Goal: Task Accomplishment & Management: Complete application form

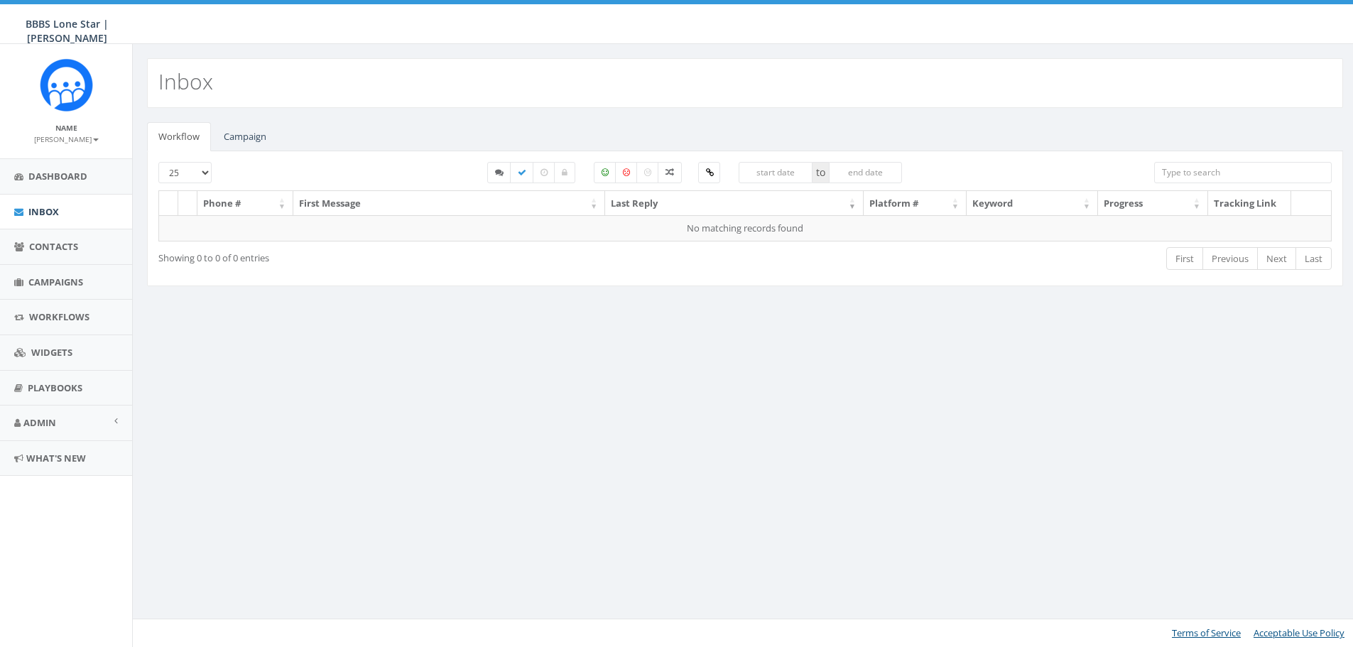
select select
click at [261, 138] on link "Campaign" at bounding box center [244, 136] width 65 height 29
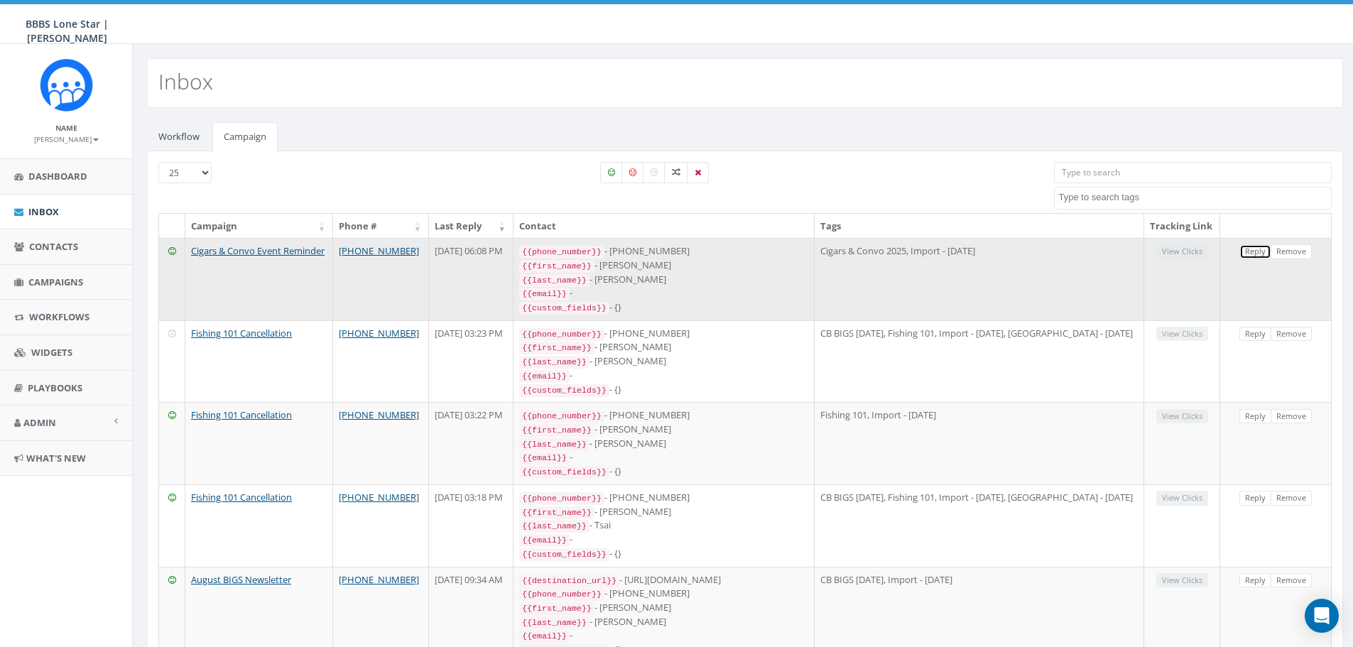
click at [1255, 259] on link "Reply" at bounding box center [1256, 251] width 32 height 15
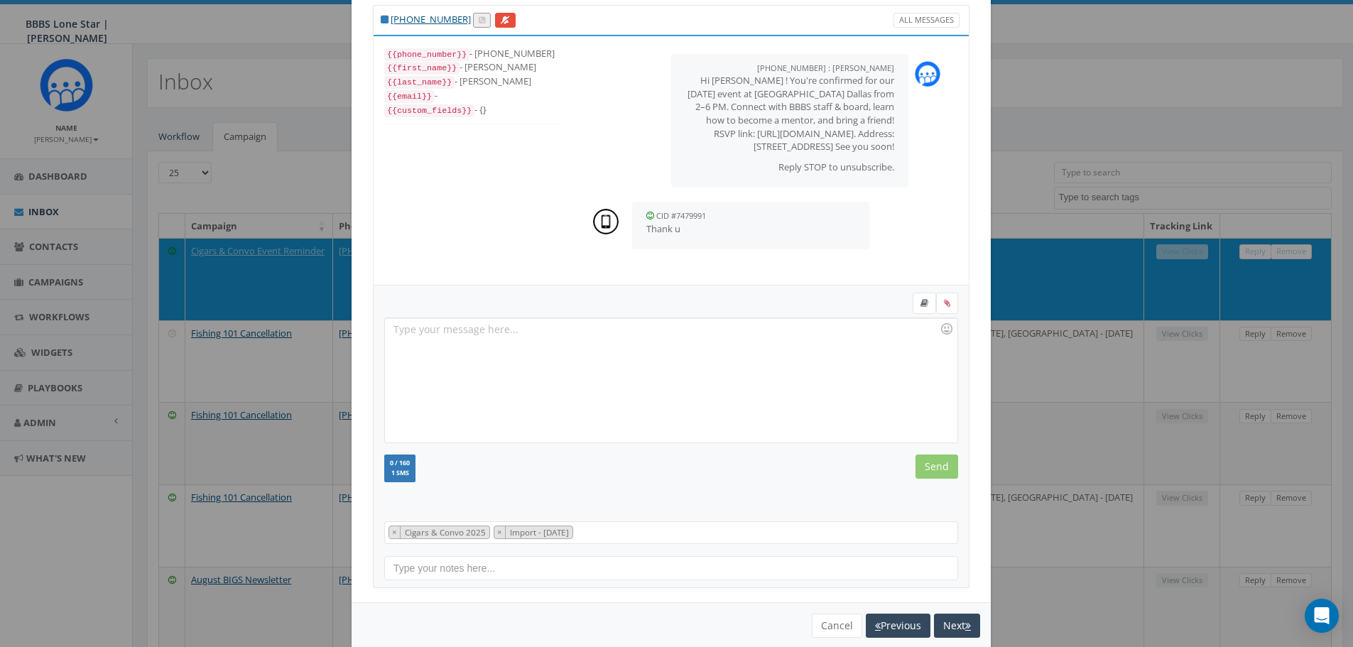
scroll to position [65, 0]
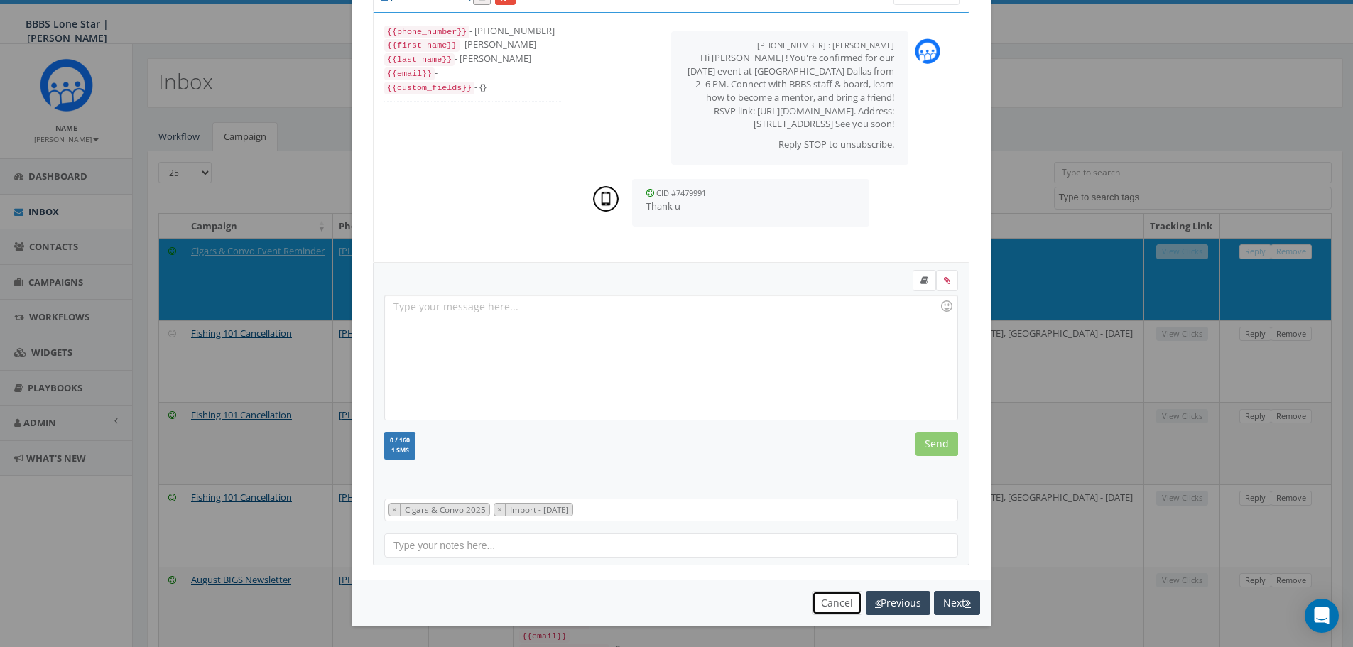
click at [833, 605] on button "Cancel" at bounding box center [837, 603] width 50 height 24
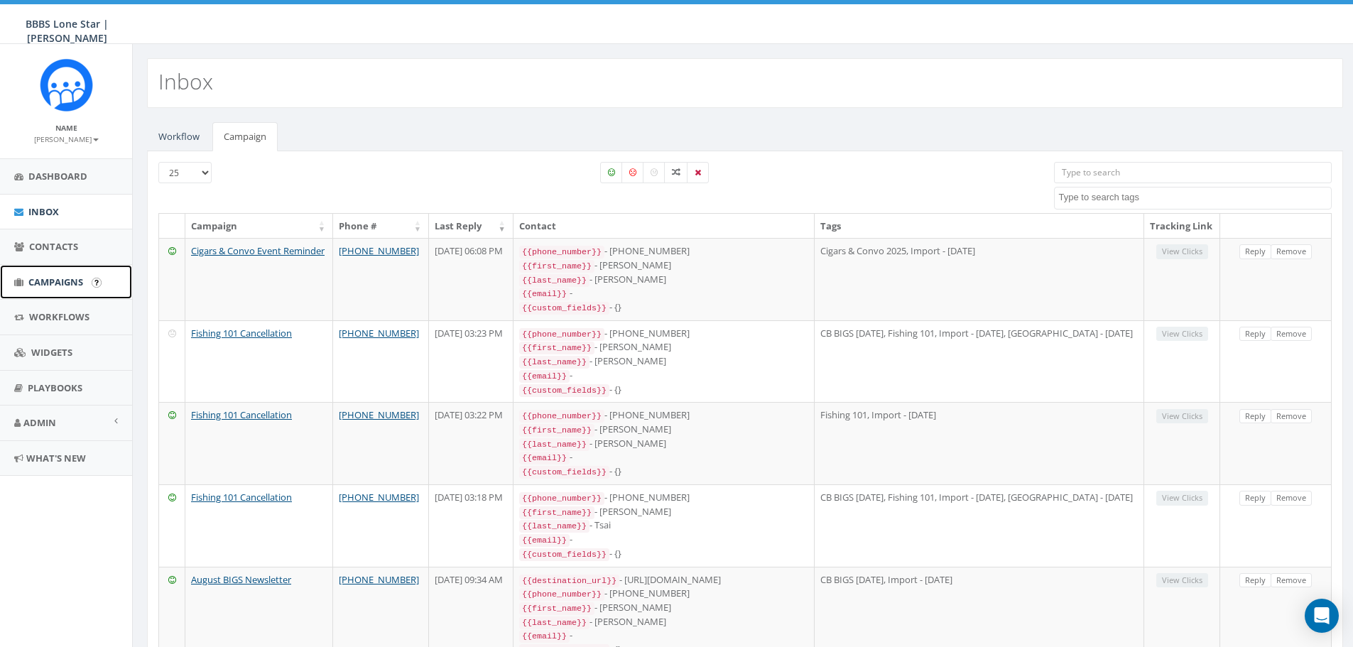
click at [56, 277] on span "Campaigns" at bounding box center [55, 282] width 55 height 13
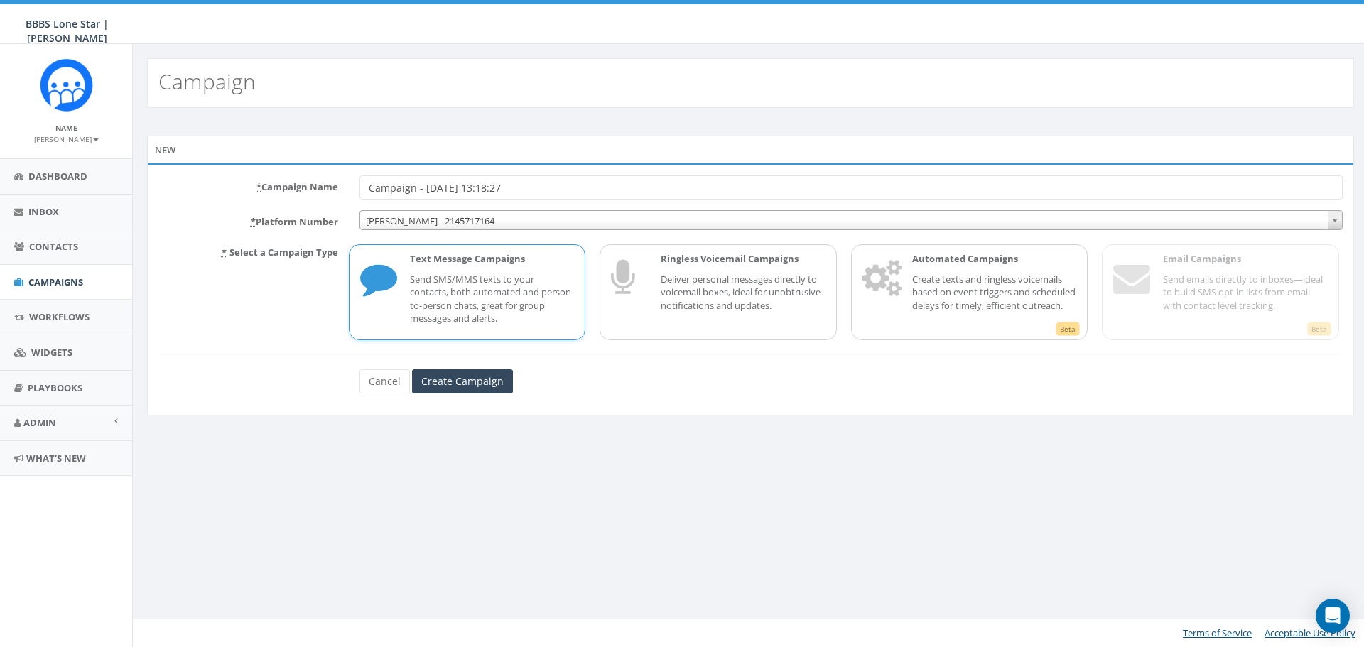
drag, startPoint x: 541, startPoint y: 182, endPoint x: 331, endPoint y: 195, distance: 210.0
click at [331, 195] on div "* Campaign Name Campaign - [DATE] 13:18:27" at bounding box center [751, 187] width 1206 height 24
click at [436, 189] on input "BIG Picnic-Match Reminder" at bounding box center [850, 187] width 983 height 24
type input "BIG Picnic-Vendor Reminder"
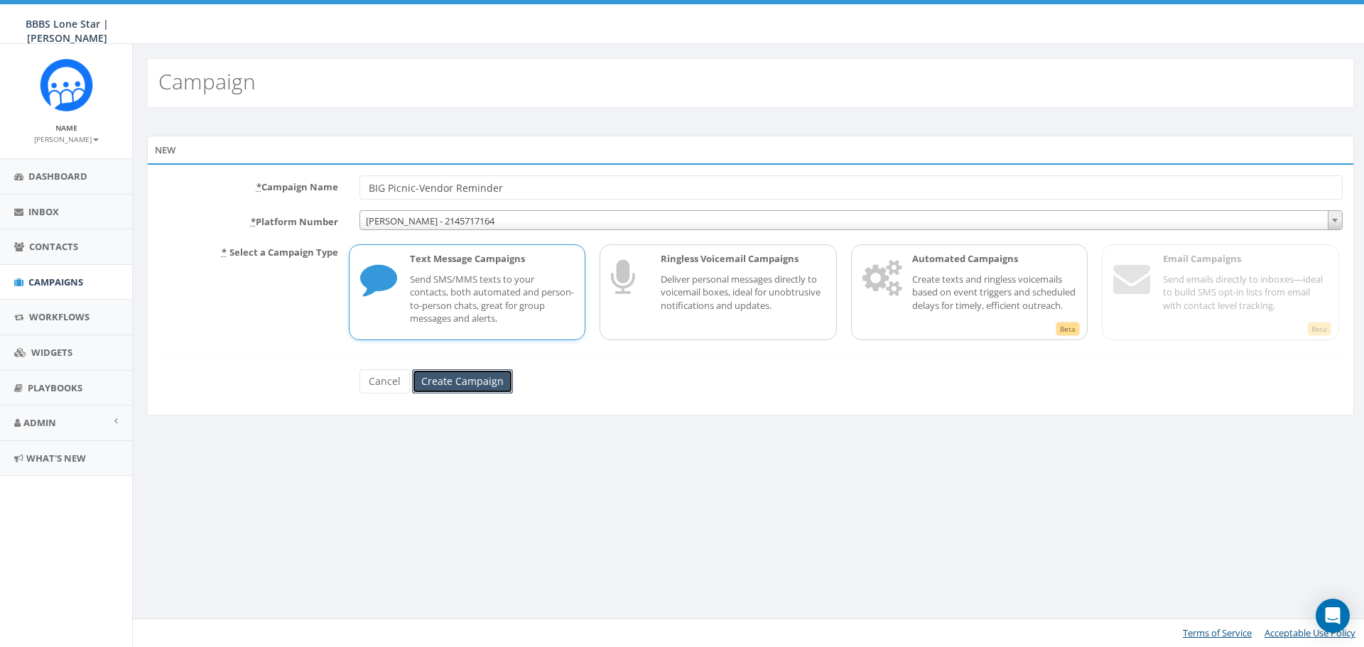
click at [445, 374] on input "Create Campaign" at bounding box center [462, 381] width 101 height 24
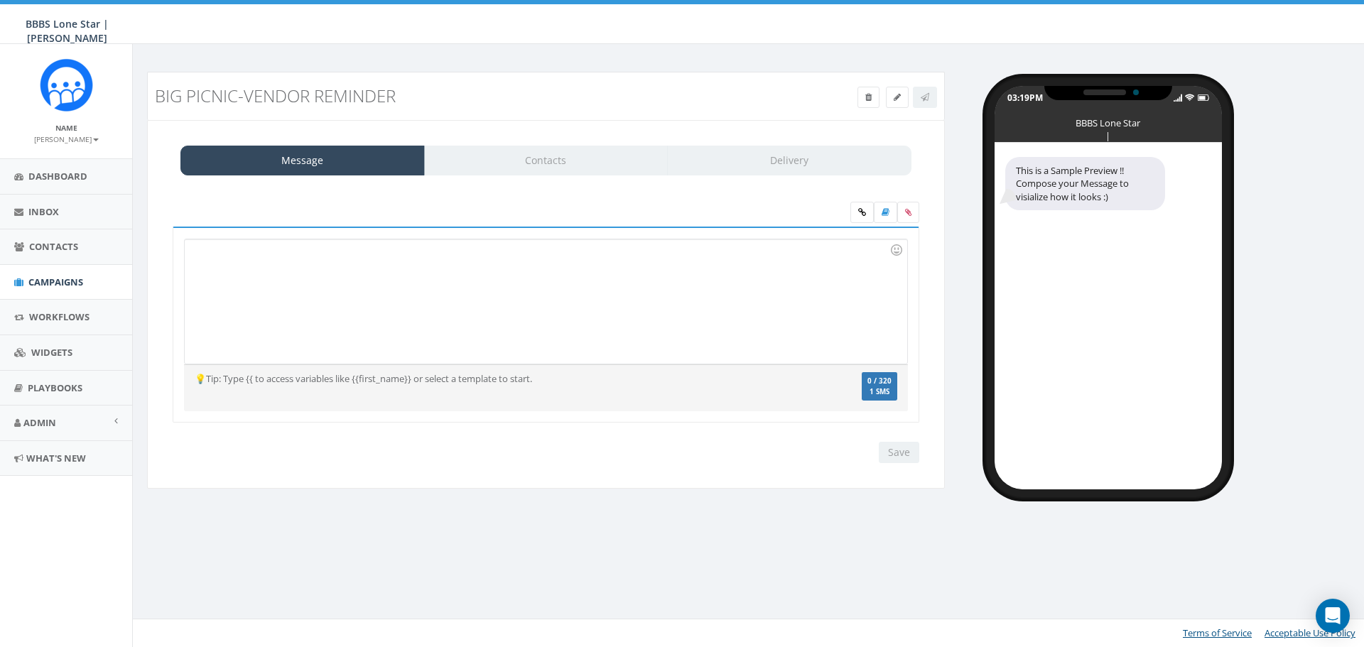
click at [300, 286] on div at bounding box center [546, 301] width 722 height 124
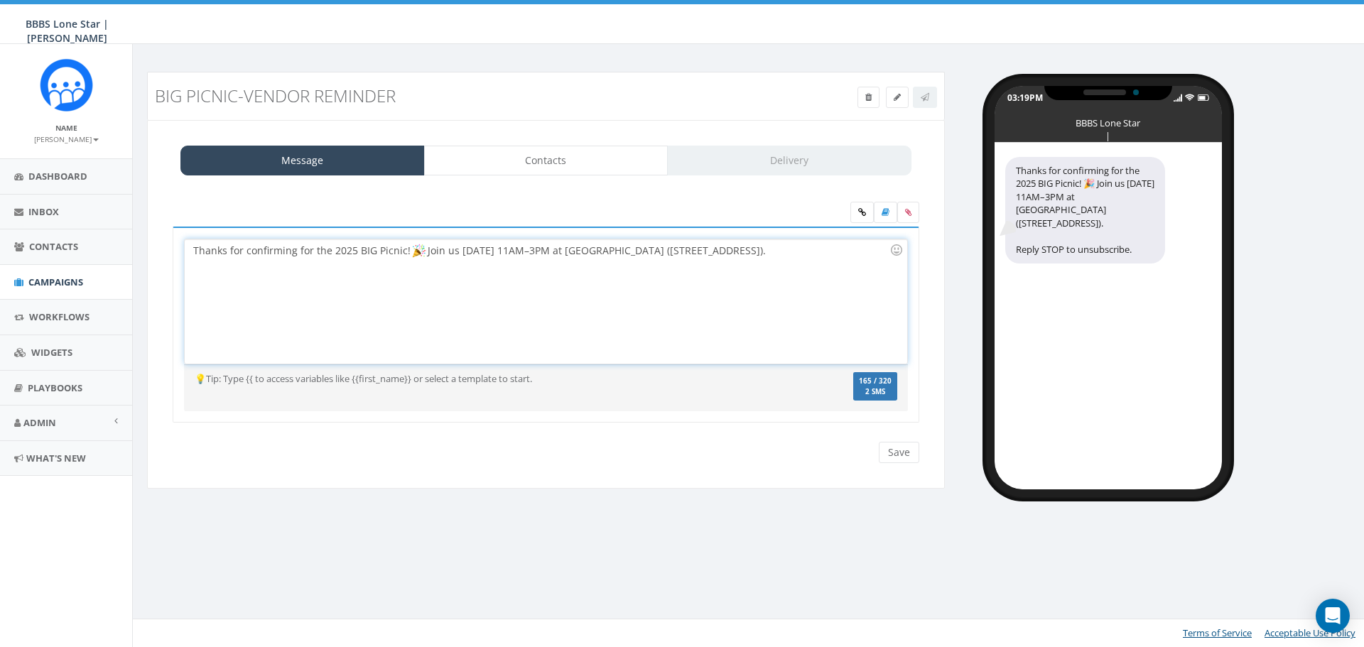
click at [546, 270] on div "Thanks for confirming for the 2025 BIG Picnic! Join us Sat, Sept 20, 11AM–3PM a…" at bounding box center [546, 301] width 722 height 124
drag, startPoint x: 866, startPoint y: 256, endPoint x: 156, endPoint y: 276, distance: 710.0
click at [156, 276] on div "Message Contacts Delivery Thanks for confirming for the 2025 BIG Picnic! Join u…" at bounding box center [546, 304] width 798 height 369
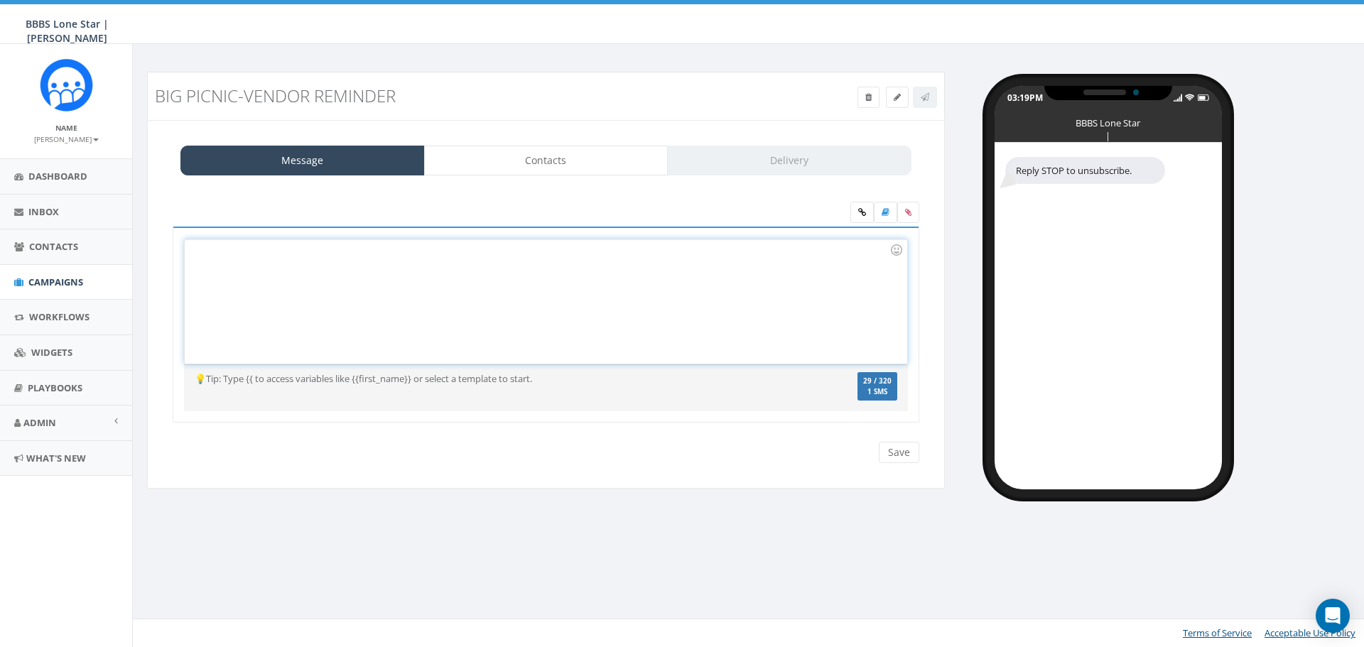
click at [261, 303] on div at bounding box center [546, 301] width 722 height 124
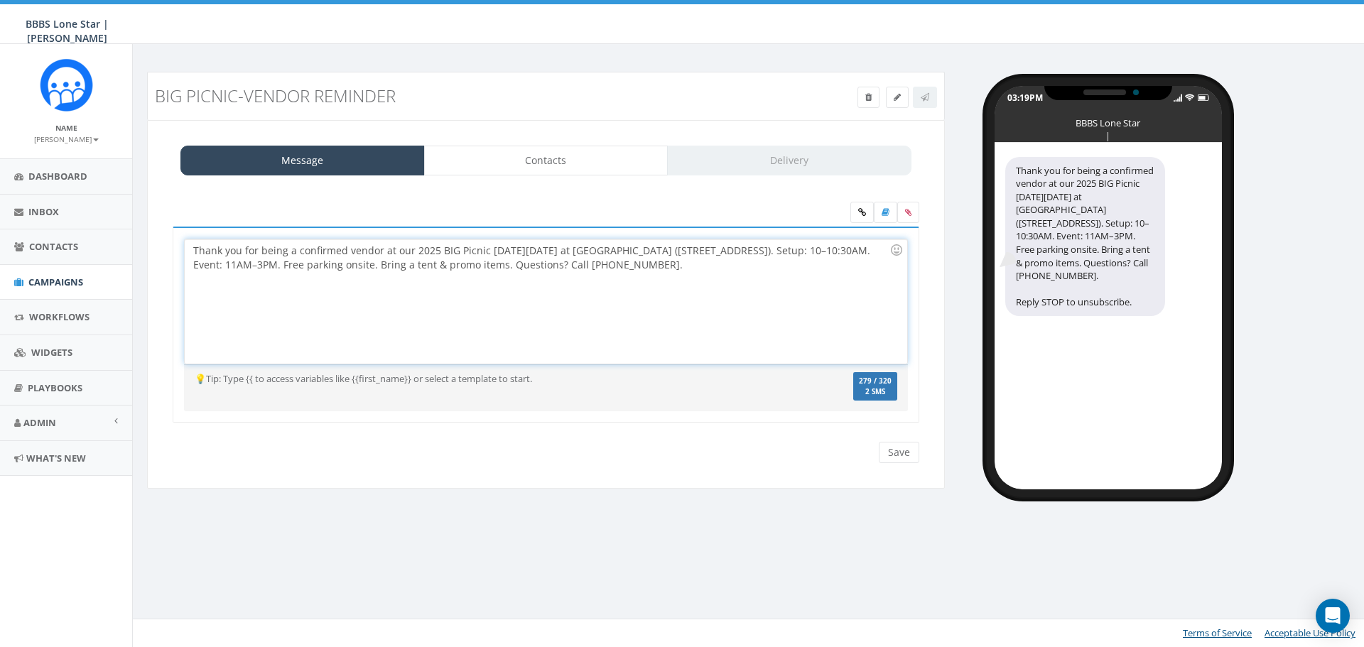
click at [389, 249] on div "Thank you for being a confirmed vendor at our 2025 BIG Picnic this Sat, Sept 20…" at bounding box center [546, 301] width 722 height 124
click at [834, 256] on div "Thank you for being a confirmed vendor for our 2025 BIG Picnic this Sat, Sept 2…" at bounding box center [546, 301] width 722 height 124
click at [310, 265] on div "Thank you for being a confirmed vendor for our 2025 BIG Picnic this Sat, Sept 2…" at bounding box center [546, 301] width 722 height 124
click at [337, 271] on div "Thank you for being a confirmed vendor for our 2025 BIG Picnic this Sat, Sept 2…" at bounding box center [546, 301] width 722 height 124
drag, startPoint x: 325, startPoint y: 265, endPoint x: 240, endPoint y: 267, distance: 85.3
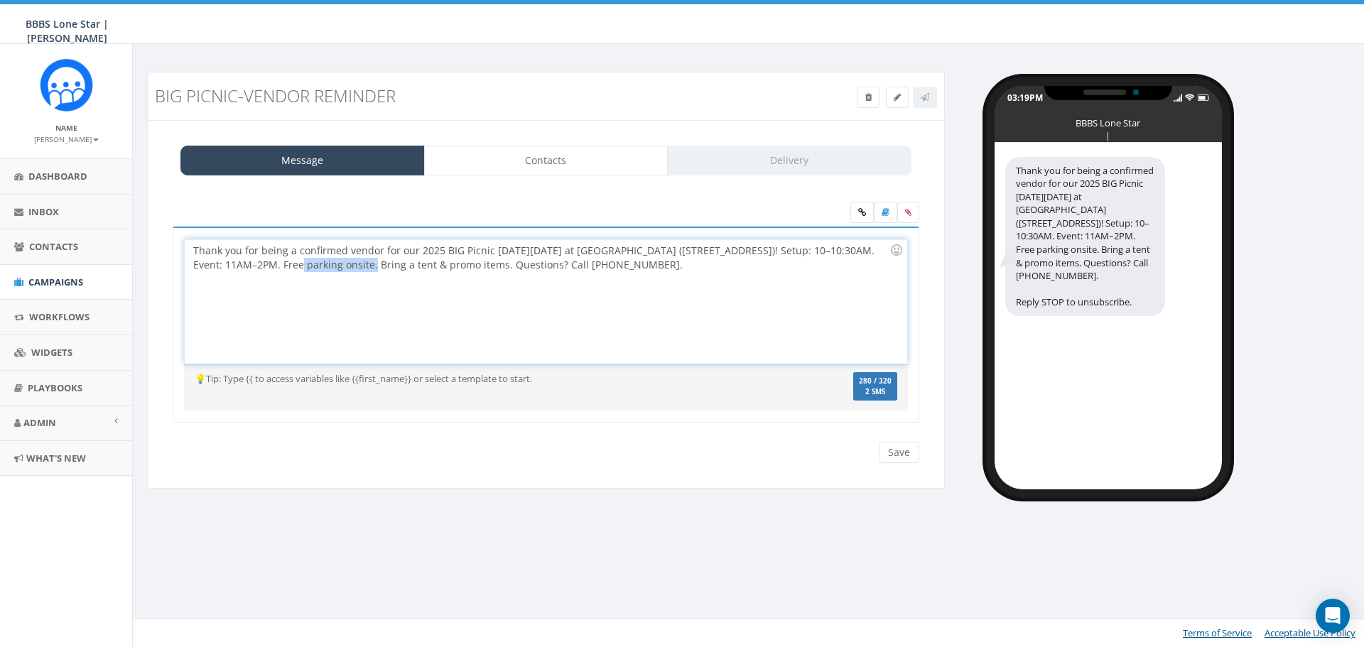
click at [240, 267] on div "Thank you for being a confirmed vendor for our 2025 BIG Picnic this Sat, Sept 2…" at bounding box center [546, 301] width 722 height 124
click at [254, 271] on div "Thank you for being a confirmed vendor for our 2025 BIG Picnic this Sat, Sept 2…" at bounding box center [546, 301] width 722 height 124
click at [301, 269] on div "Thank you for being a confirmed vendor for our 2025 BIG Picnic this Sat, Sept 2…" at bounding box center [546, 301] width 722 height 124
click at [325, 271] on div "Thank you for being a confirmed vendor for our 2025 BIG Picnic this Sat, Sept 2…" at bounding box center [546, 301] width 722 height 124
click at [330, 270] on div "Thank you for being a confirmed vendor for our 2025 BIG Picnic this Sat, Sept 2…" at bounding box center [546, 301] width 722 height 124
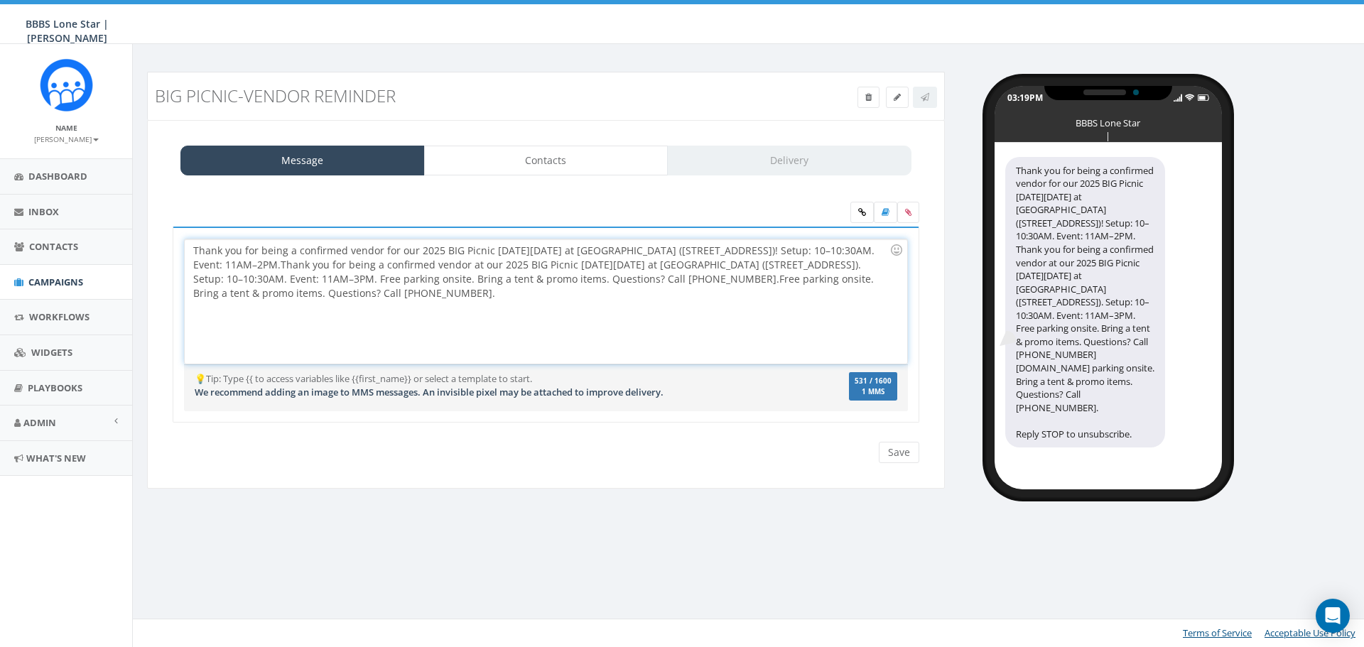
click at [329, 270] on div "Thank you for being a confirmed vendor for our 2025 BIG Picnic this Sat, Sept 2…" at bounding box center [546, 301] width 722 height 124
click at [467, 302] on div "Thank you for being a confirmed vendor for our 2025 BIG Picnic this Sat, Sept 2…" at bounding box center [546, 301] width 722 height 124
click at [504, 305] on div "Thank you for being a confirmed vendor for our 2025 BIG Picnic this Sat, Sept 2…" at bounding box center [546, 301] width 722 height 124
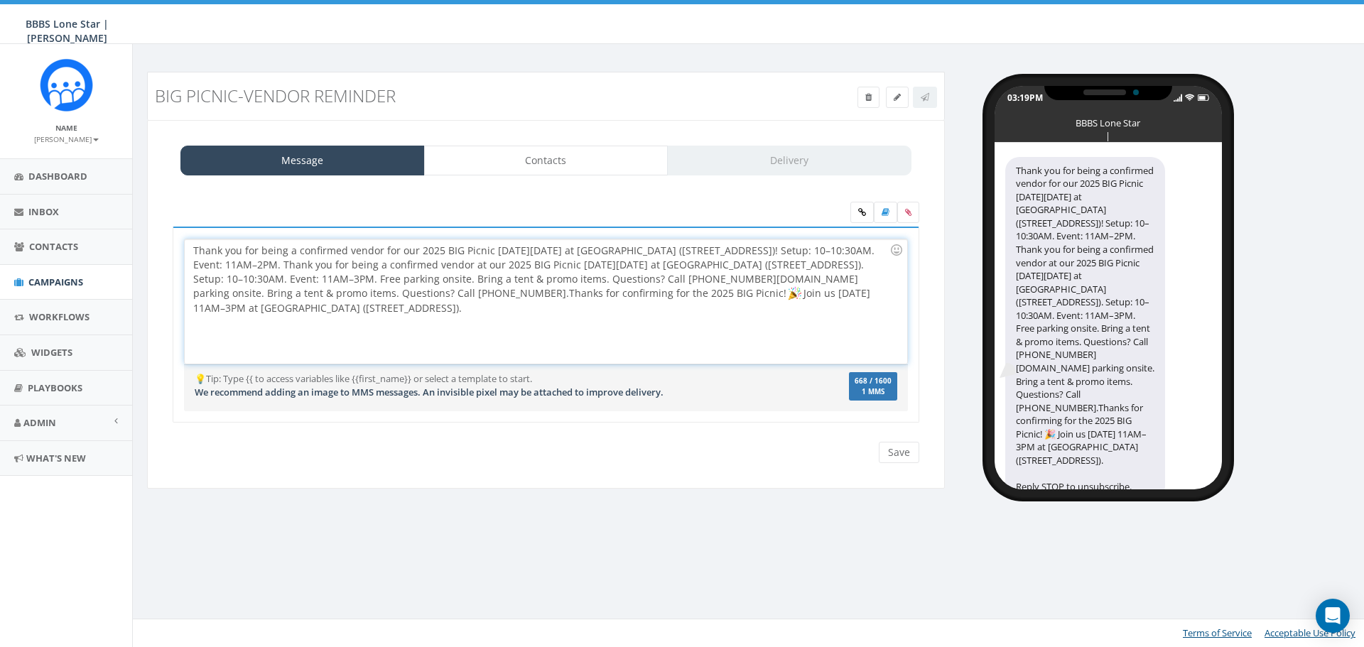
click at [495, 313] on div "Thank you for being a confirmed vendor for our 2025 BIG Picnic this Sat, Sept 2…" at bounding box center [546, 301] width 722 height 124
drag, startPoint x: 517, startPoint y: 320, endPoint x: 816, endPoint y: 276, distance: 301.7
click at [816, 276] on div "Thank you for being a confirmed vendor for our 2025 BIG Picnic this Sat, Sept 2…" at bounding box center [546, 301] width 722 height 124
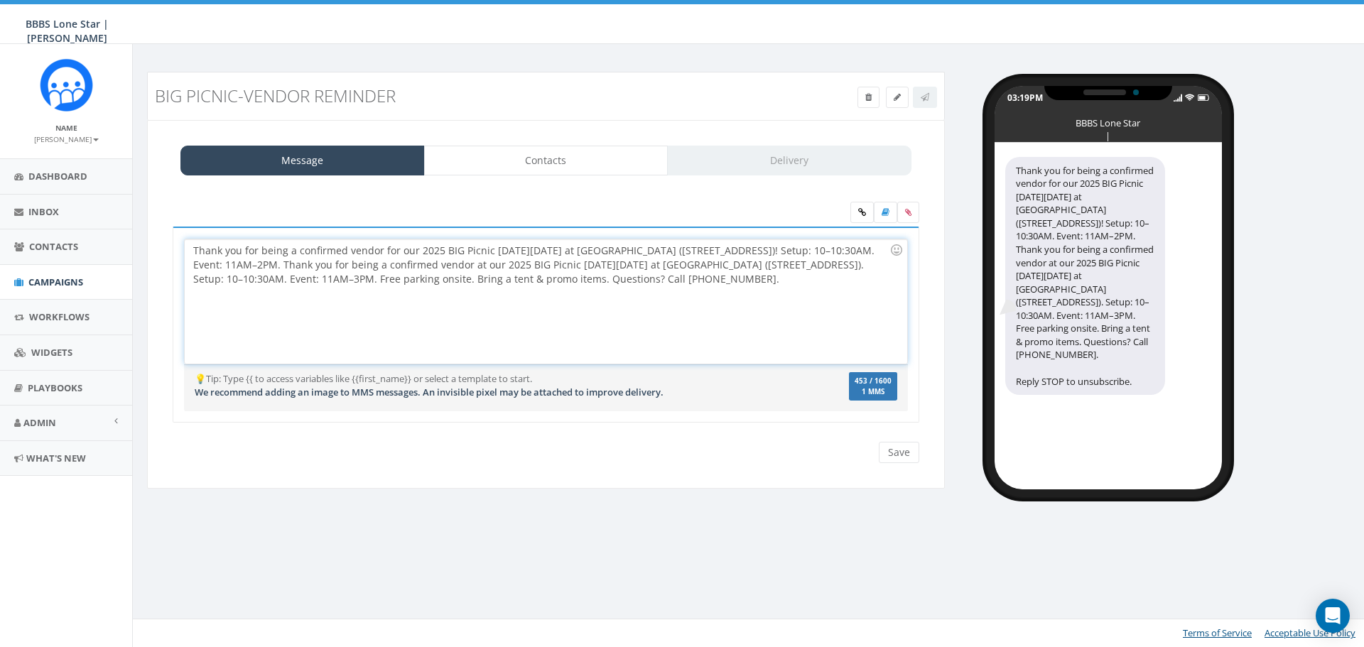
click at [536, 301] on div "Thank you for being a confirmed vendor for our 2025 BIG Picnic this Sat, Sept 2…" at bounding box center [546, 301] width 722 height 124
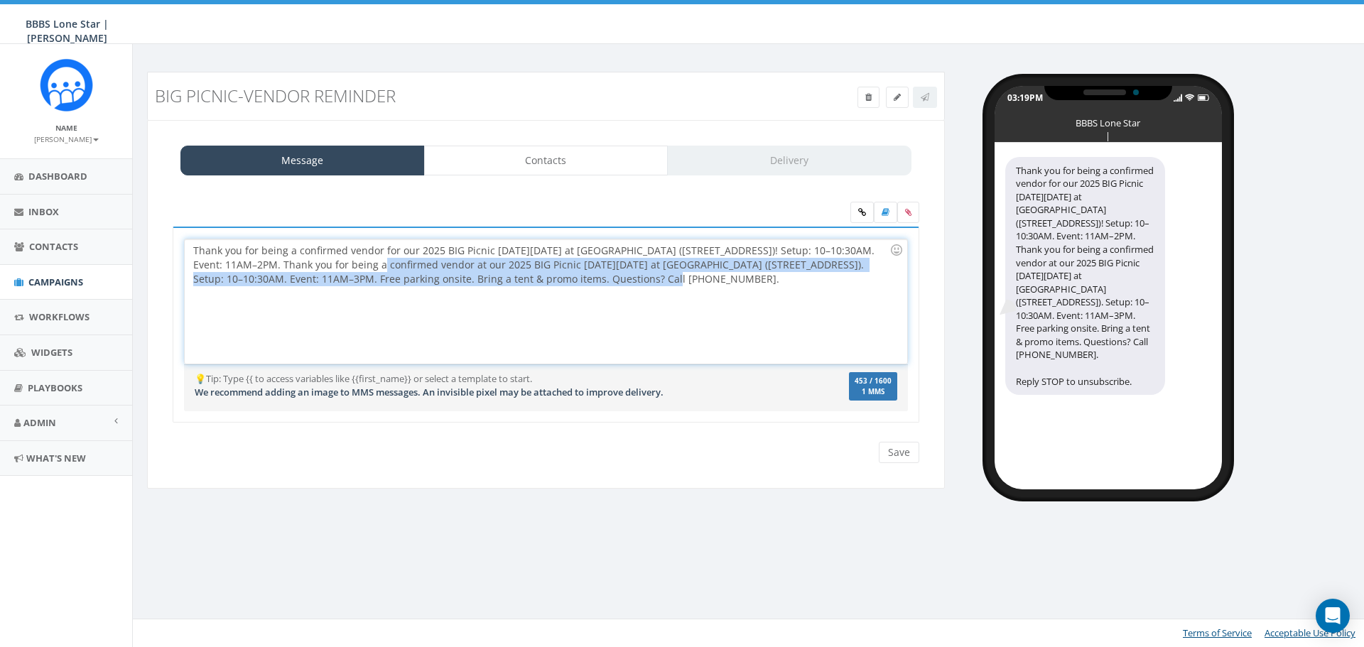
drag, startPoint x: 328, startPoint y: 261, endPoint x: 545, endPoint y: 283, distance: 217.8
click at [545, 283] on div "Thank you for being a confirmed vendor for our 2025 BIG Picnic this Sat, Sept 2…" at bounding box center [546, 301] width 722 height 124
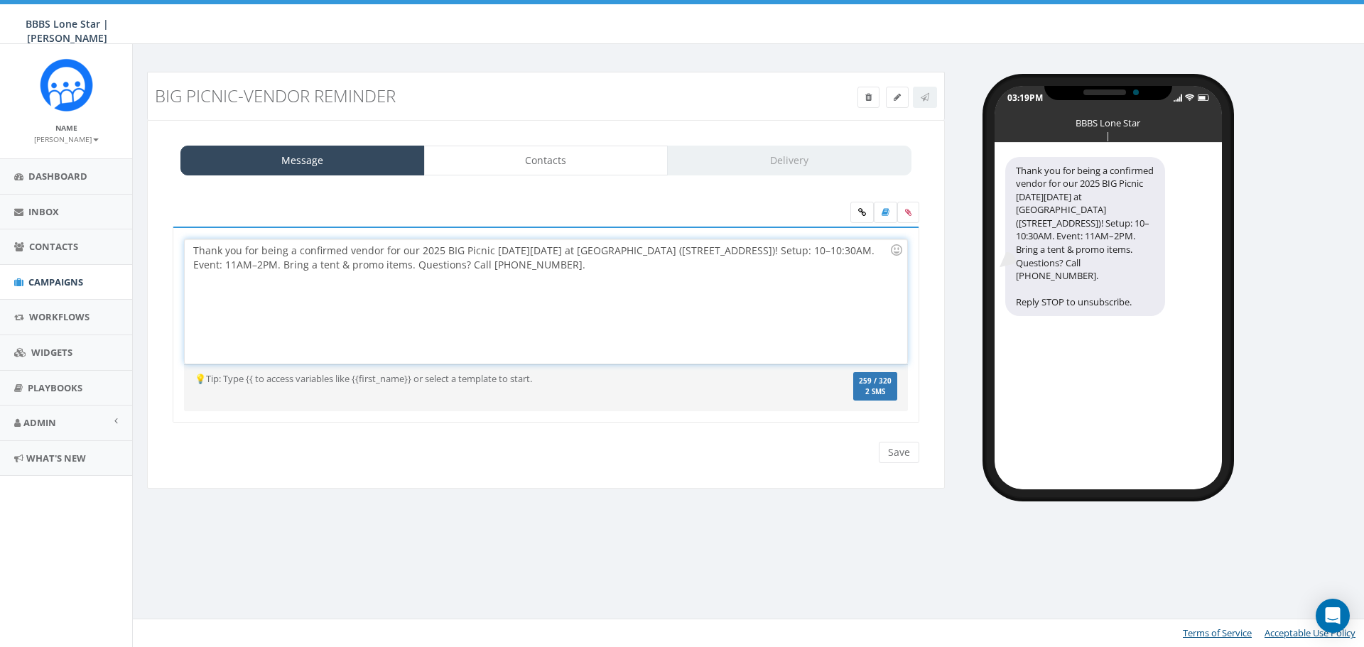
click at [330, 267] on div "Thank you for being a confirmed vendor for our 2025 BIG Picnic this Sat, Sept 2…" at bounding box center [546, 301] width 722 height 124
click at [663, 276] on div "Thank you for being a confirmed vendor for our 2025 BIG Picnic this Sat, Sept 2…" at bounding box center [546, 301] width 722 height 124
click at [680, 266] on div "Thank you for being a confirmed vendor for our 2025 BIG Picnic this Sat, Sept 2…" at bounding box center [546, 301] width 722 height 124
click at [694, 265] on div "Thank you for being a confirmed vendor for our 2025 BIG Picnic this Sat, Sept 2…" at bounding box center [546, 301] width 722 height 124
click at [195, 249] on div "Thank you for being a confirmed vendor for our 2025 BIG Picnic this Sat, Sept 2…" at bounding box center [546, 301] width 722 height 124
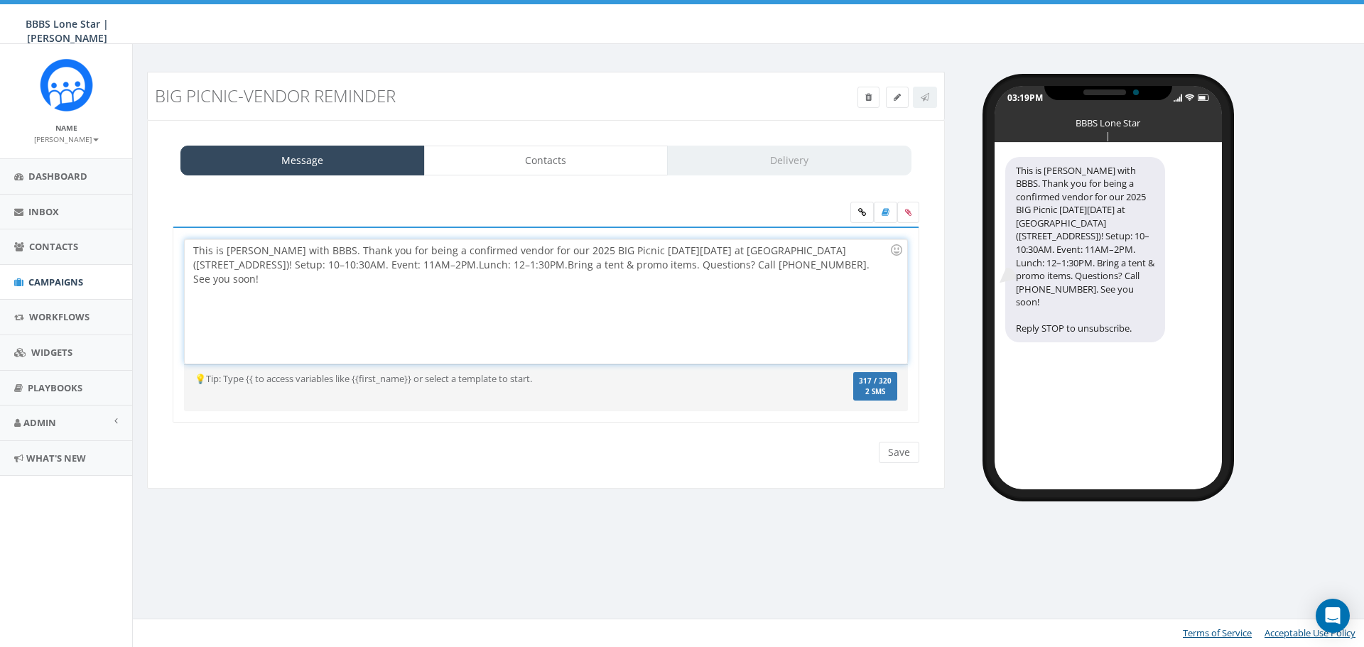
click at [195, 252] on div "This is Nicole with BBBS. Thank you for being a confirmed vendor for our 2025 B…" at bounding box center [546, 301] width 722 height 124
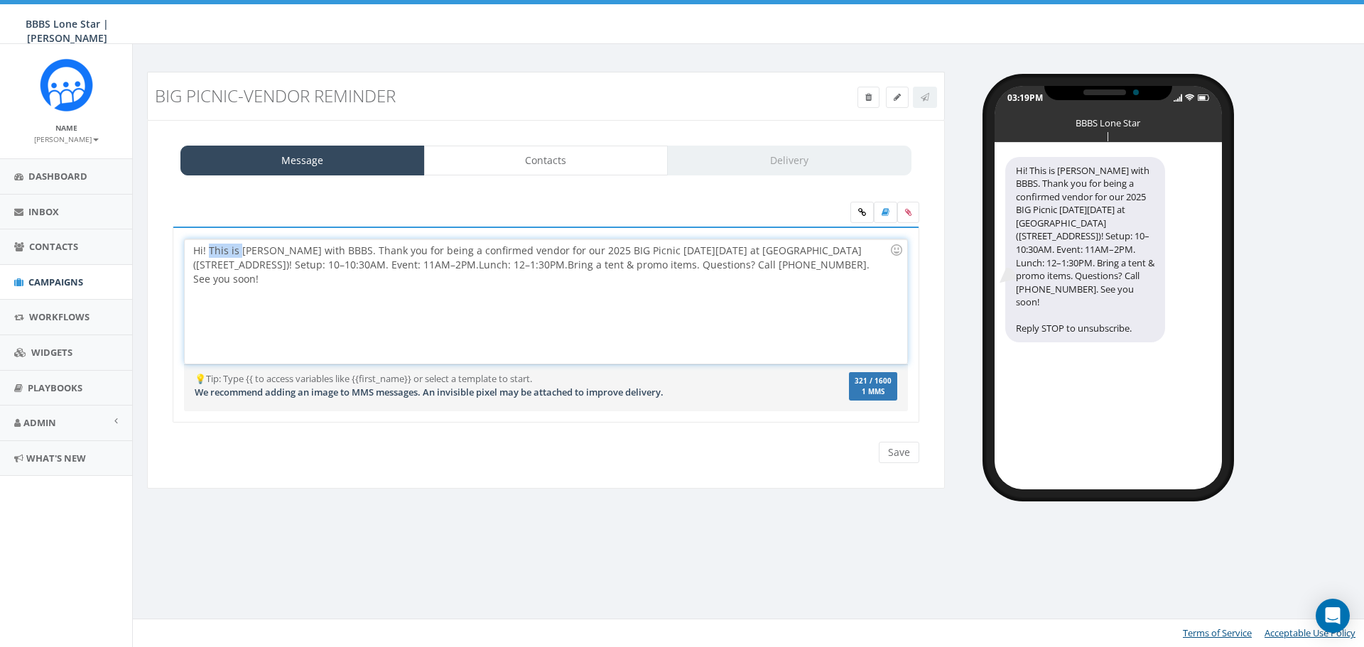
drag, startPoint x: 242, startPoint y: 247, endPoint x: 210, endPoint y: 251, distance: 32.9
click at [210, 251] on div "Hi! This is Nicole with BBBS. Thank you for being a confirmed vendor for our 20…" at bounding box center [546, 301] width 722 height 124
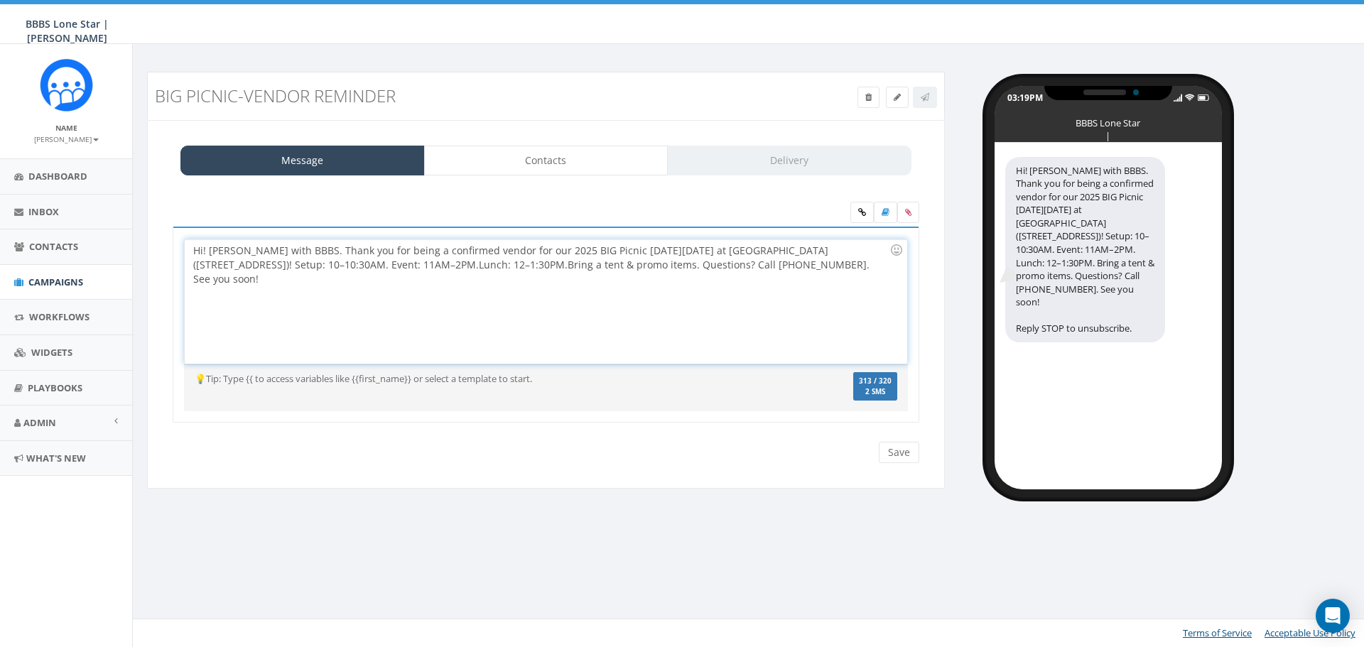
click at [203, 251] on div "Hi! Nicole with BBBS. Thank you for being a confirmed vendor for our 2025 BIG P…" at bounding box center [546, 301] width 722 height 124
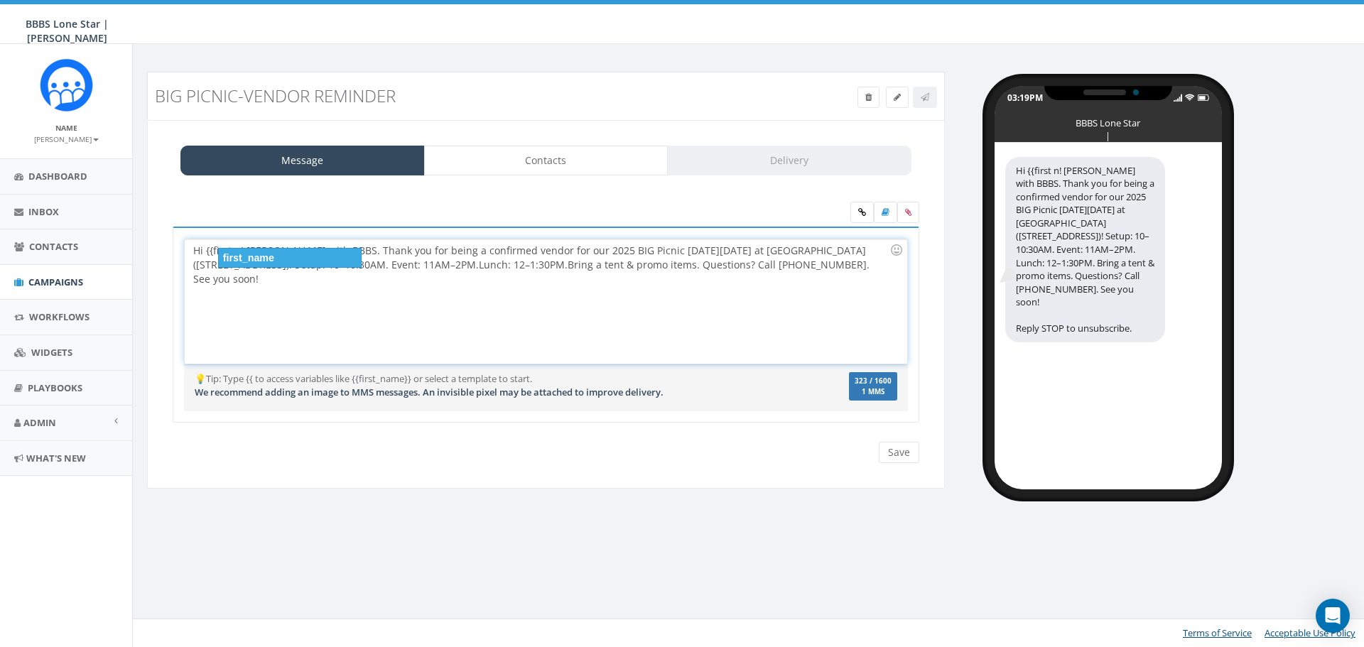
click at [251, 254] on div "first_name" at bounding box center [290, 258] width 144 height 20
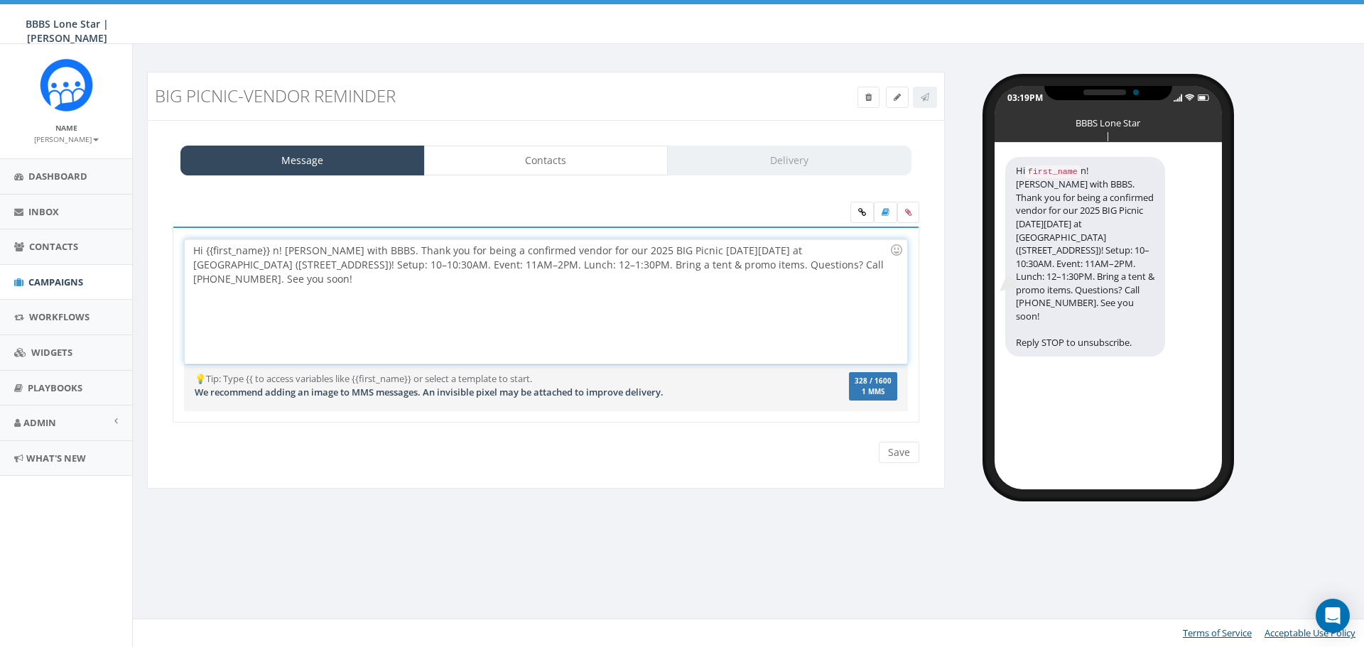
click at [277, 251] on div "Hi {{first_name}} n! Nicole with BBBS. Thank you for being a confirmed vendor f…" at bounding box center [546, 301] width 722 height 124
click at [352, 252] on div "Hi {{first_name}}! Nicole with BBBS. Thank you for being a confirmed vendor for…" at bounding box center [546, 301] width 722 height 124
click at [396, 293] on div "Hi {{first_name}}! Nicole with BBBS here. Thank you for being a confirmed vendo…" at bounding box center [546, 301] width 722 height 124
click at [901, 452] on input "Save" at bounding box center [899, 452] width 40 height 21
click at [260, 261] on div "Hi {{first_name}}! Nicole with BBBS here. Thank you for being a confirmed vendo…" at bounding box center [546, 301] width 722 height 124
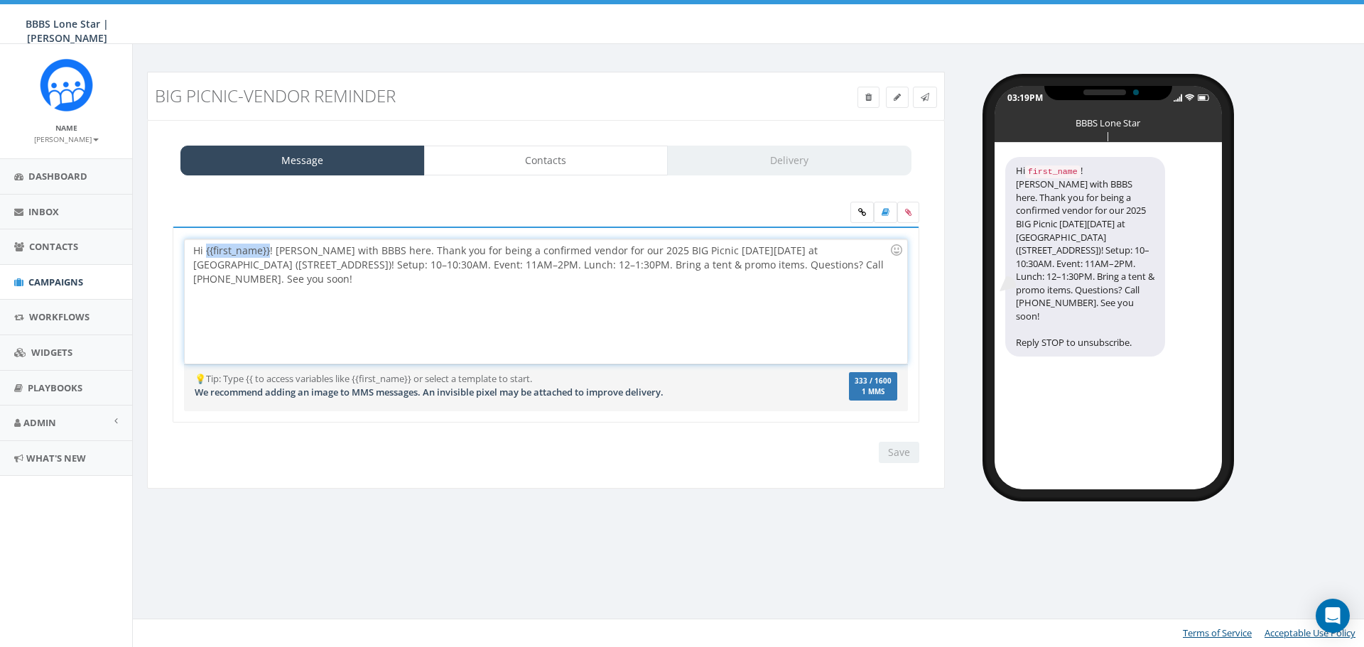
drag, startPoint x: 269, startPoint y: 252, endPoint x: 205, endPoint y: 257, distance: 64.1
click at [205, 257] on div "Hi {{first_name}}! Nicole with BBBS here. Thank you for being a confirmed vendo…" at bounding box center [546, 301] width 722 height 124
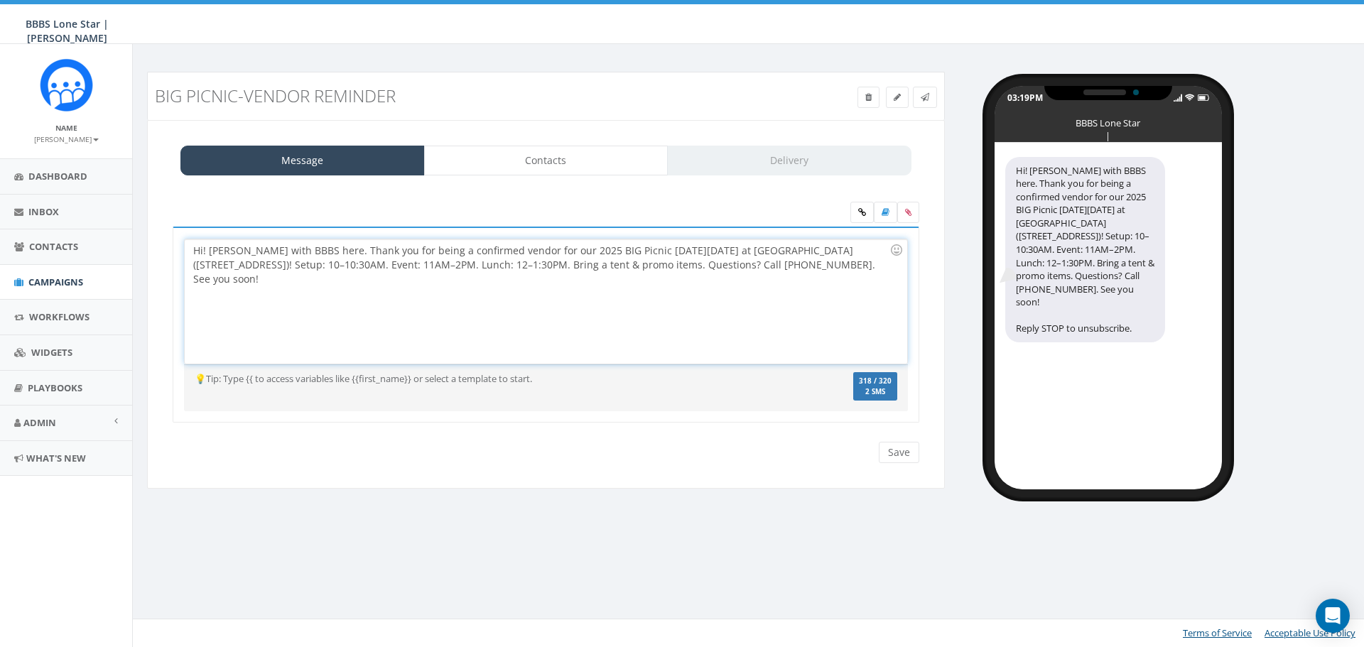
click at [247, 287] on div "Hi! Nicole with BBBS here. Thank you for being a confirmed vendor for our 2025 …" at bounding box center [546, 301] width 722 height 124
click at [887, 276] on div "Hi! Nicole with BBBS here. Thank you for being a confirmed vendor for our 2025 …" at bounding box center [546, 301] width 722 height 124
click at [633, 167] on link "Contacts" at bounding box center [546, 161] width 244 height 30
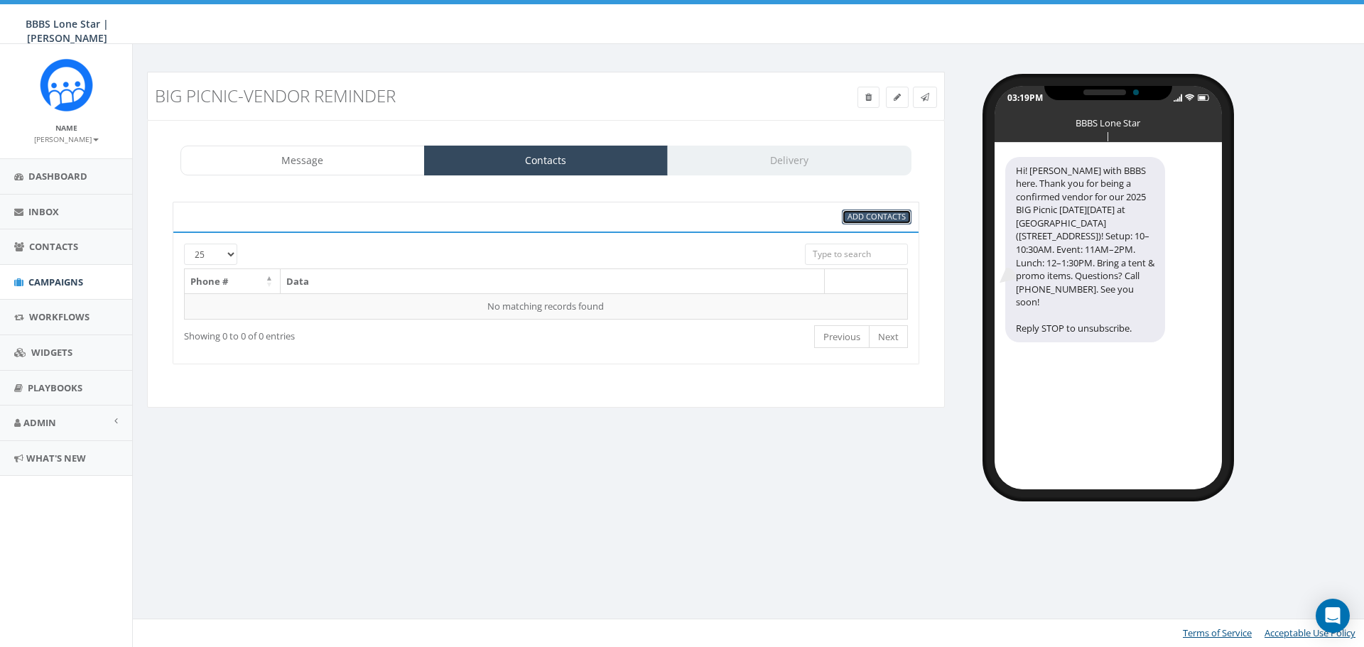
click at [887, 223] on link "Add Contacts" at bounding box center [877, 217] width 70 height 15
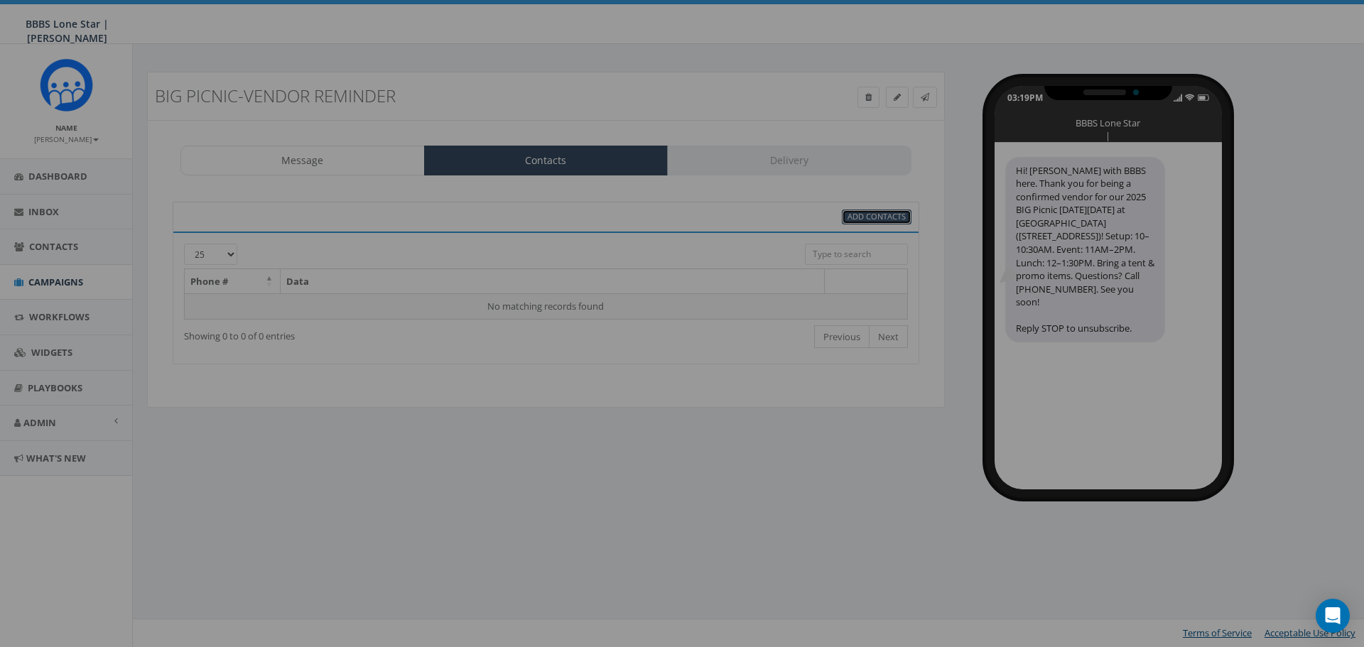
select select
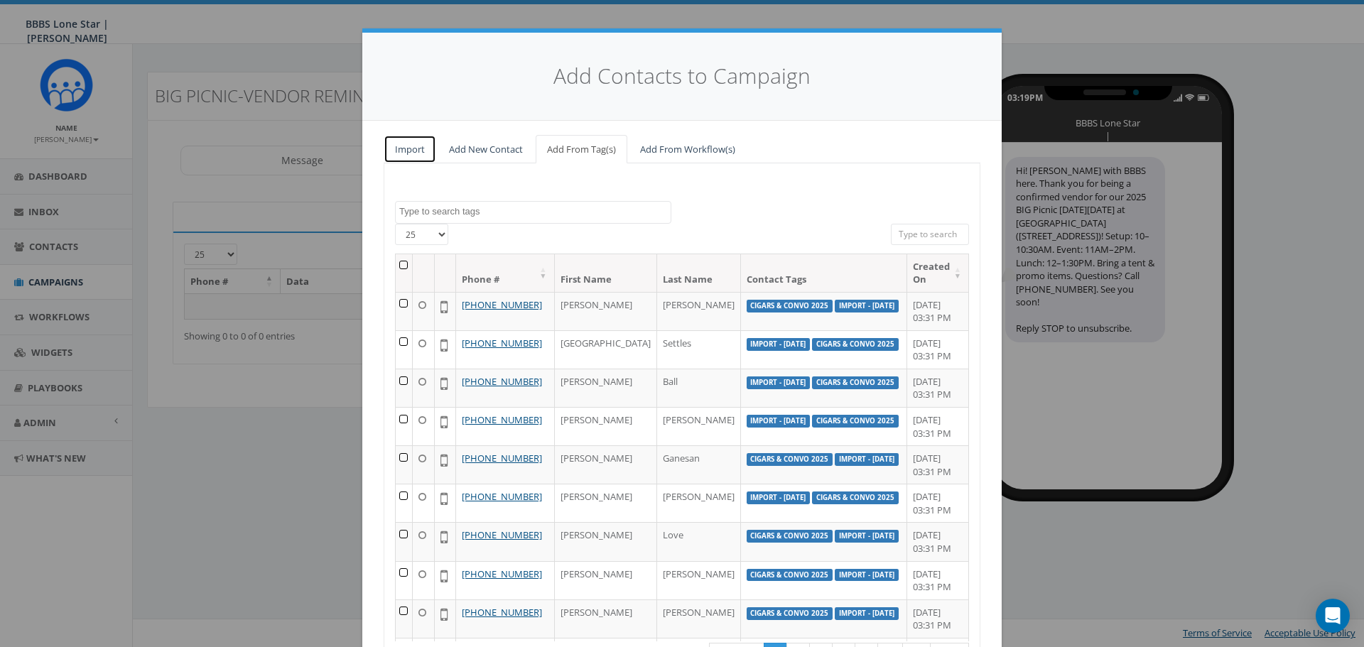
click at [393, 148] on link "Import" at bounding box center [410, 149] width 53 height 29
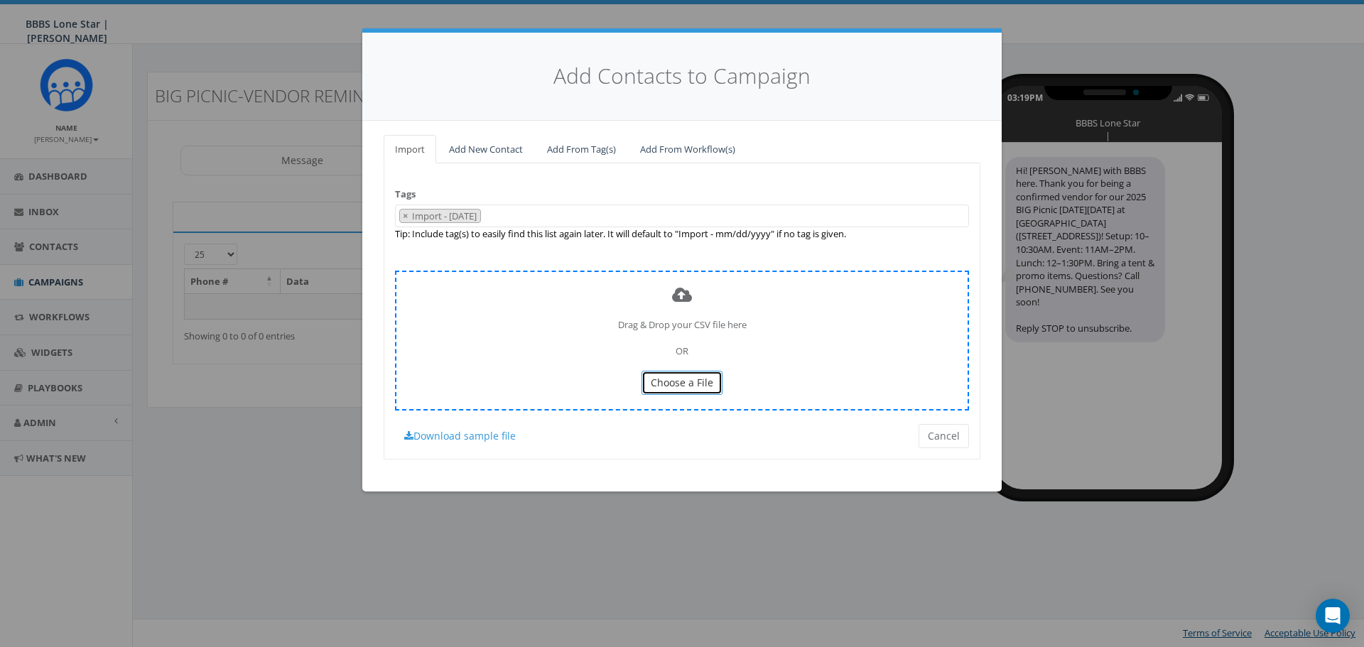
click at [673, 383] on span "Choose a File" at bounding box center [682, 382] width 63 height 13
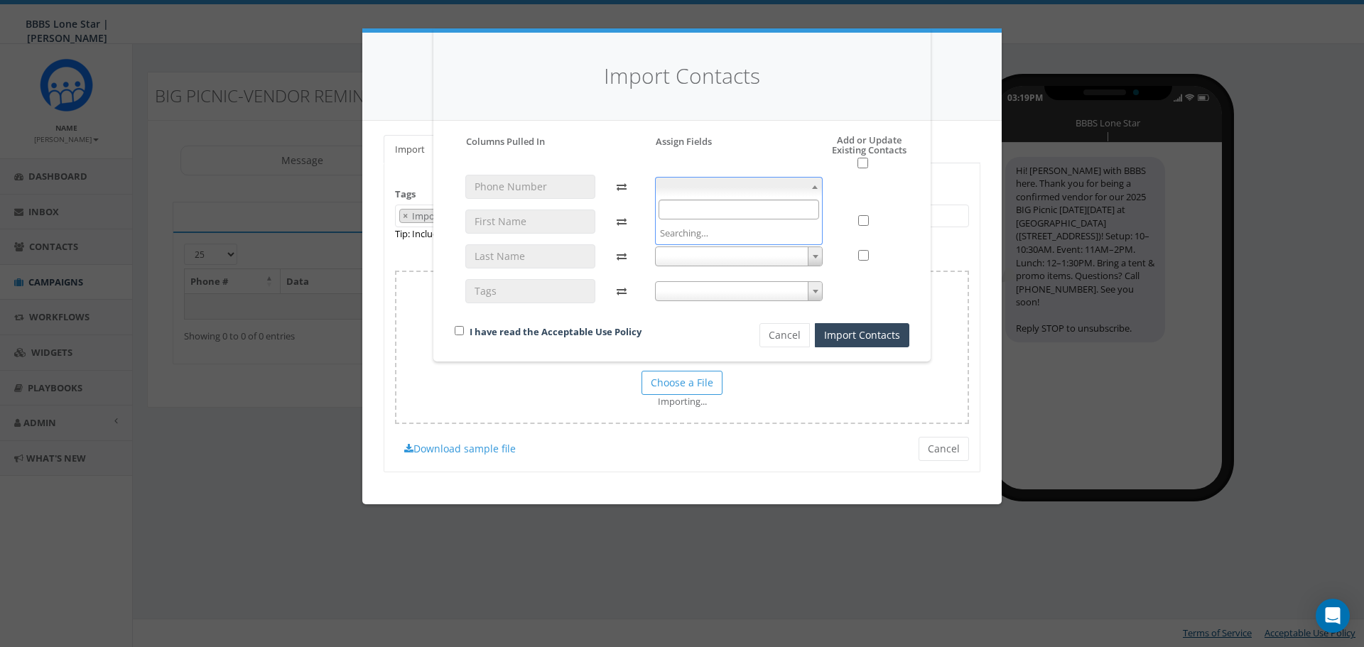
click at [823, 183] on span at bounding box center [739, 187] width 168 height 20
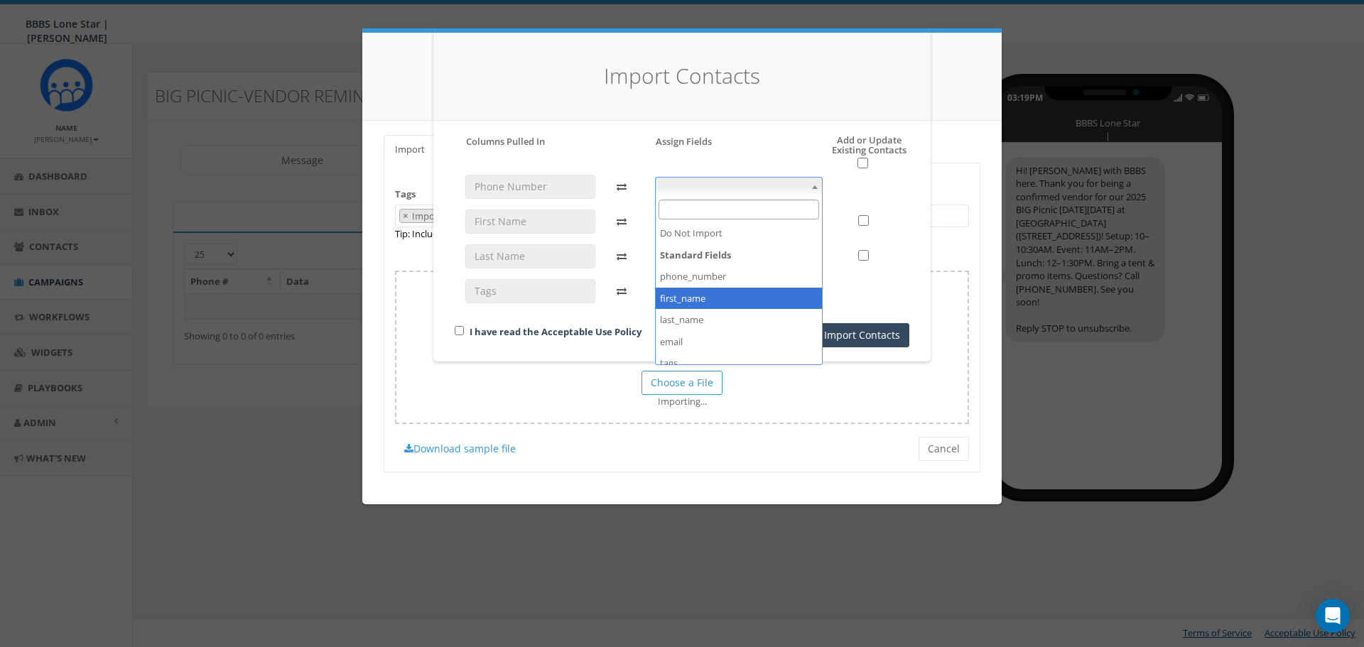
select select "first_name"
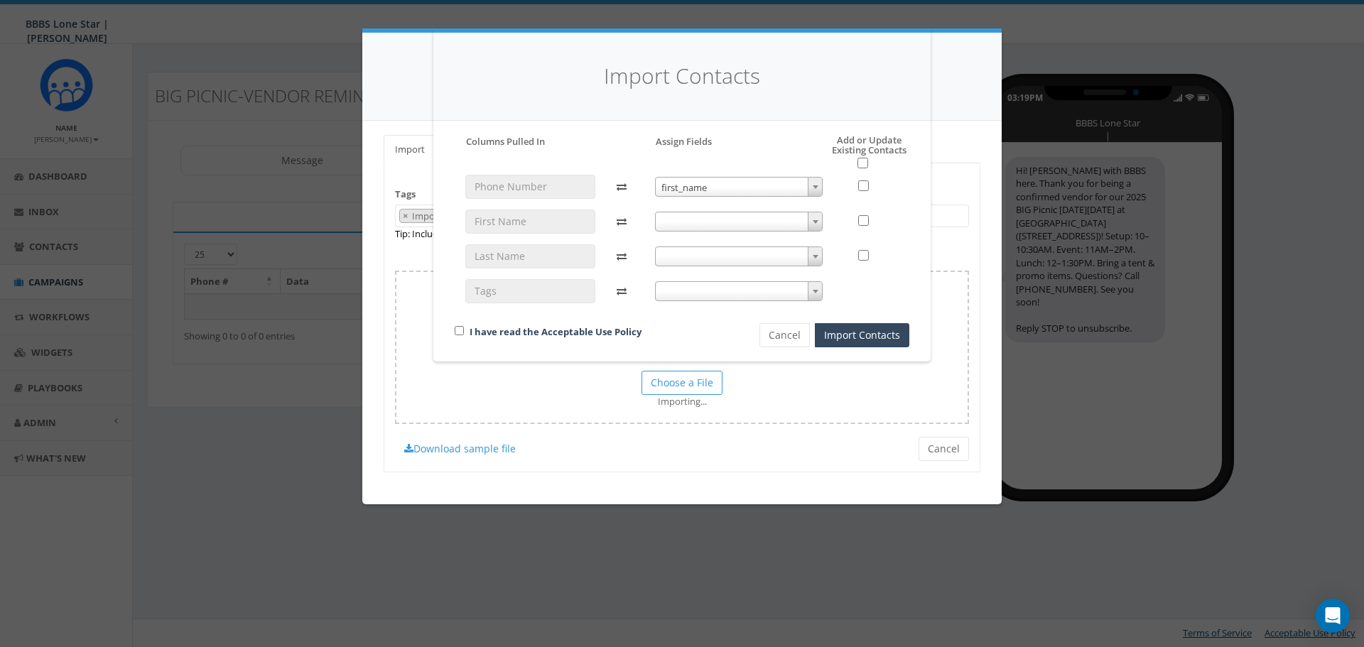
click at [767, 226] on span at bounding box center [739, 222] width 168 height 20
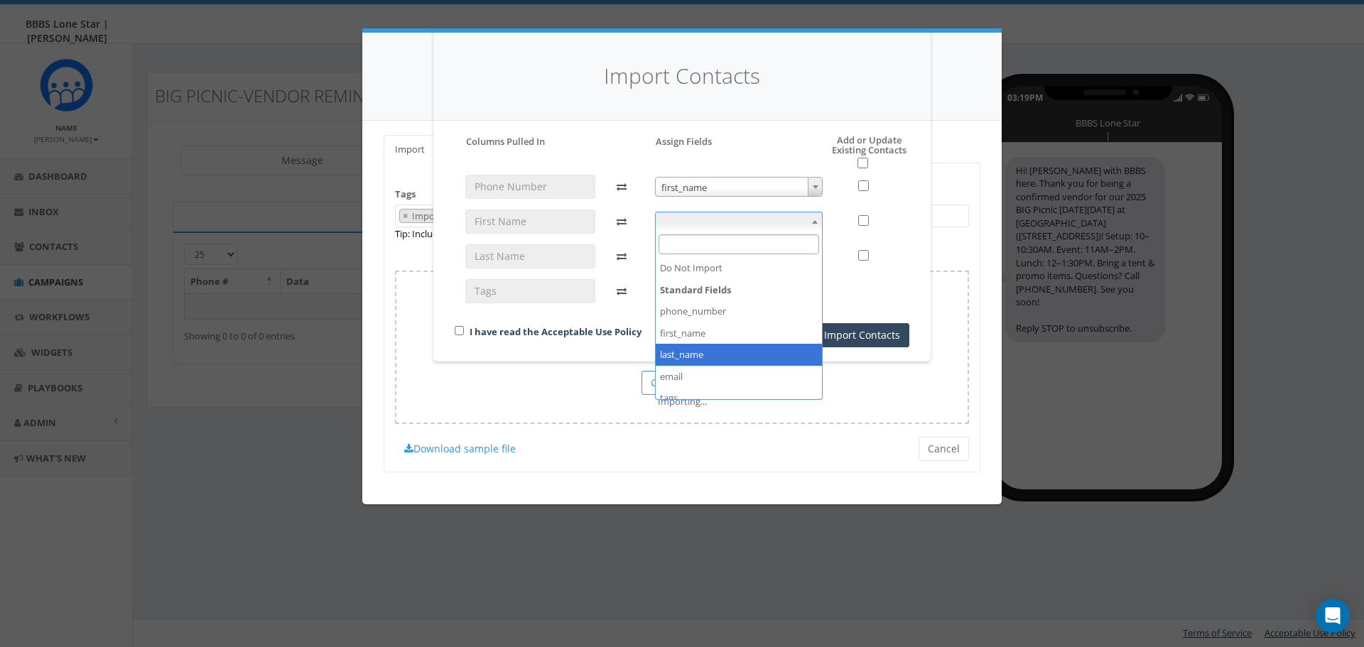
select select "last_name"
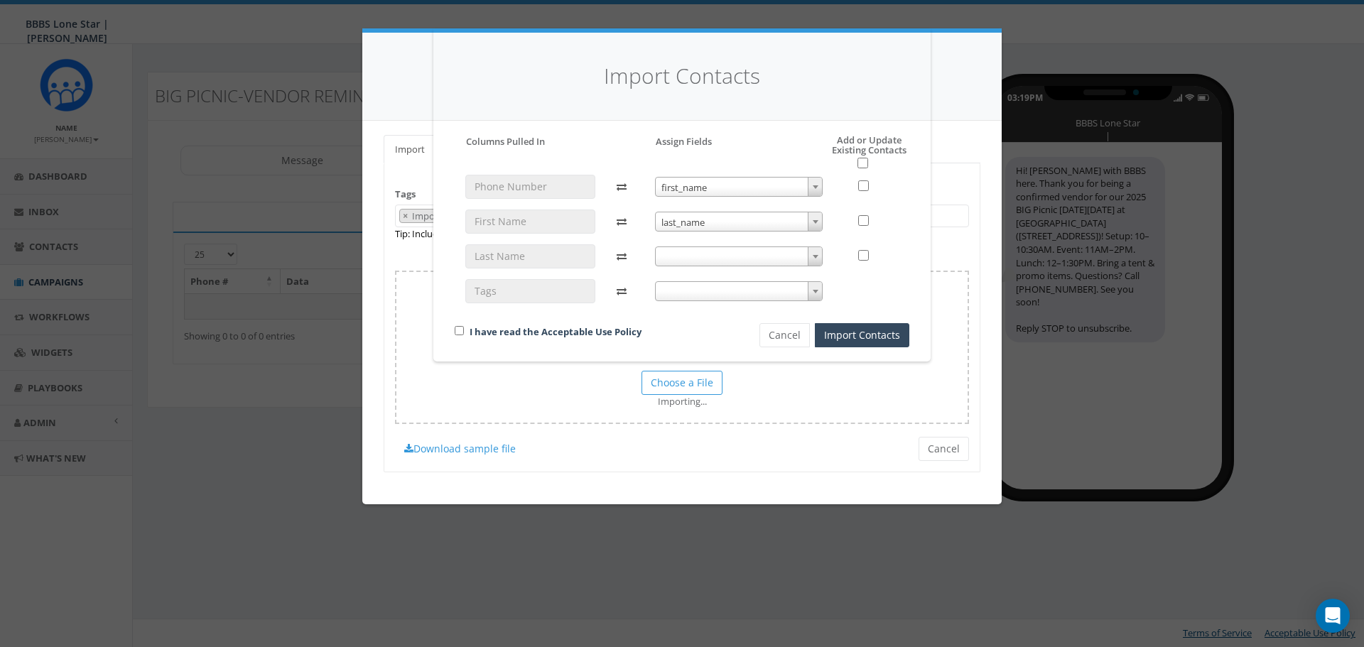
click at [713, 256] on span at bounding box center [739, 257] width 168 height 20
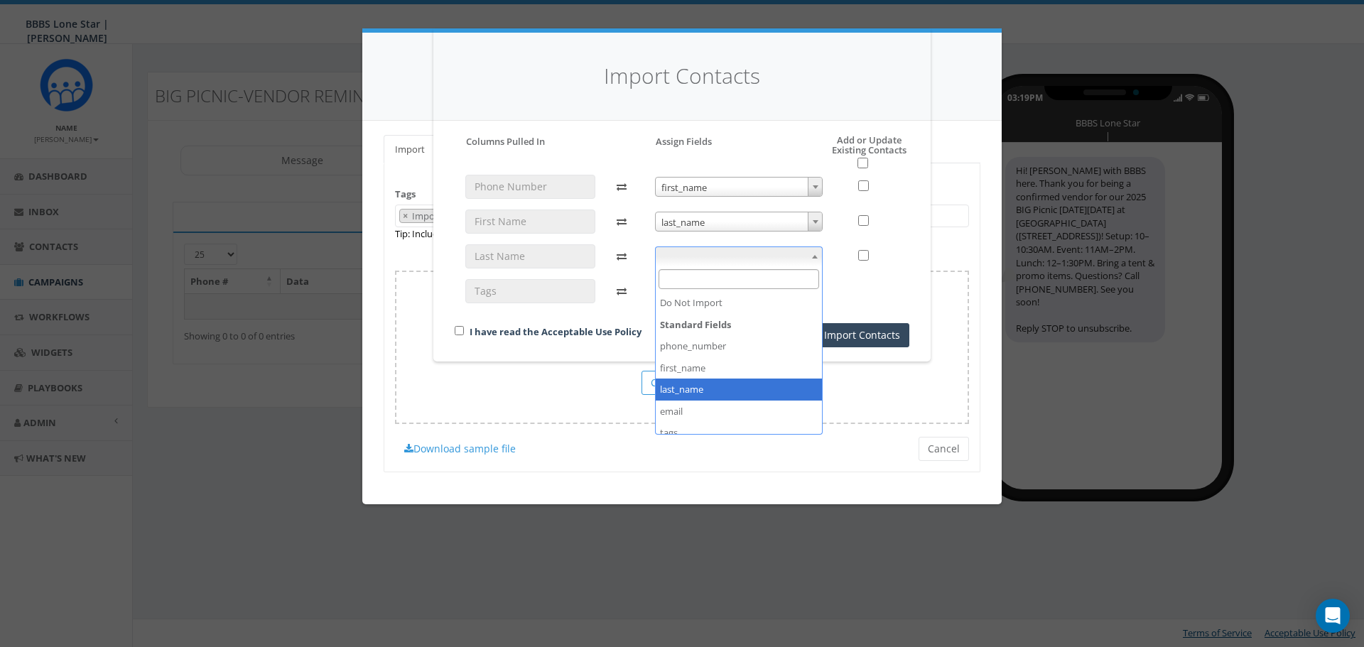
select select "last_name"
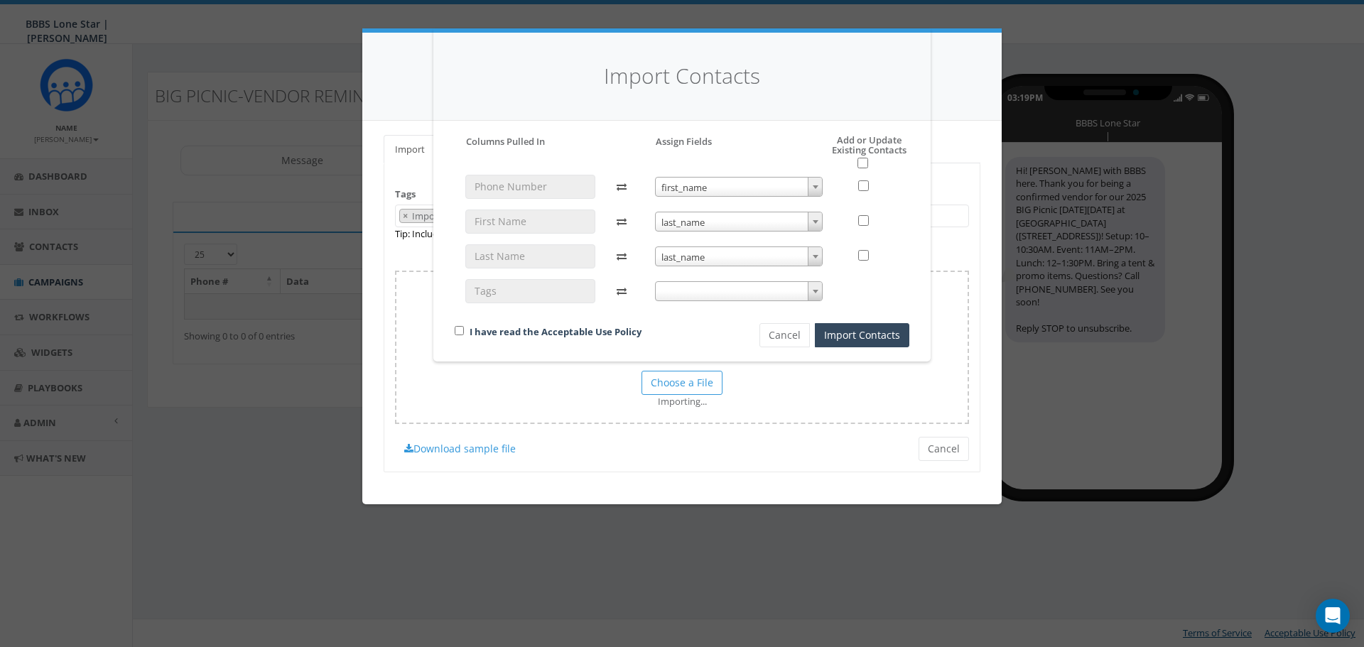
click at [700, 226] on span "last_name" at bounding box center [739, 222] width 167 height 20
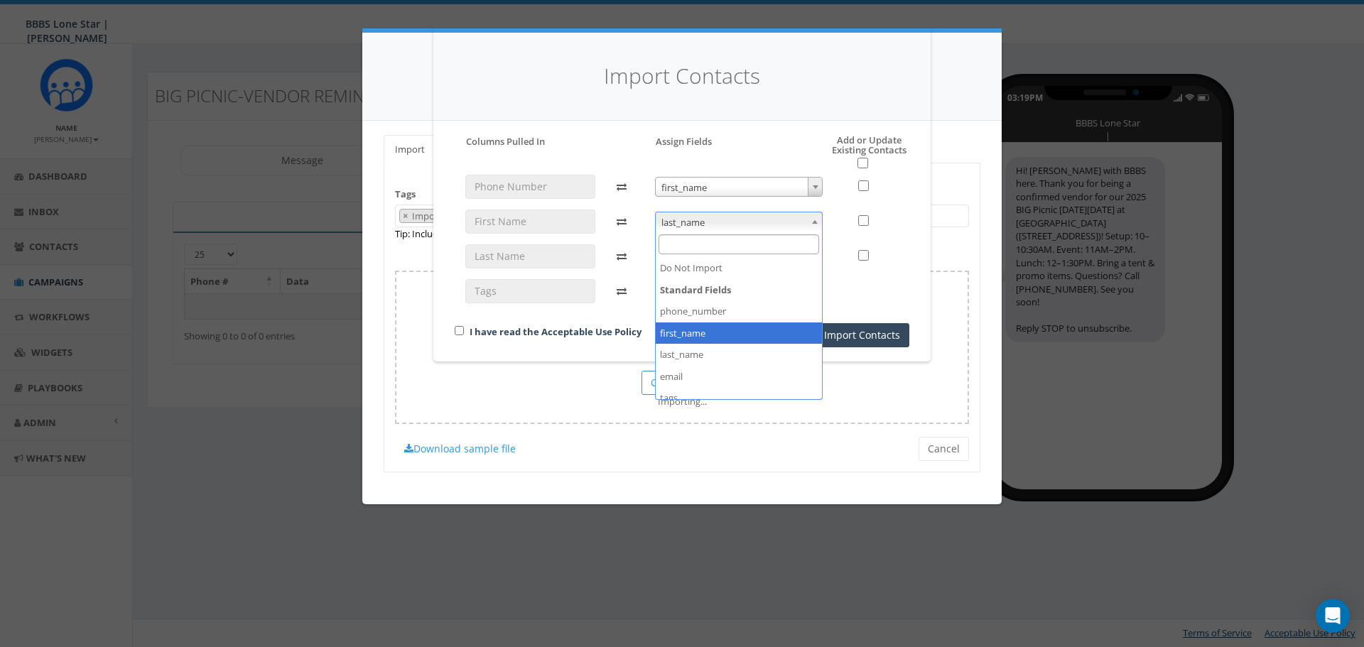
select select "first_name"
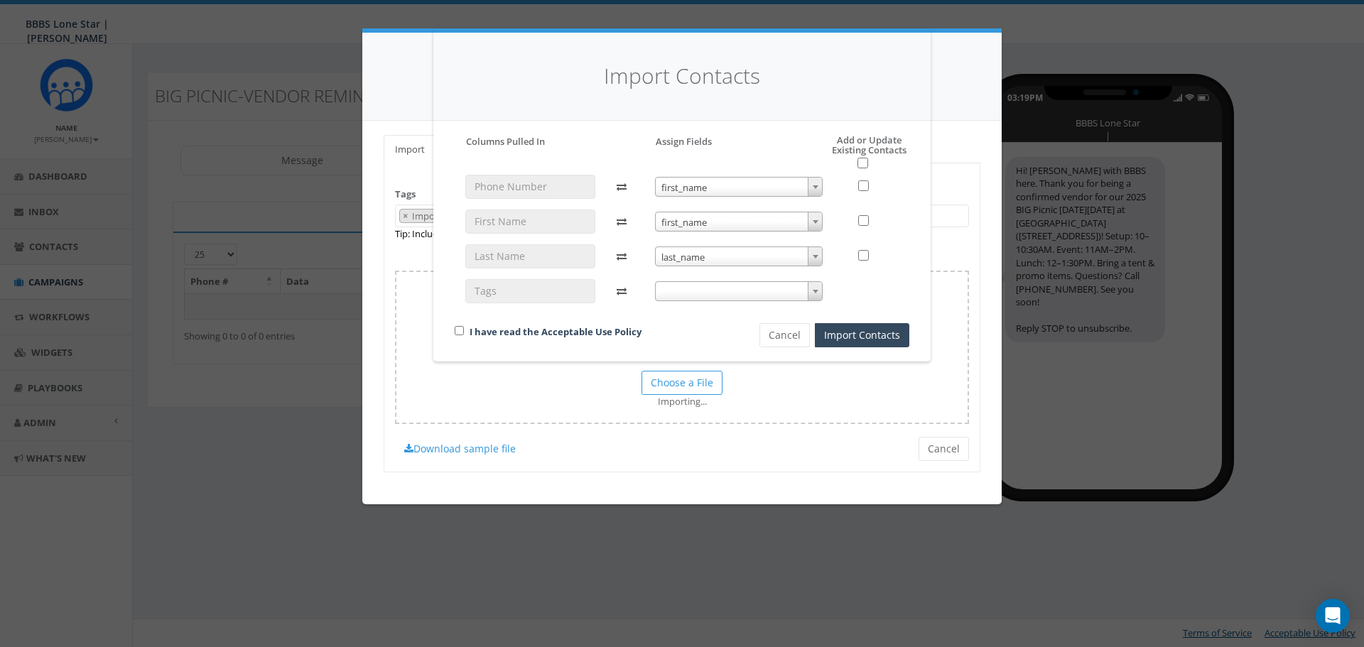
click at [698, 185] on span "first_name" at bounding box center [739, 188] width 167 height 20
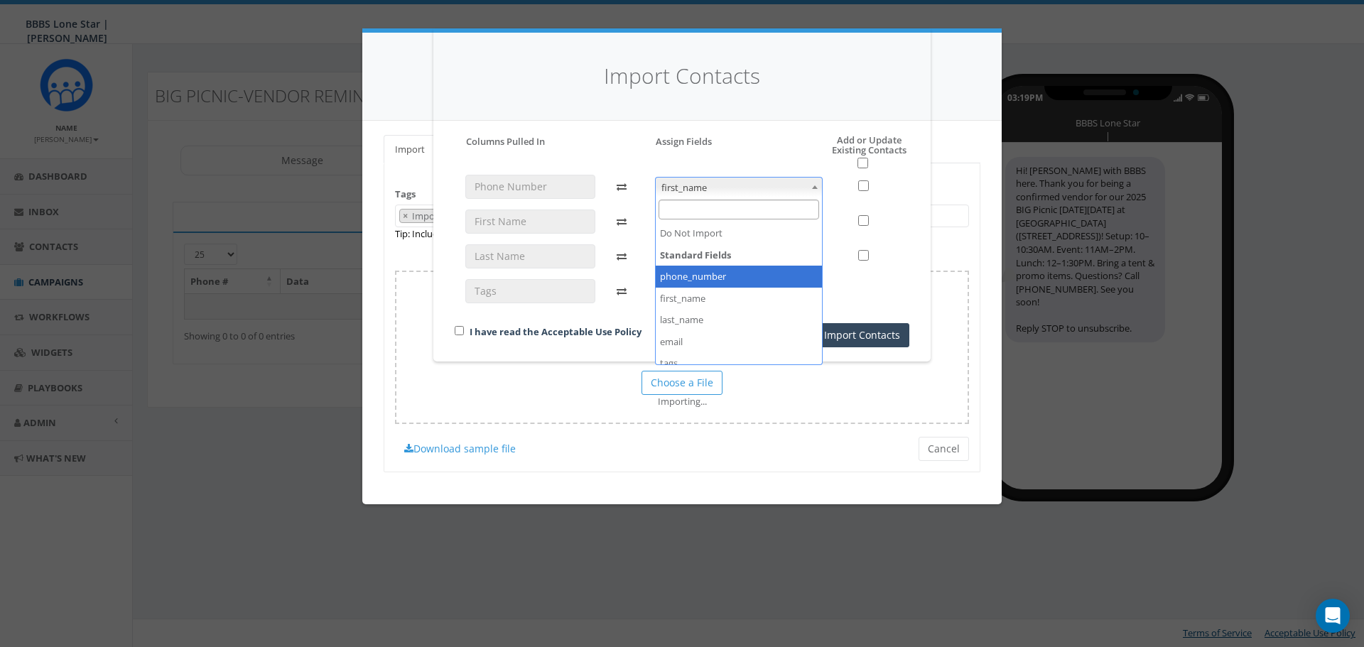
select select "phone_number"
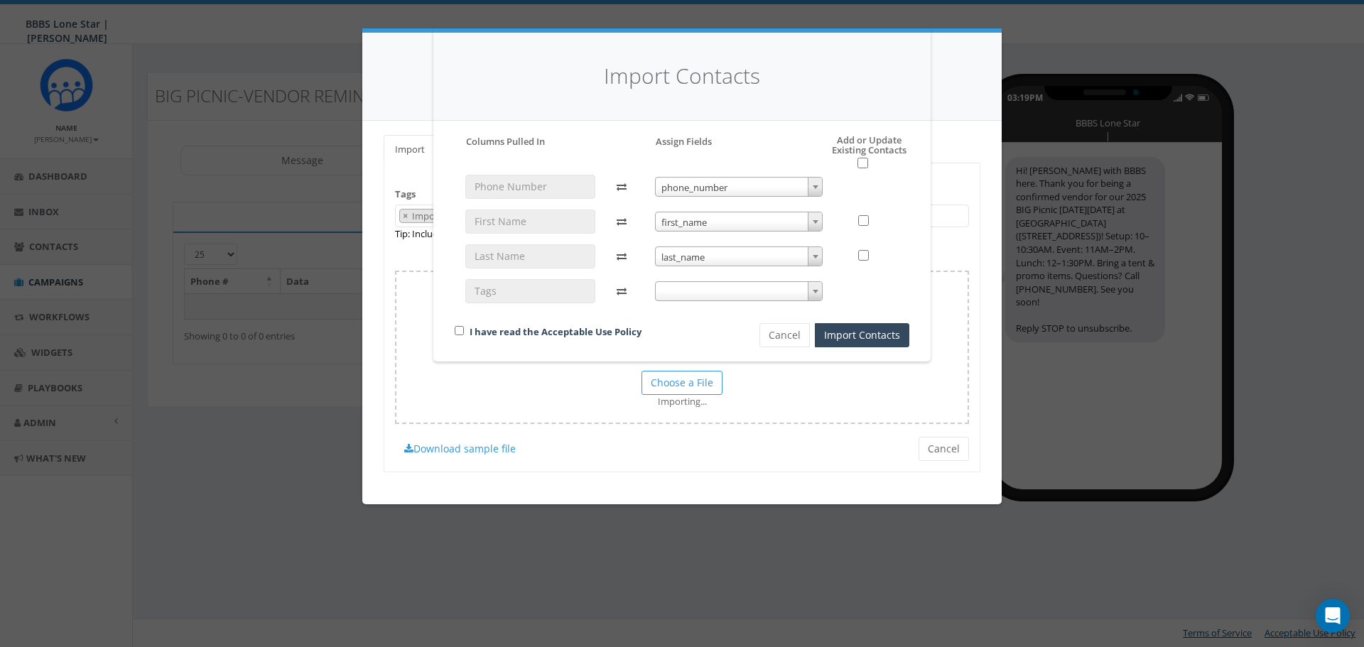
click at [686, 288] on span at bounding box center [739, 291] width 168 height 20
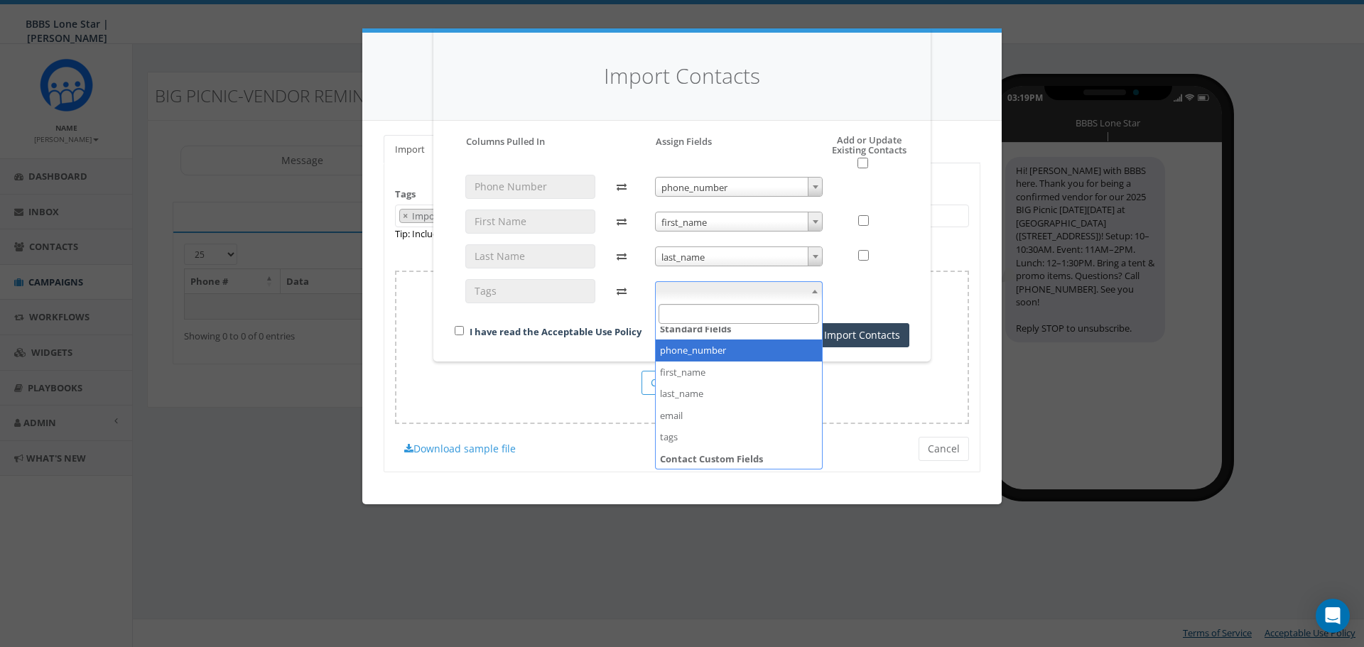
scroll to position [53, 0]
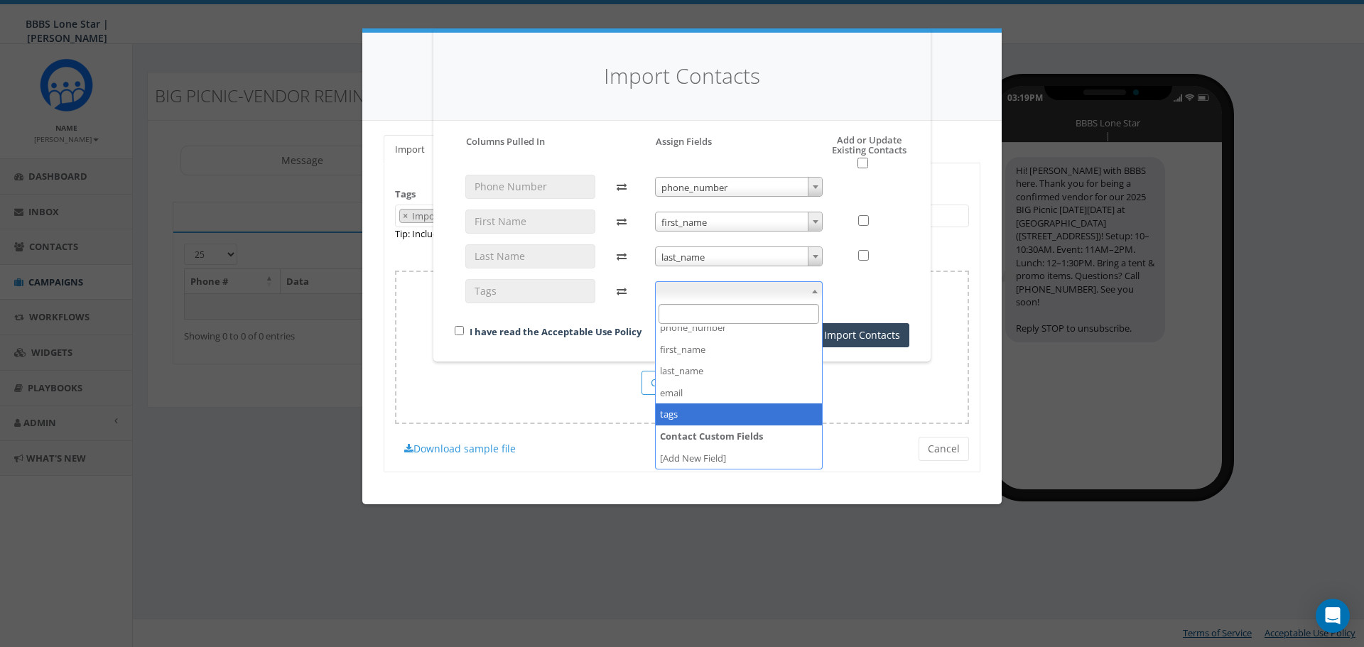
select select "tags"
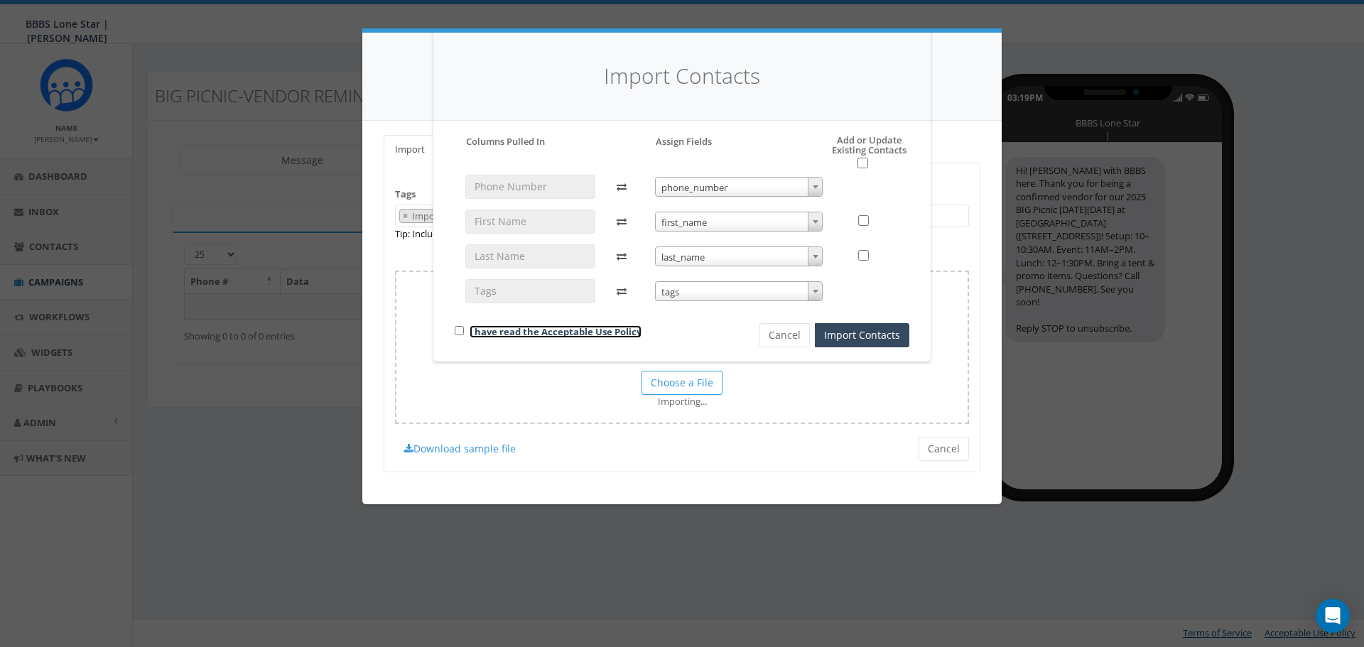
click at [482, 332] on link "I have read the Acceptable Use Policy" at bounding box center [556, 331] width 172 height 13
click at [462, 331] on input "checkbox" at bounding box center [459, 330] width 9 height 9
checkbox input "true"
click at [874, 340] on button "Import Contacts" at bounding box center [862, 335] width 94 height 24
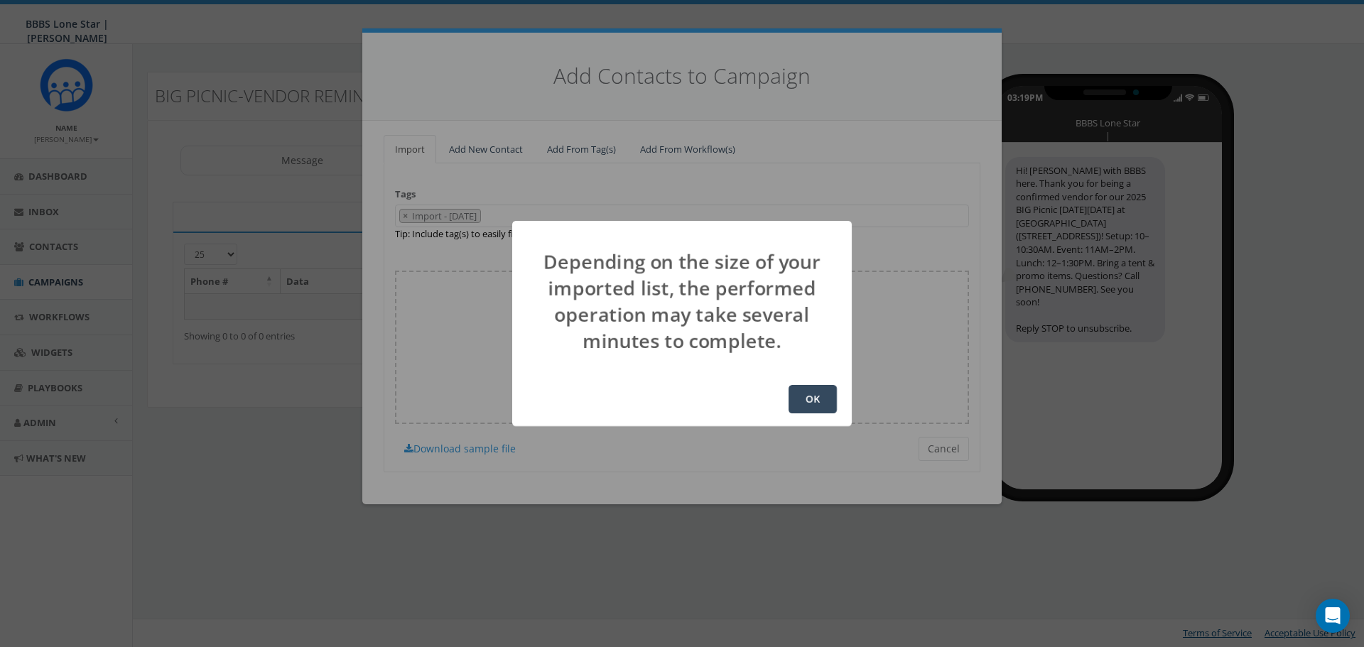
click at [808, 399] on button "OK" at bounding box center [813, 399] width 48 height 28
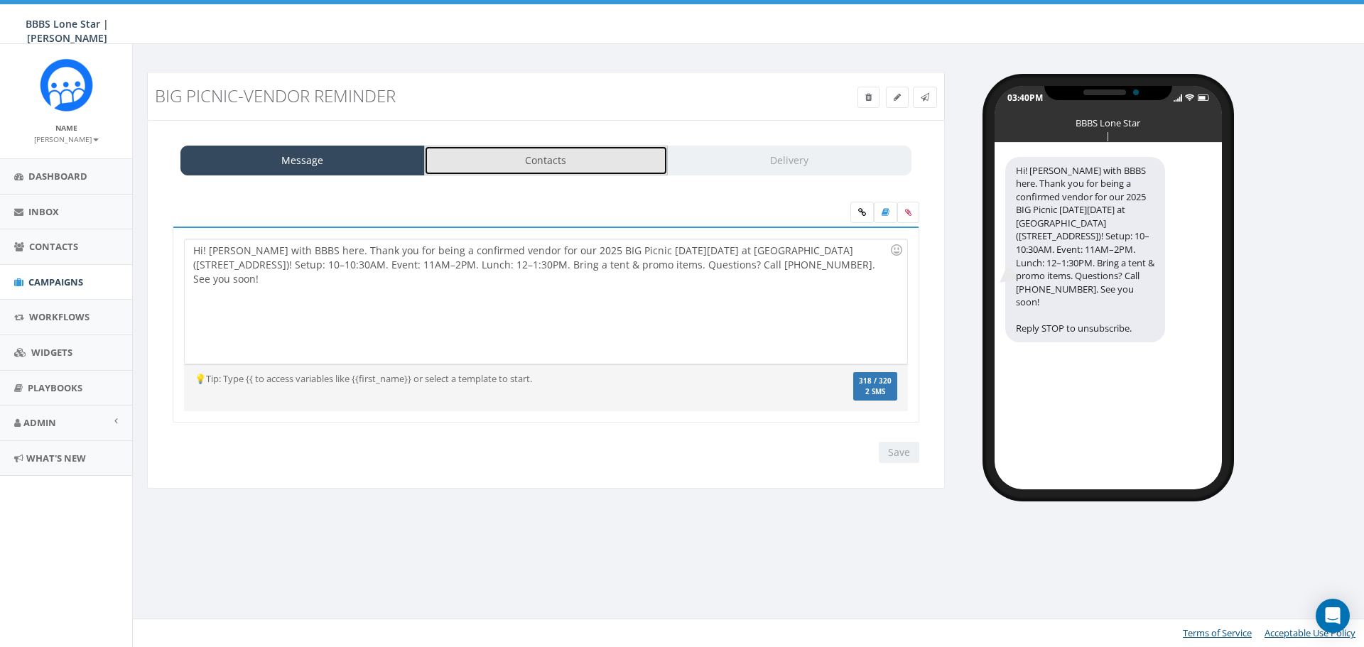
click at [512, 160] on link "Contacts" at bounding box center [546, 161] width 244 height 30
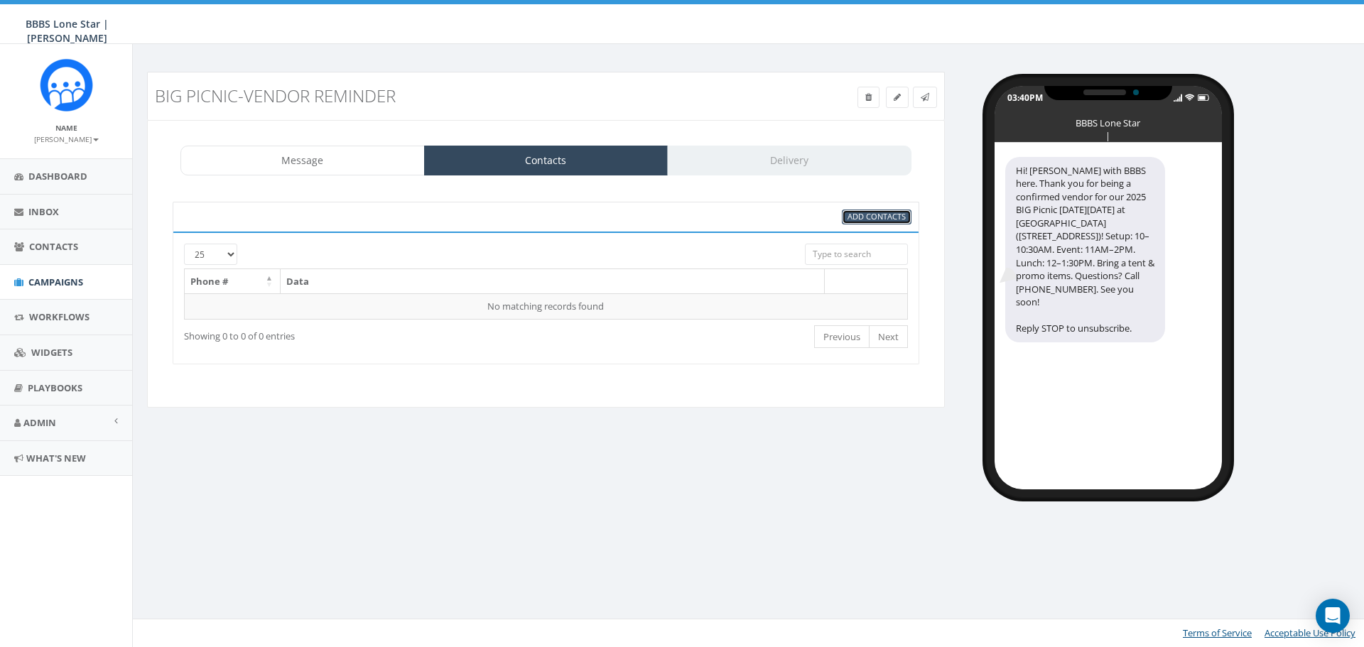
click at [890, 220] on span "Add Contacts" at bounding box center [877, 216] width 58 height 11
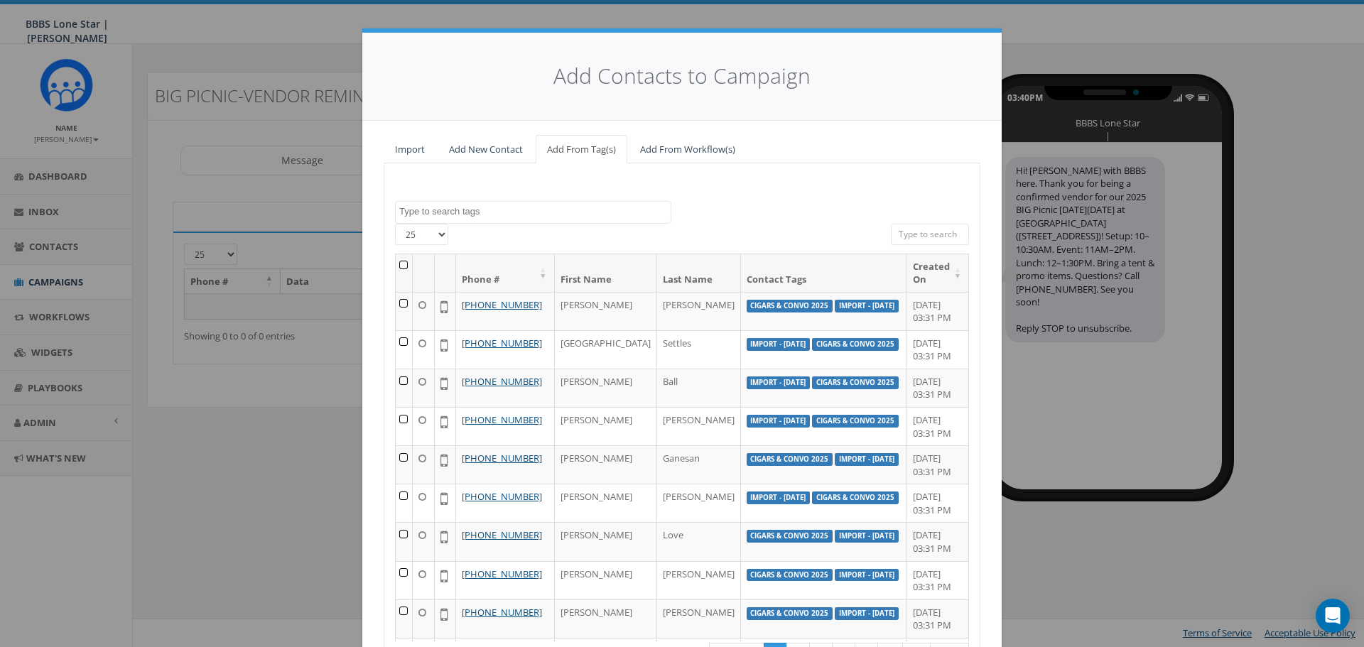
click at [442, 212] on textarea "Search" at bounding box center [534, 211] width 271 height 13
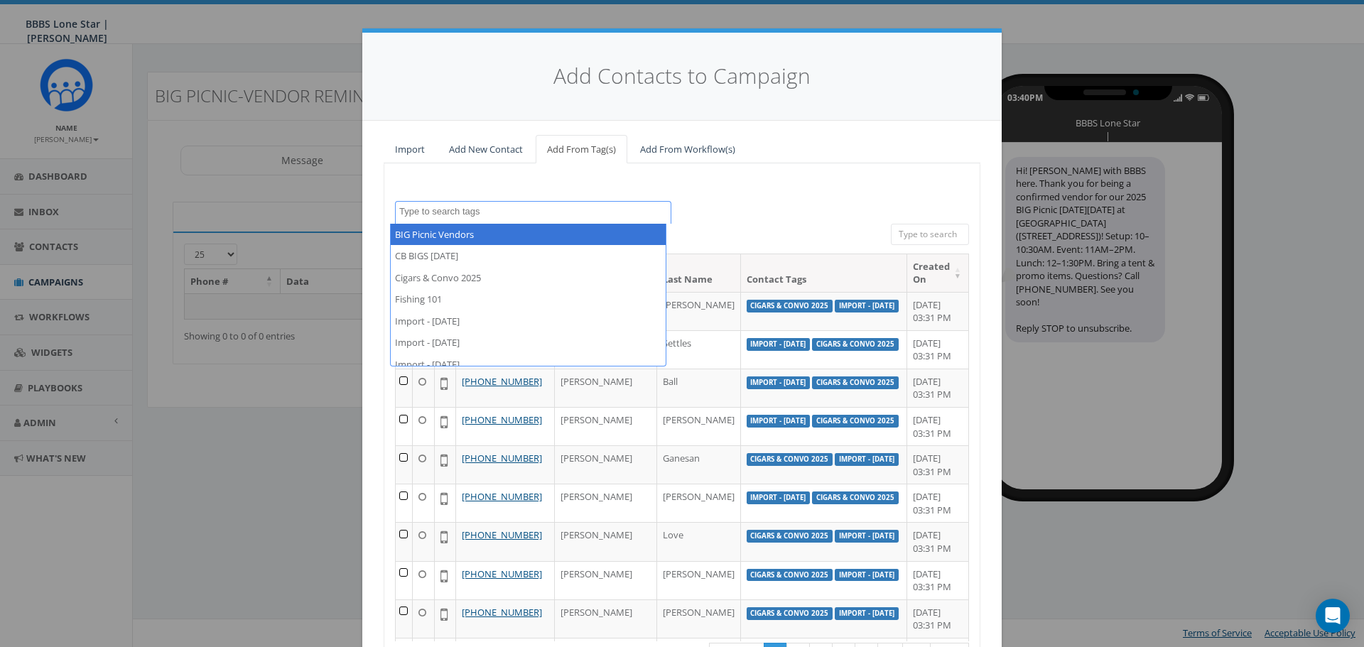
select select "BIG Picnic Vendors"
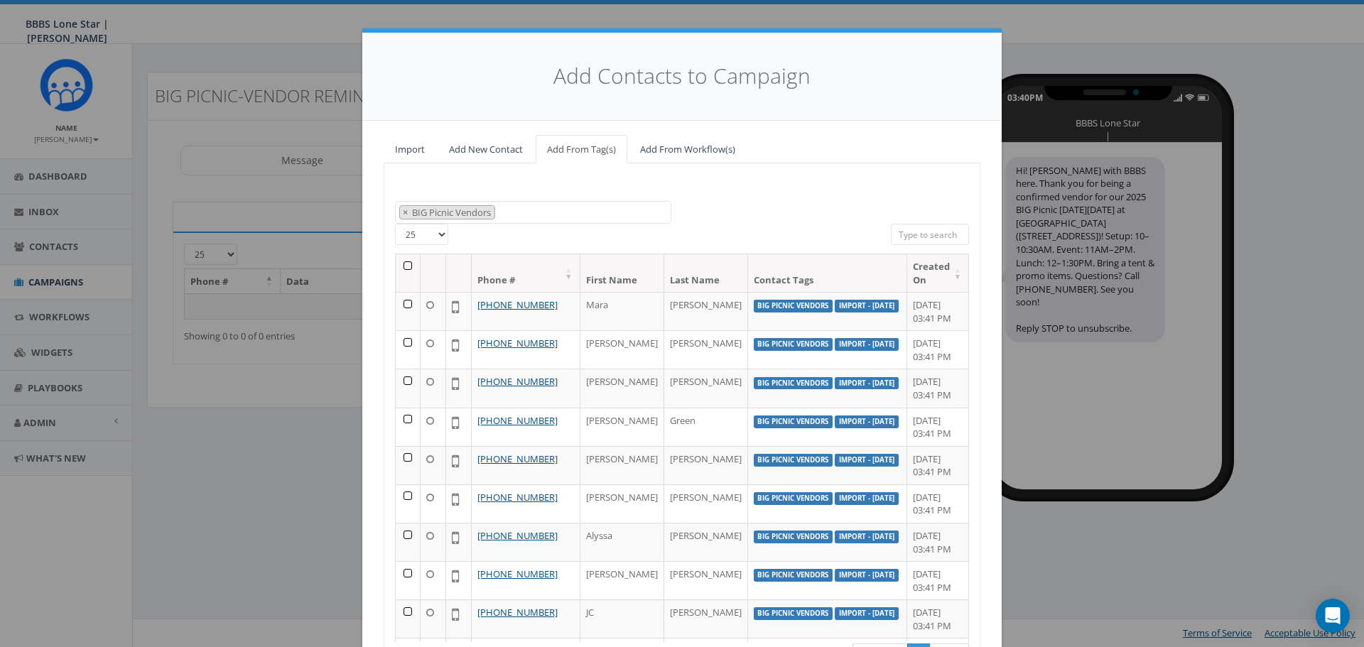
click at [402, 266] on th at bounding box center [408, 273] width 25 height 38
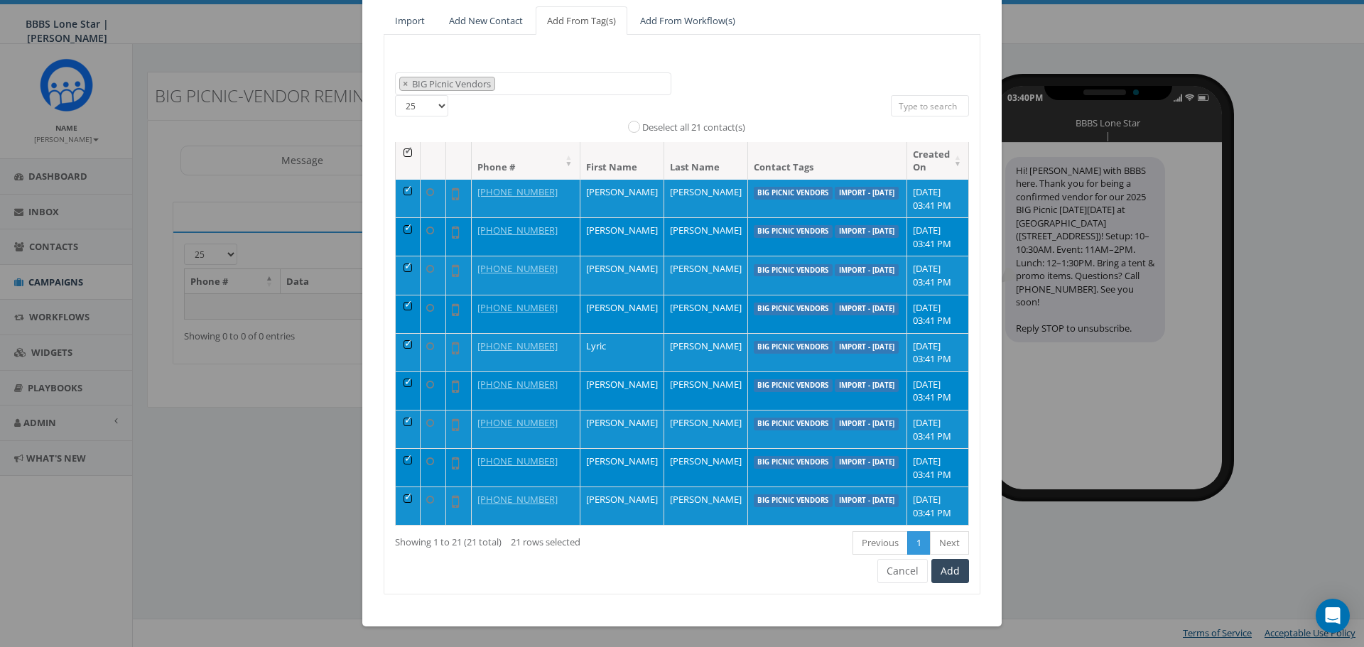
scroll to position [129, 0]
click at [951, 580] on button "Add" at bounding box center [950, 570] width 38 height 24
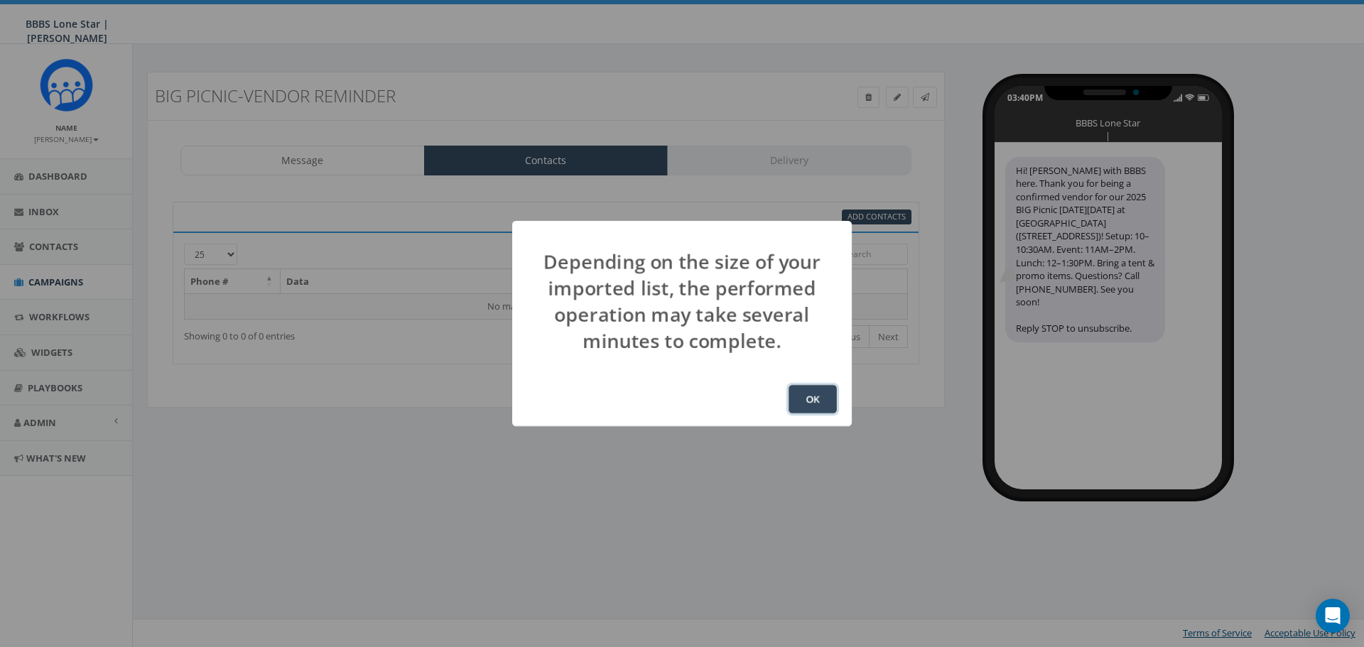
click at [823, 394] on button "OK" at bounding box center [813, 399] width 48 height 28
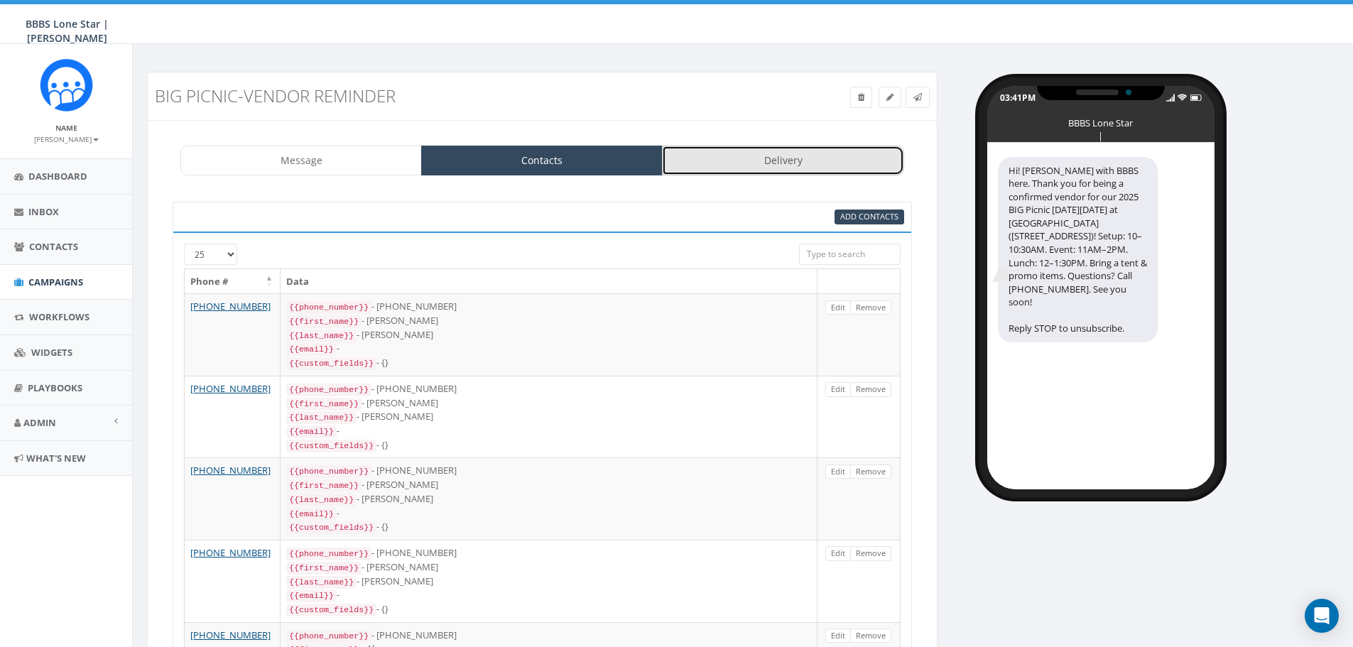
click at [772, 167] on link "Delivery" at bounding box center [783, 161] width 242 height 30
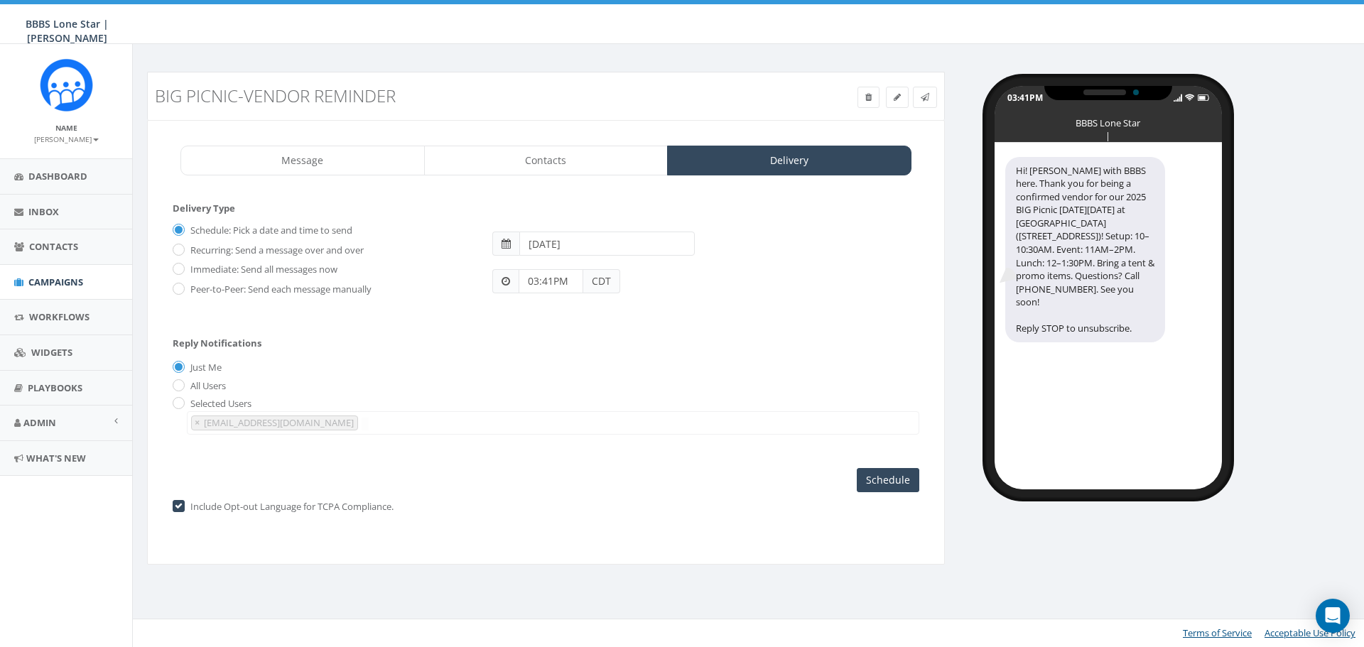
click at [605, 241] on input "2025-09-19" at bounding box center [606, 244] width 175 height 24
click at [739, 337] on div "Reply Notifications Just Me All Users Selected Users nbrown@bbbstx.org × nbrown…" at bounding box center [546, 383] width 747 height 118
click at [560, 280] on input "03:41PM" at bounding box center [551, 281] width 65 height 24
click at [546, 131] on div "1 2 3 4 5 6 7 8 9 10 11 12 00 05 10 15 20 25 30 35 40 45 50 55" at bounding box center [600, 158] width 142 height 142
click at [538, 240] on button "AM" at bounding box center [539, 240] width 21 height 21
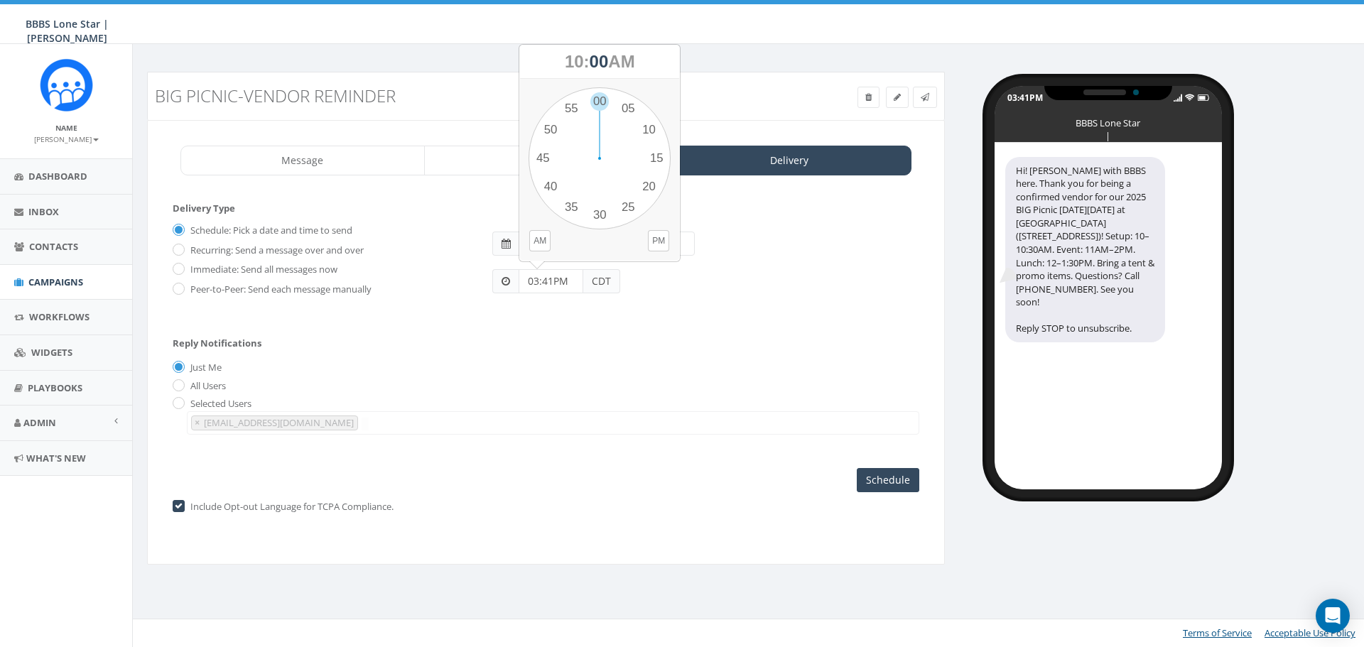
click at [635, 325] on div "Reply Notifications Just Me All Users Selected Users nbrown@bbbstx.org × nbrown…" at bounding box center [546, 383] width 747 height 118
click at [507, 287] on span at bounding box center [505, 281] width 26 height 24
click at [571, 278] on input "03:41PM" at bounding box center [551, 281] width 65 height 24
click at [562, 131] on div "1 2 3 4 5 6 7 8 9 10 11 12" at bounding box center [600, 158] width 142 height 142
click at [552, 131] on div "1 2 3 4 5 6 7 8 9 10 11 12 00 05 10 15 20 25 30 35 40 45 50 55" at bounding box center [600, 158] width 142 height 142
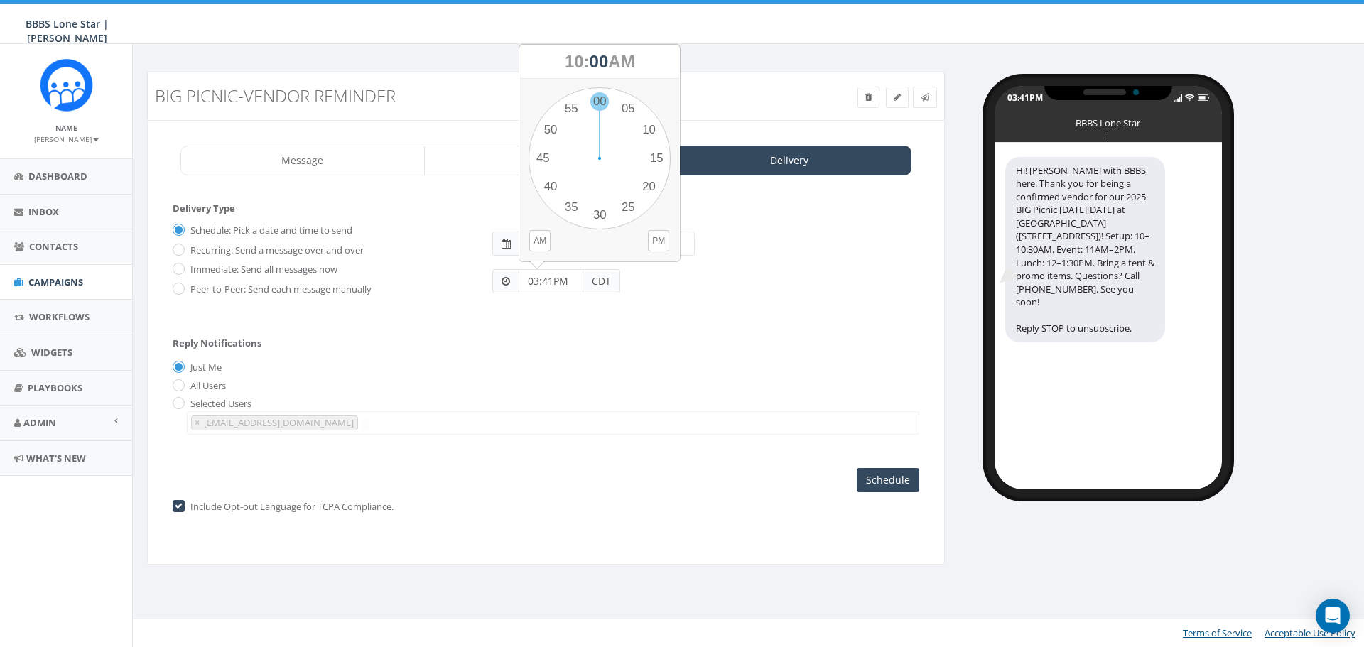
click at [594, 97] on div "1 2 3 4 5 6 7 8 9 10 11 12 00 05 10 15 20 25 30 35 40 45 50 55" at bounding box center [600, 158] width 142 height 142
type input "10:00AM"
click at [921, 102] on span at bounding box center [925, 97] width 9 height 12
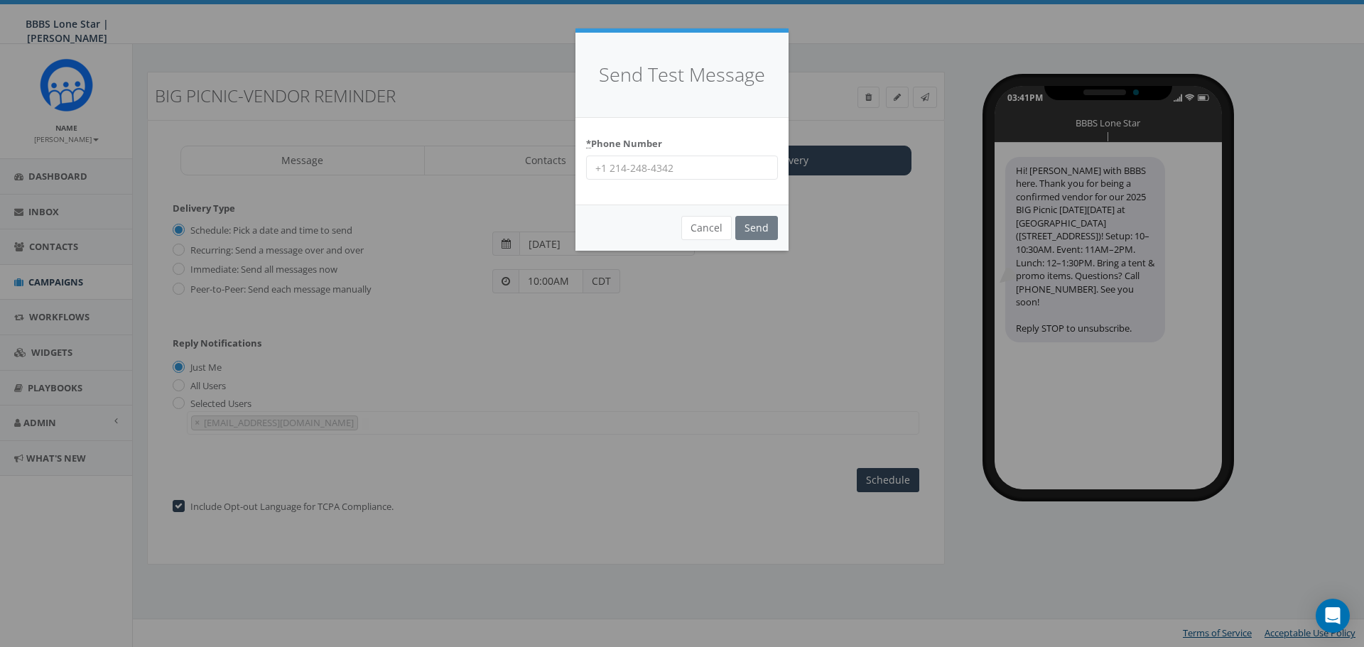
click at [727, 171] on input "* Phone Number" at bounding box center [682, 168] width 192 height 24
type input "4692484377"
click at [757, 227] on input "Send" at bounding box center [756, 228] width 43 height 24
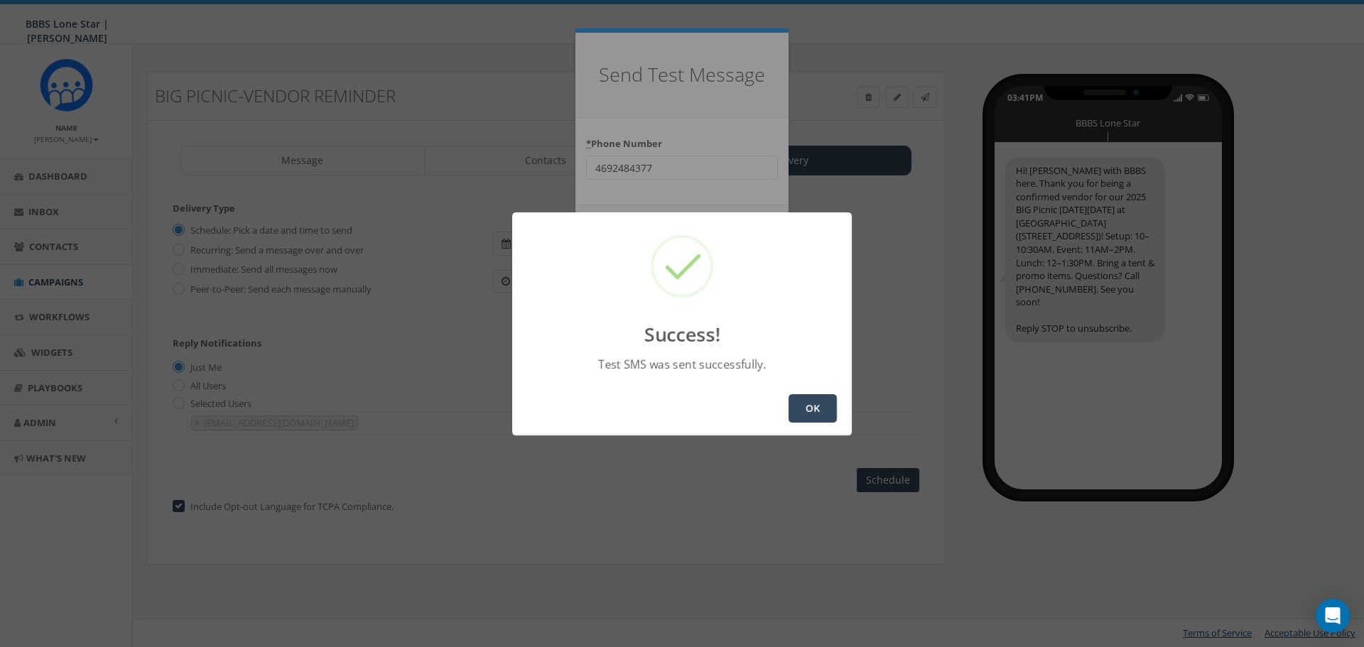
click at [819, 410] on button "OK" at bounding box center [813, 408] width 48 height 28
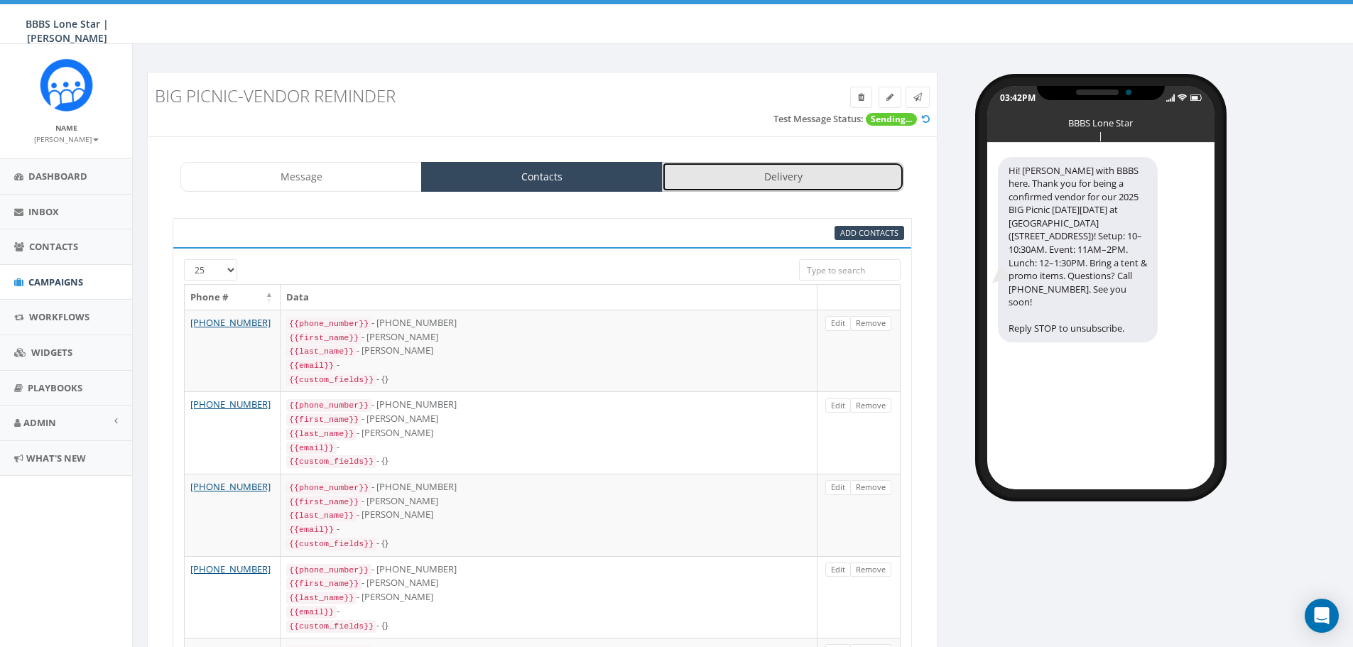
click link "Delivery"
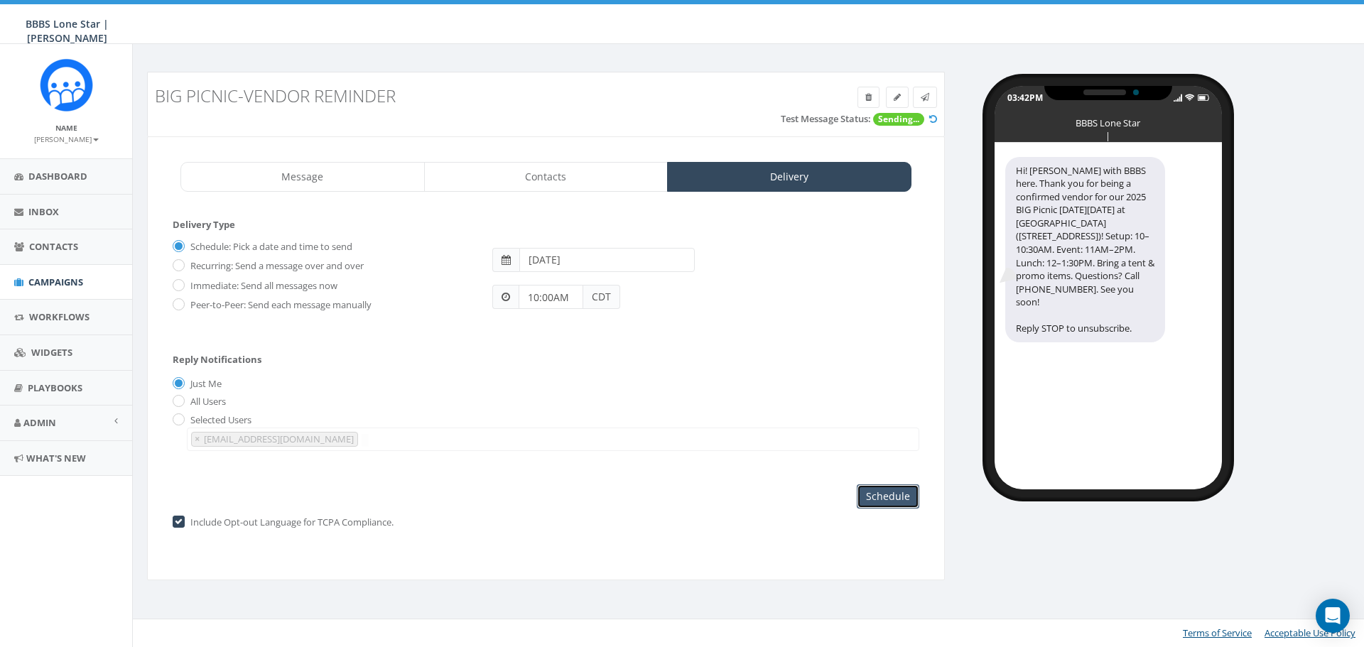
click input "Schedule"
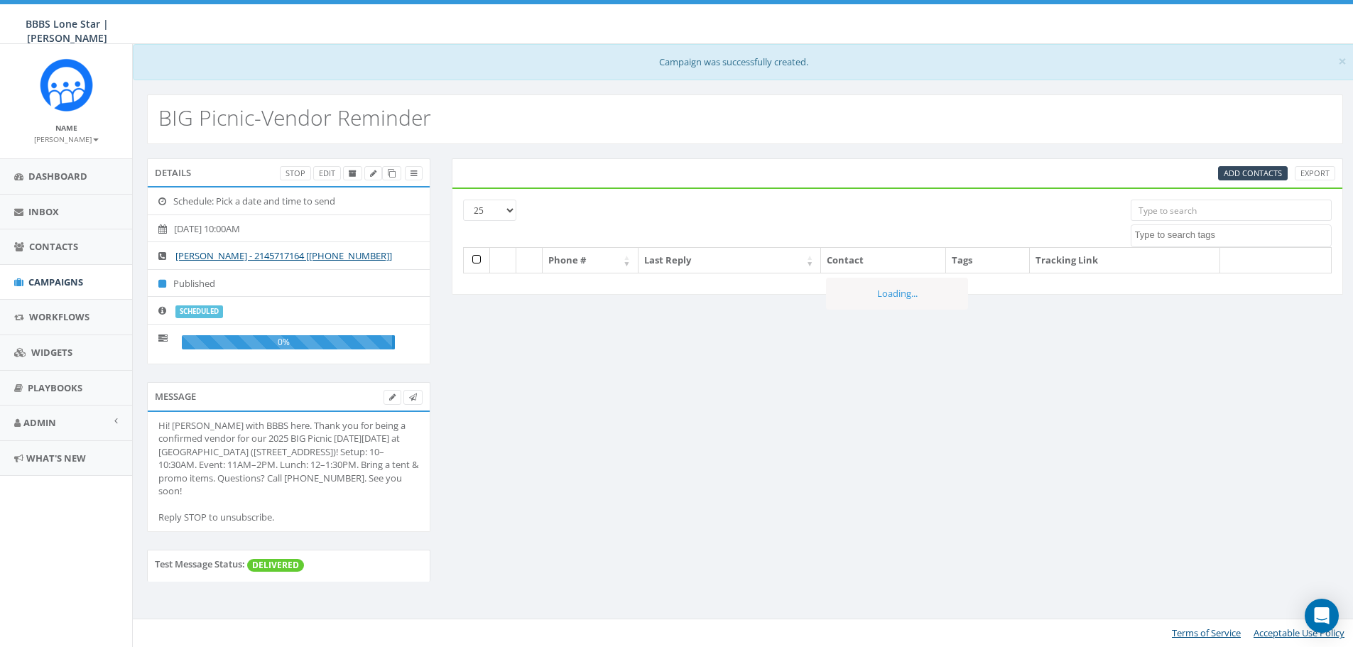
select select
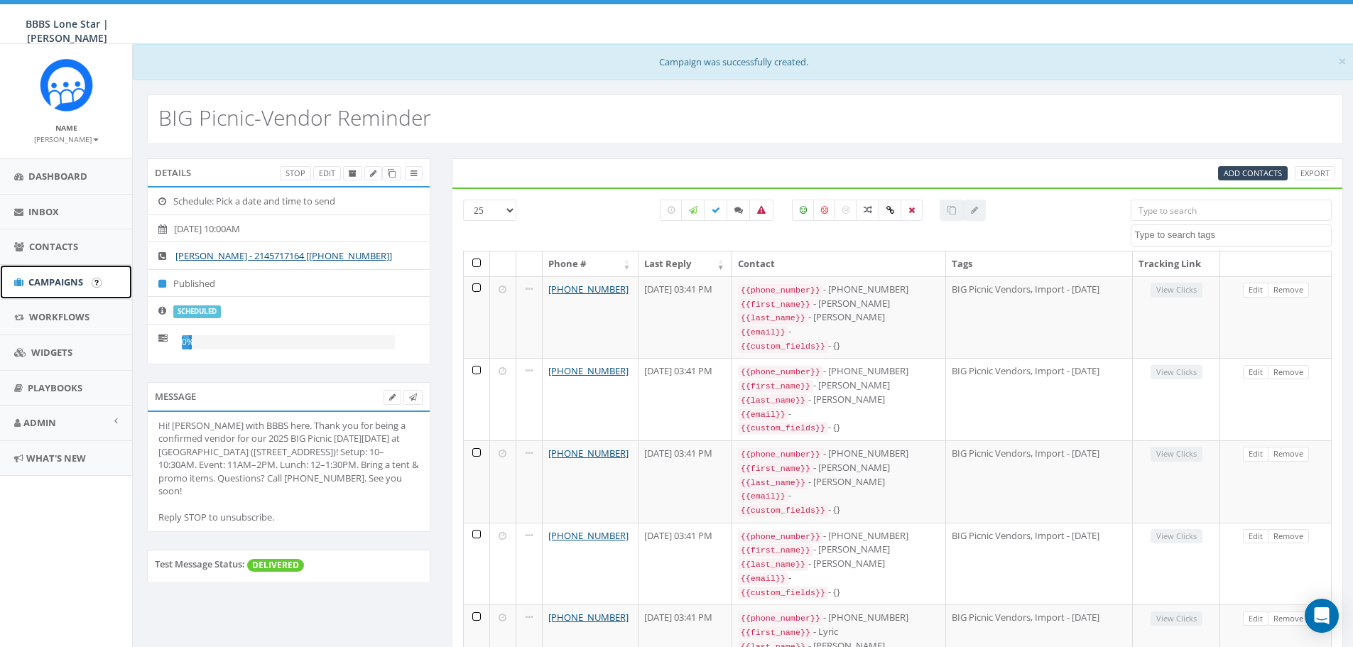
click at [62, 280] on span "Campaigns" at bounding box center [55, 282] width 55 height 13
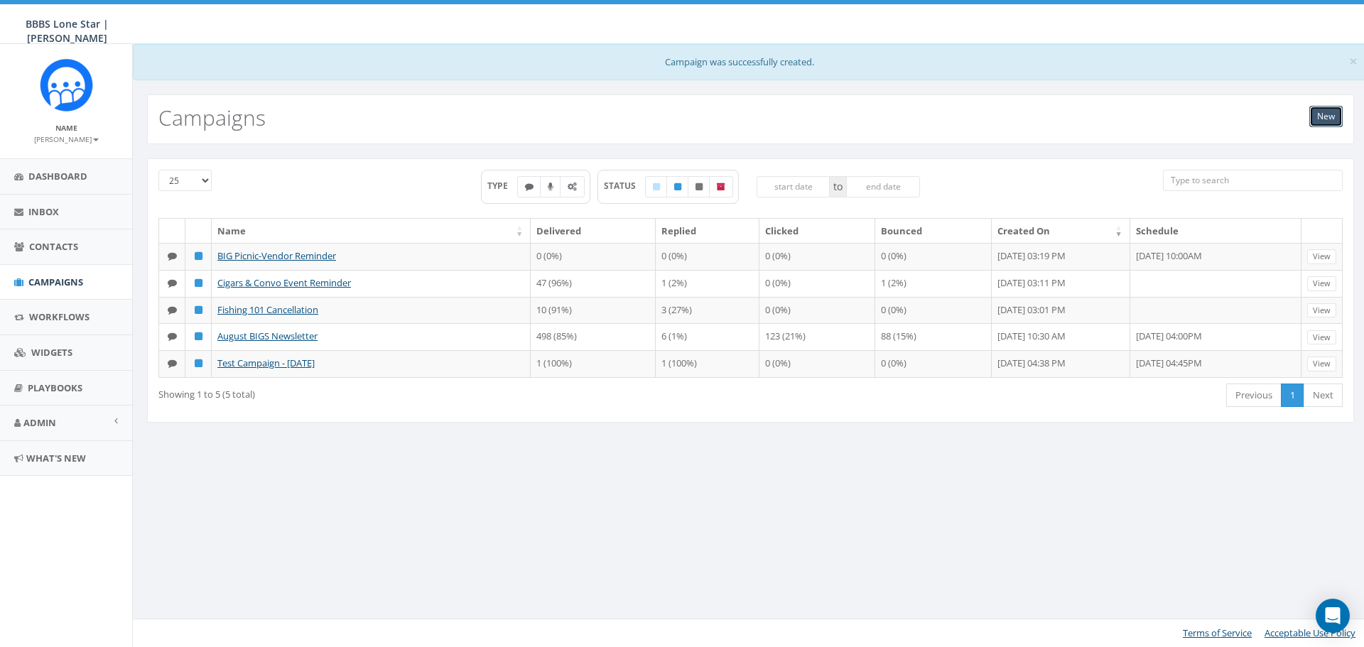
click at [1321, 110] on link "New" at bounding box center [1325, 116] width 33 height 21
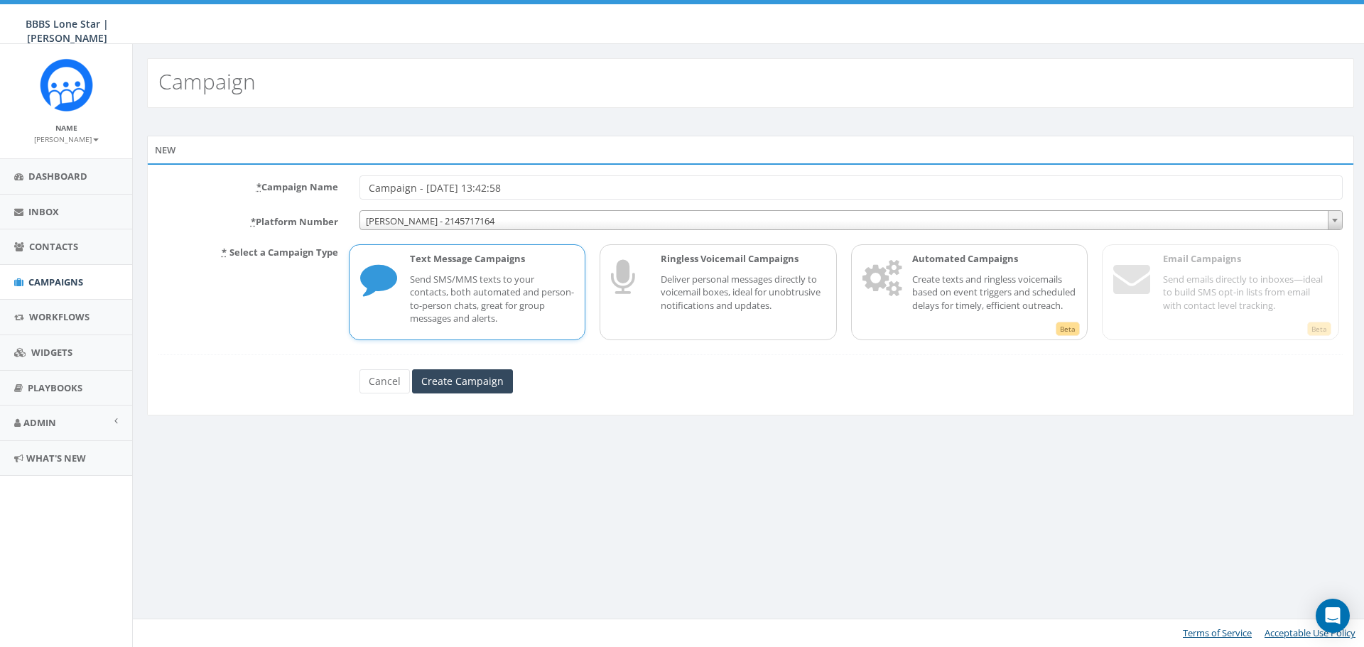
drag, startPoint x: 580, startPoint y: 188, endPoint x: 315, endPoint y: 203, distance: 266.1
click at [315, 203] on form "* Campaign Name Campaign - [DATE] 13:42:58 * Platform Number [PERSON_NAME] - 21…" at bounding box center [750, 284] width 1184 height 218
type input "BIG Picnic-Match Reminder"
click at [482, 377] on input "Create Campaign" at bounding box center [462, 381] width 101 height 24
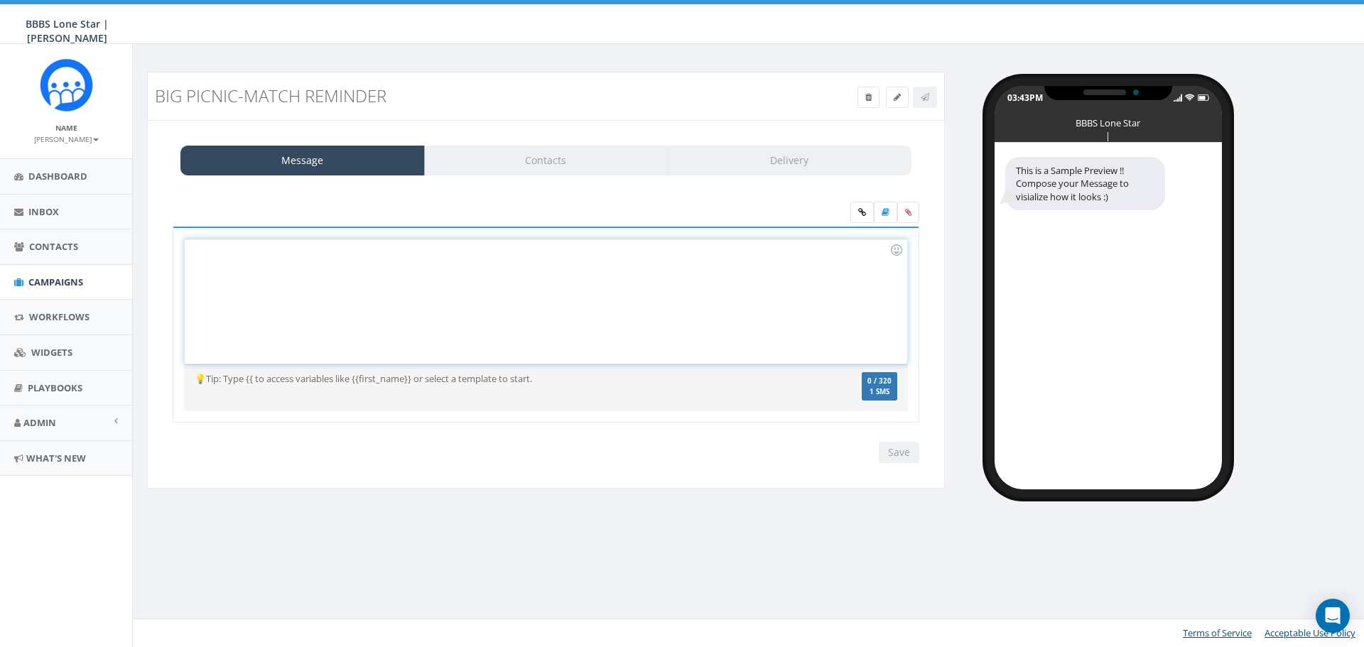
click at [446, 298] on div at bounding box center [546, 301] width 722 height 124
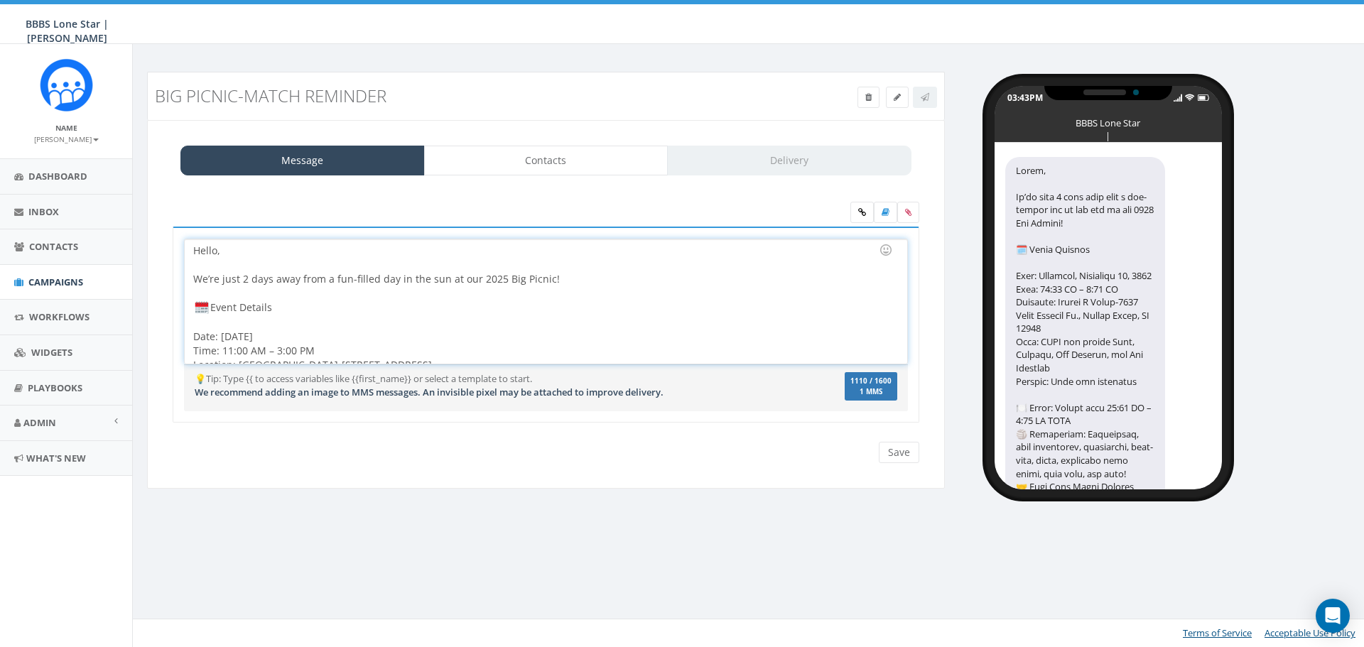
click at [265, 293] on div at bounding box center [541, 293] width 696 height 14
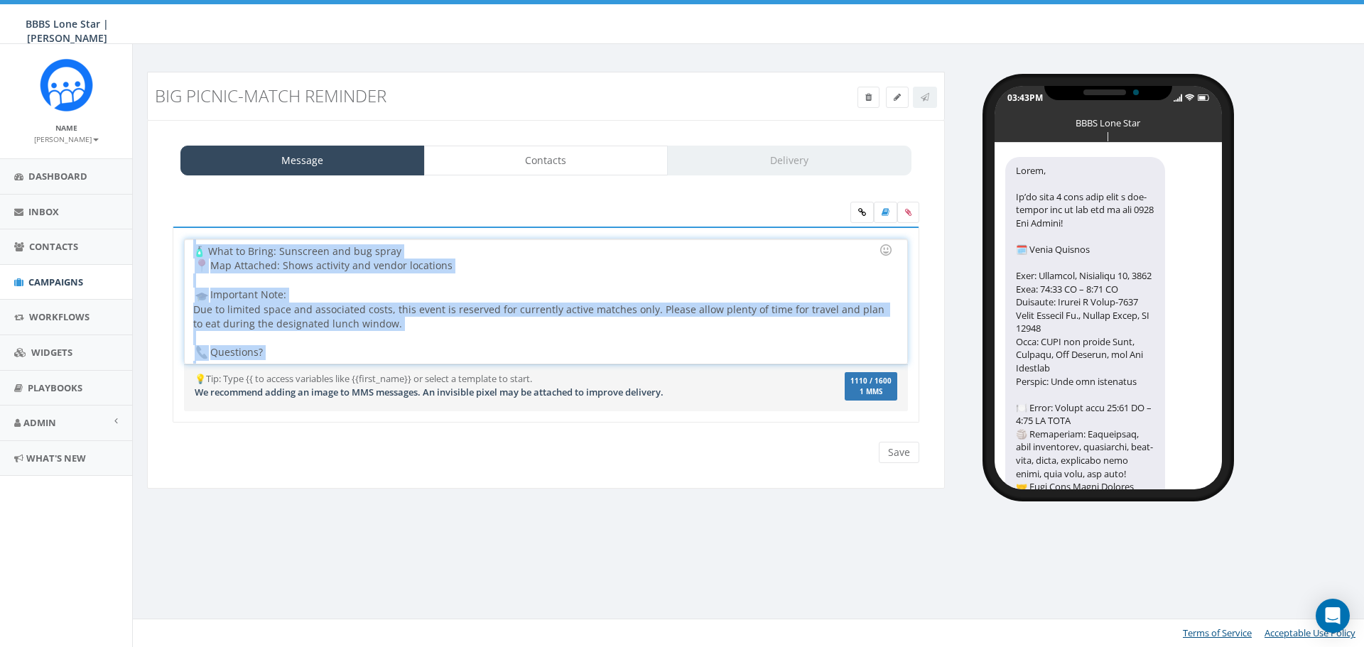
scroll to position [274, 0]
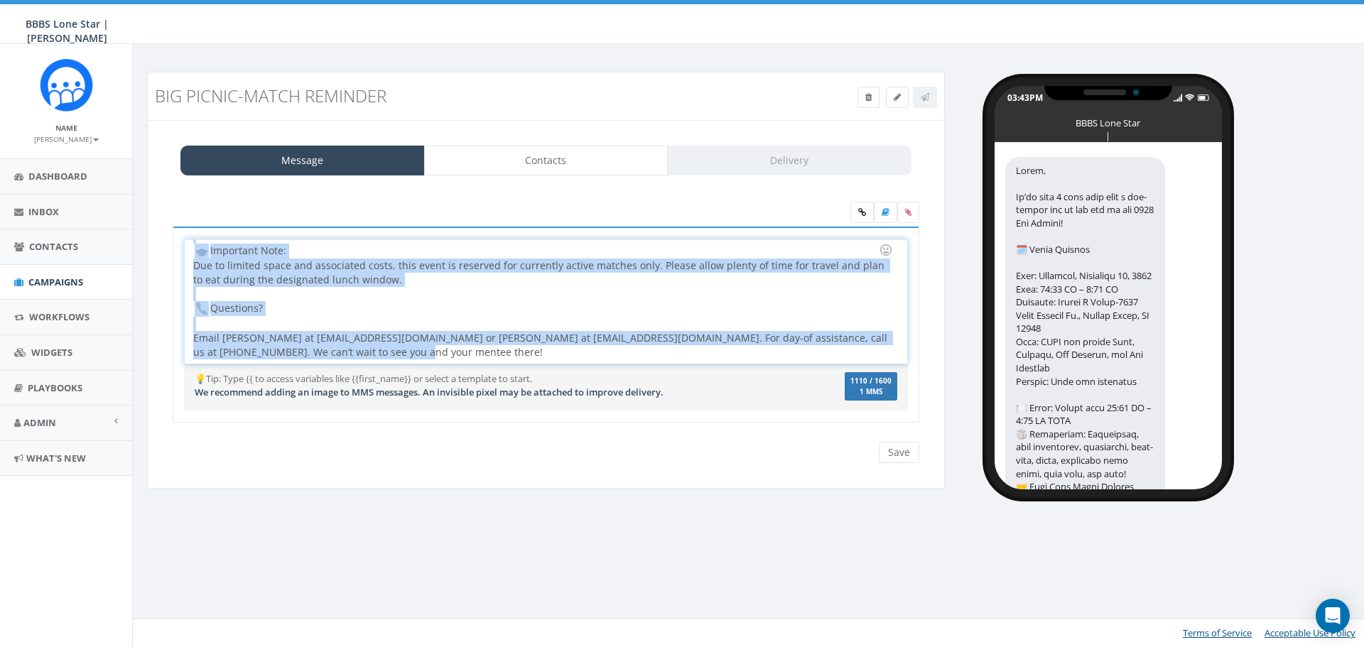
drag, startPoint x: 195, startPoint y: 251, endPoint x: 470, endPoint y: 461, distance: 345.7
click at [470, 461] on div "Hello, We’re just 2 days away from a fun-filled day in the sun at our 2025 Big …" at bounding box center [546, 333] width 747 height 262
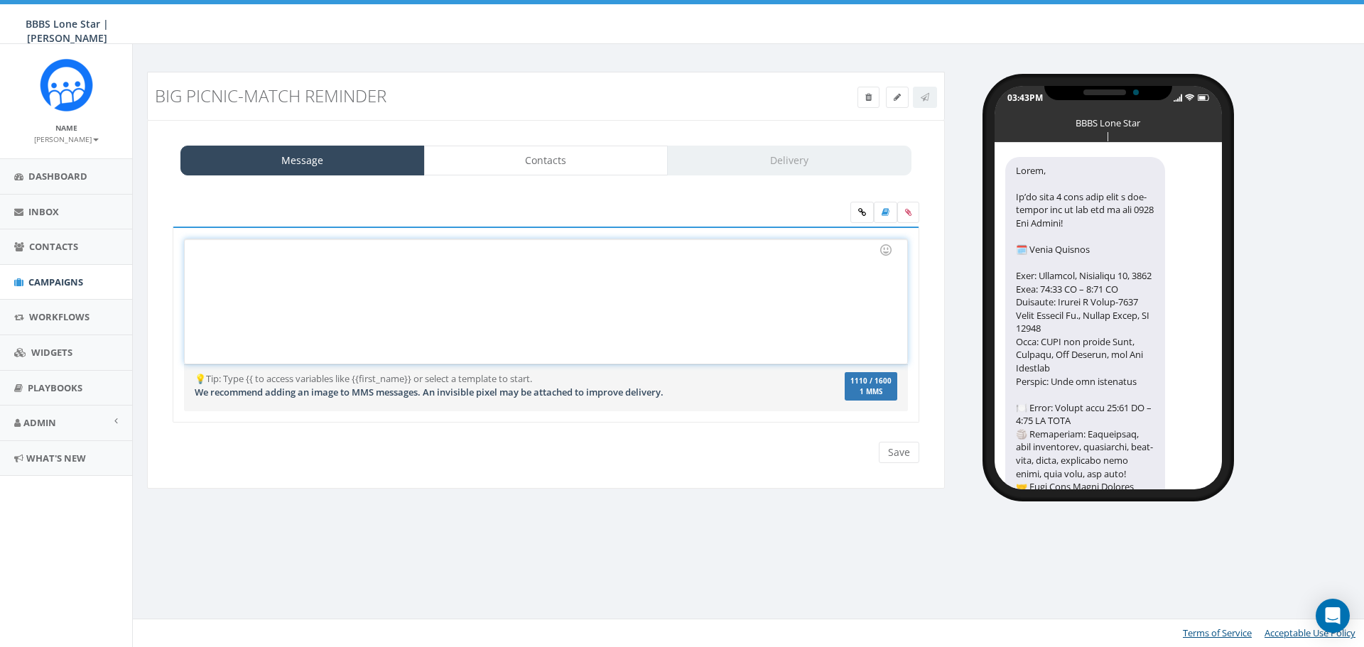
scroll to position [0, 0]
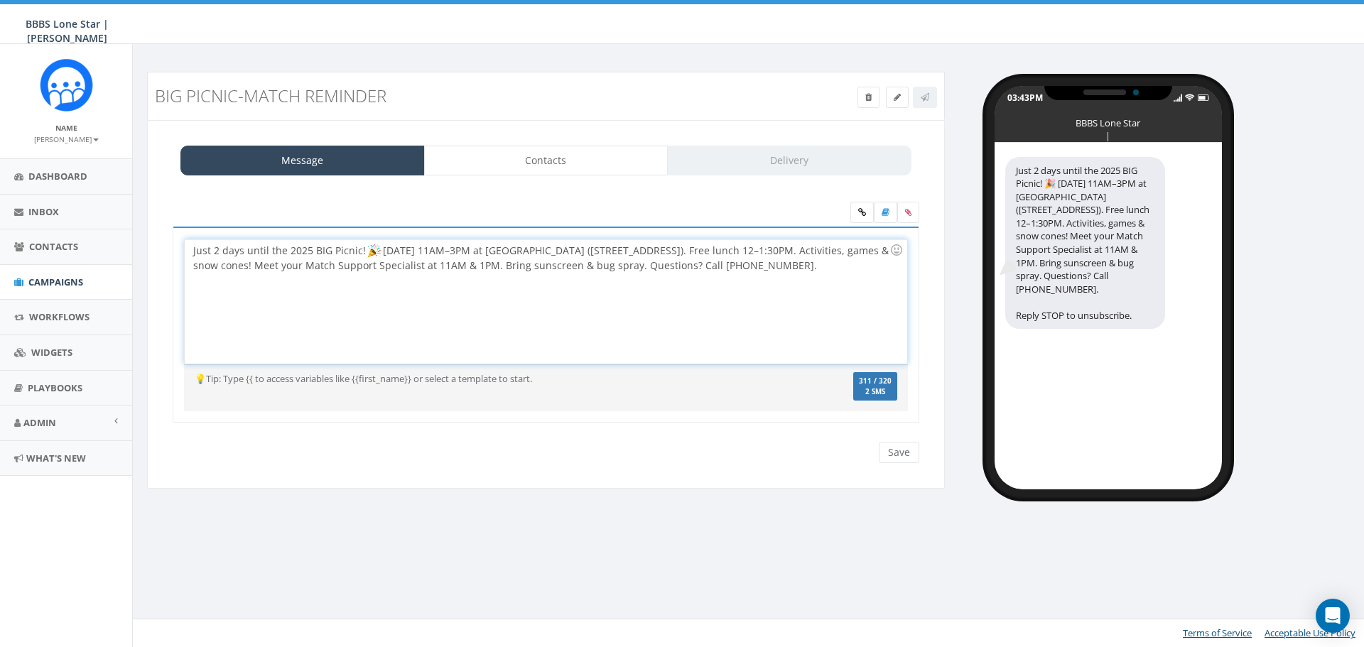
click at [221, 254] on div "Just 2 days until the 2025 BIG Picnic! [DATE] 11AM–3PM at [GEOGRAPHIC_DATA] ([S…" at bounding box center [546, 301] width 722 height 124
click at [217, 255] on div "Just 2 days until the 2025 BIG Picnic! [DATE] 11AM–3PM at [GEOGRAPHIC_DATA] ([S…" at bounding box center [546, 301] width 722 height 124
click at [243, 251] on div "Just 1 days until the 2025 BIG Picnic! [DATE] 11AM–3PM at [GEOGRAPHIC_DATA] ([S…" at bounding box center [546, 301] width 722 height 124
click at [871, 264] on div "Just 1 day until the 2025 BIG Picnic! [DATE] 11AM–3PM at [GEOGRAPHIC_DATA] ([ST…" at bounding box center [546, 301] width 722 height 124
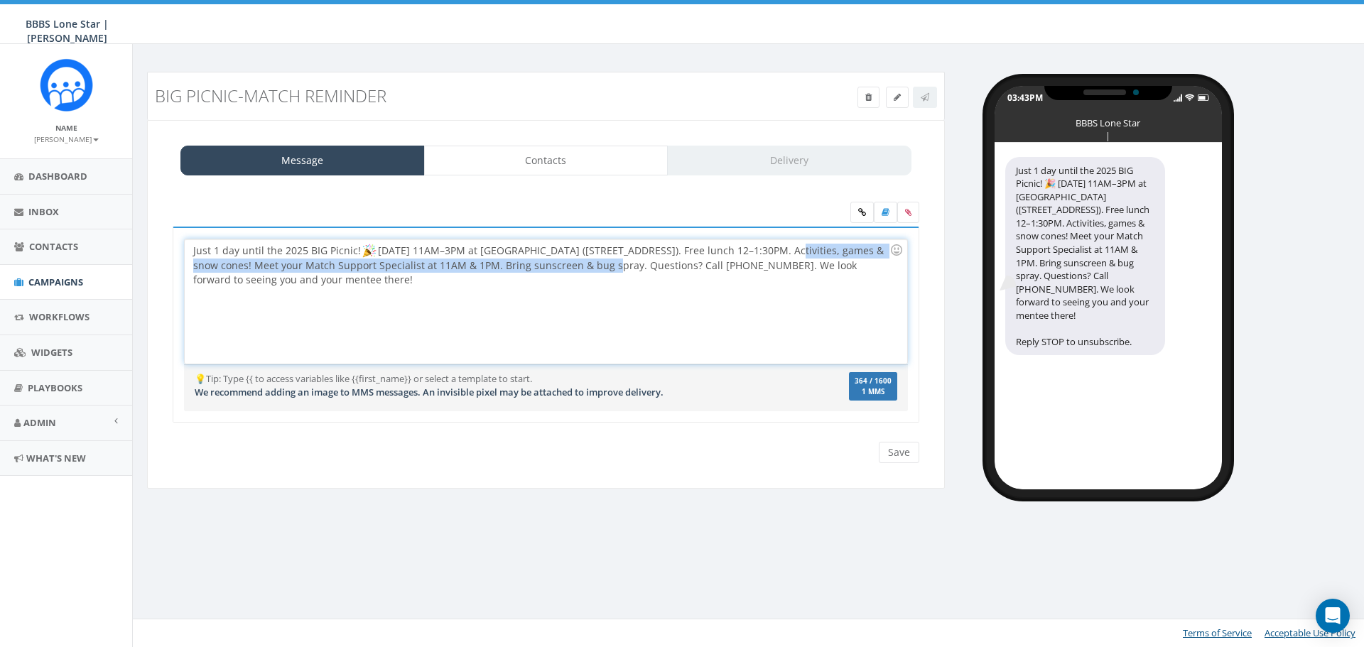
drag, startPoint x: 583, startPoint y: 267, endPoint x: 763, endPoint y: 256, distance: 180.1
click at [763, 256] on div "Just 1 day until the 2025 BIG Picnic! [DATE] 11AM–3PM at [GEOGRAPHIC_DATA] ([ST…" at bounding box center [546, 301] width 722 height 124
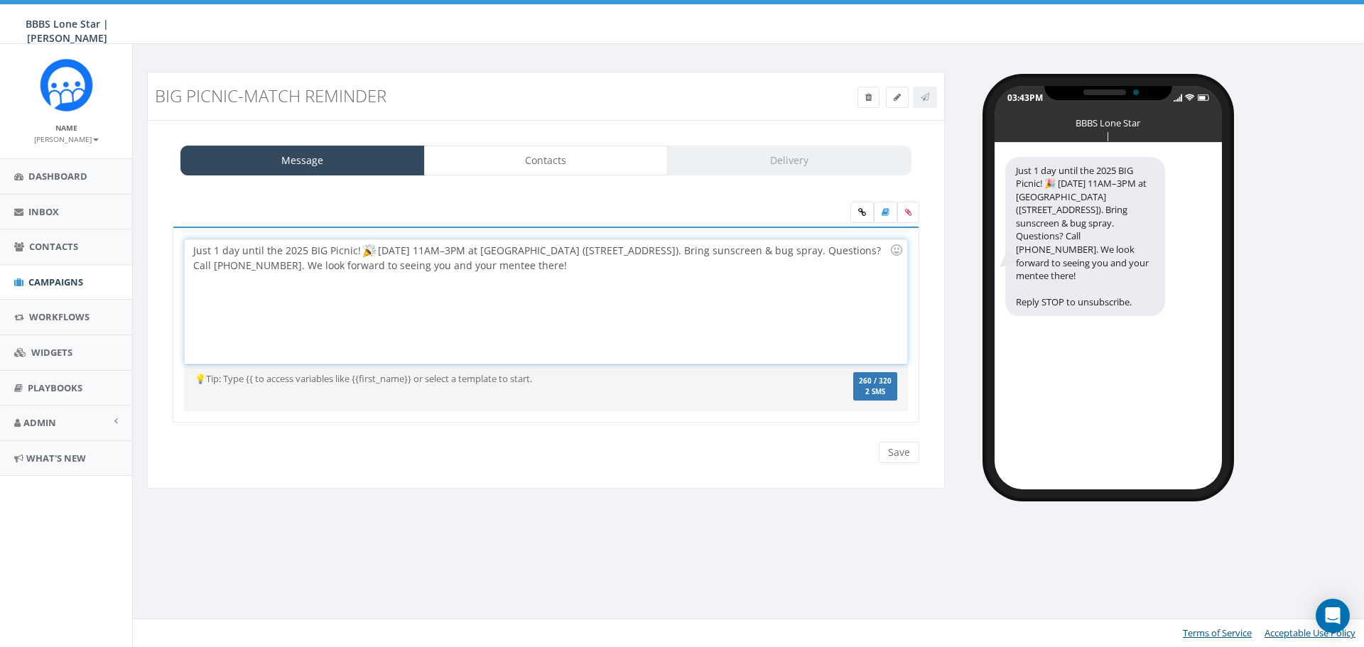
click at [767, 262] on div "Just 1 day until the 2025 BIG Picnic! [DATE] 11AM–3PM at [GEOGRAPHIC_DATA] ([ST…" at bounding box center [546, 301] width 722 height 124
click at [632, 267] on div "Just 1 day until the 2025 BIG Picnic! [DATE] 11AM–3PM at [GEOGRAPHIC_DATA] ([ST…" at bounding box center [546, 301] width 722 height 124
drag, startPoint x: 651, startPoint y: 268, endPoint x: 177, endPoint y: 254, distance: 474.0
click at [177, 254] on div "Just 1 day until the 2025 BIG Picnic! 🎉 [DATE] 11AM–3PM at [GEOGRAPHIC_DATA] ([…" at bounding box center [546, 325] width 747 height 197
copy div "Just 1 day until the 2025 BIG Picnic! [DATE] 11AM–3PM at [GEOGRAPHIC_DATA] ([ST…"
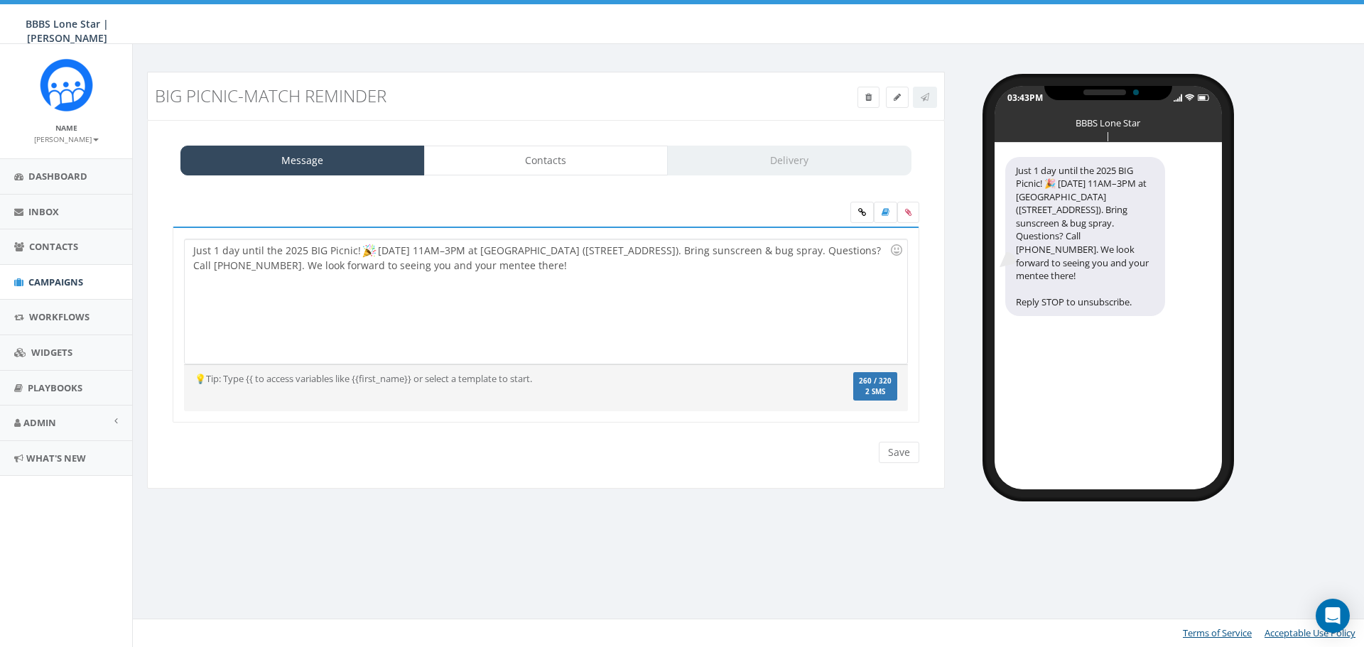
click at [710, 285] on div "Just 1 day until the 2025 BIG Picnic! [DATE] 11AM–3PM at [GEOGRAPHIC_DATA] ([ST…" at bounding box center [546, 301] width 722 height 124
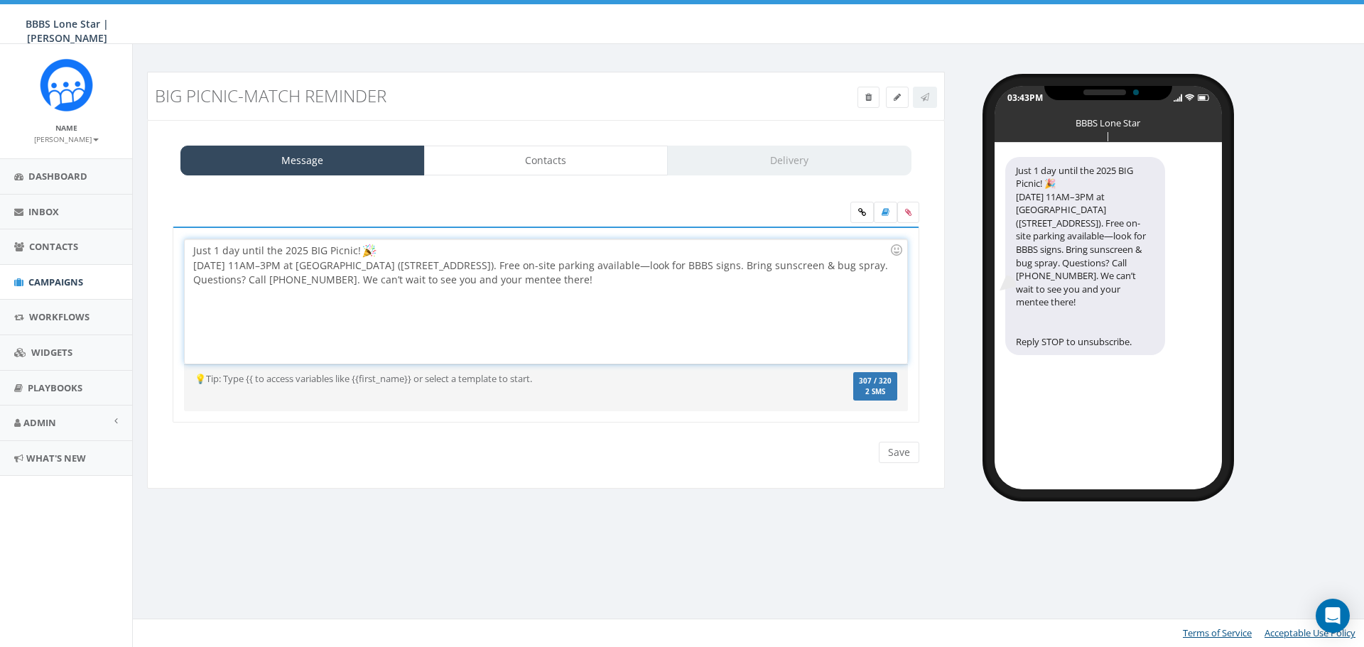
click at [194, 270] on div "Just 1 day until the 2025 BIG Picnic! [DATE] 11AM–3PM at [GEOGRAPHIC_DATA] ([ST…" at bounding box center [546, 301] width 722 height 124
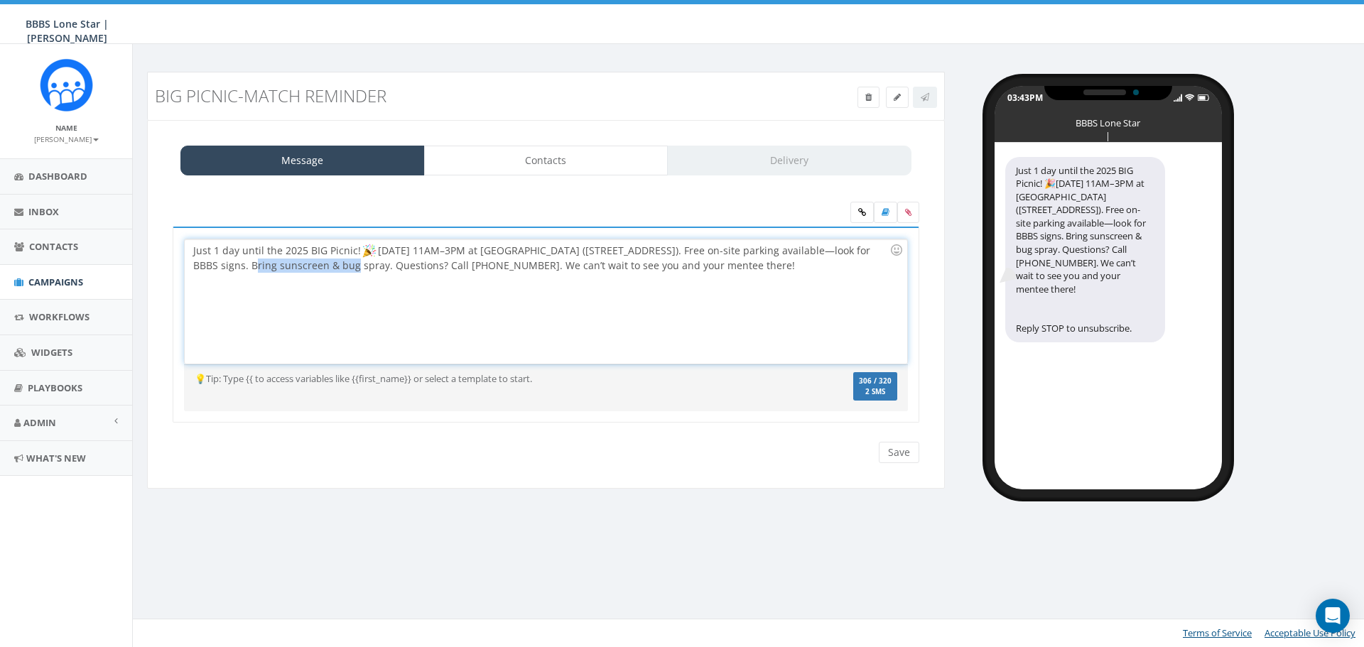
drag, startPoint x: 332, startPoint y: 265, endPoint x: 234, endPoint y: 277, distance: 98.8
click at [234, 277] on div "Just 1 day until the 2025 BIG Picnic! [DATE] 11AM–3PM at [GEOGRAPHIC_DATA] ([ST…" at bounding box center [546, 301] width 722 height 124
click at [759, 264] on div "Just 1 day until the 2025 BIG Picnic! [DATE] 11AM–3PM at [GEOGRAPHIC_DATA] ([ST…" at bounding box center [546, 301] width 722 height 124
click at [887, 449] on input "Save" at bounding box center [899, 452] width 40 height 21
click at [191, 254] on div "Just 1 day until the 2025 BIG Picnic! 🎉[DATE] 11AM–3PM at [GEOGRAPHIC_DATA] ([S…" at bounding box center [546, 301] width 722 height 124
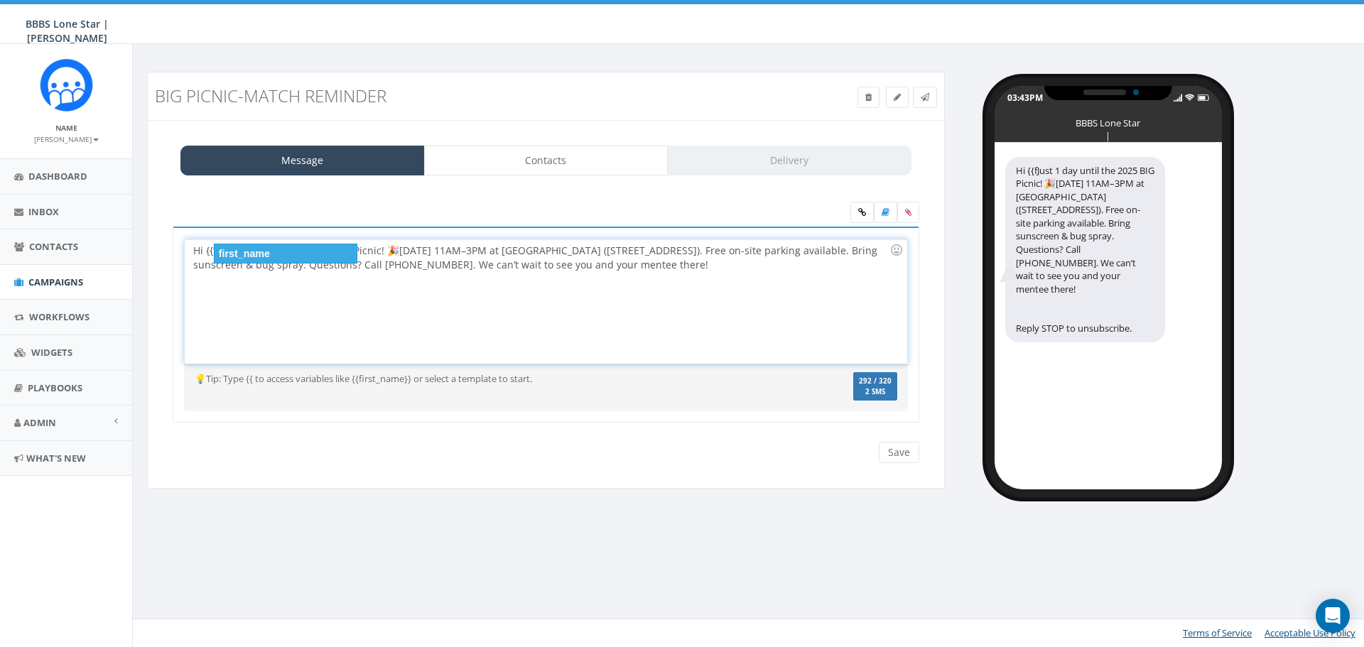
click at [268, 256] on div "first_name" at bounding box center [286, 254] width 144 height 20
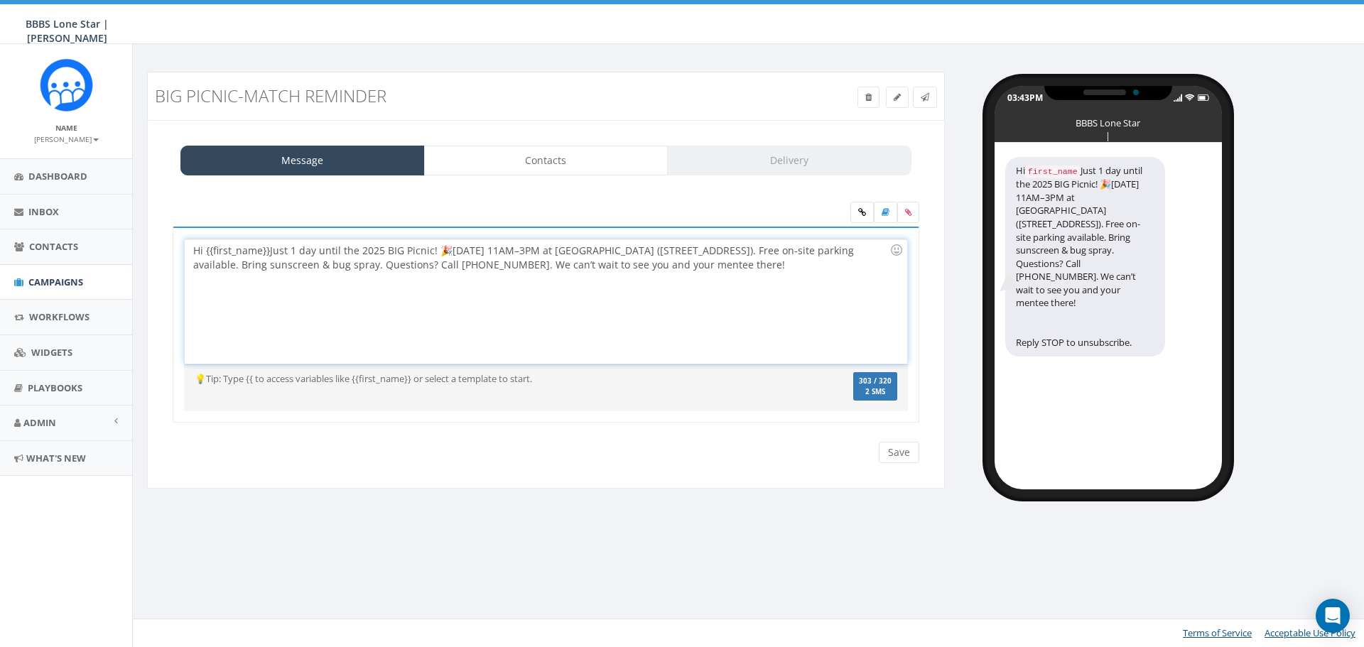
click at [270, 254] on div "Hi {{first_name}}Just 1 day until the 2025 BIG Picnic! 🎉[DATE] 11AM–3PM at [GEO…" at bounding box center [546, 301] width 722 height 124
click at [271, 254] on div "Hi {{first_name}}Just 1 day until the 2025 BIG Picnic! 🎉[DATE] 11AM–3PM at [GEO…" at bounding box center [546, 301] width 722 height 124
click at [269, 256] on div "Hi {{first_name}}Just 1 day until the 2025 BIG Picnic! 🎉[DATE] 11AM–3PM at [GEO…" at bounding box center [546, 301] width 722 height 124
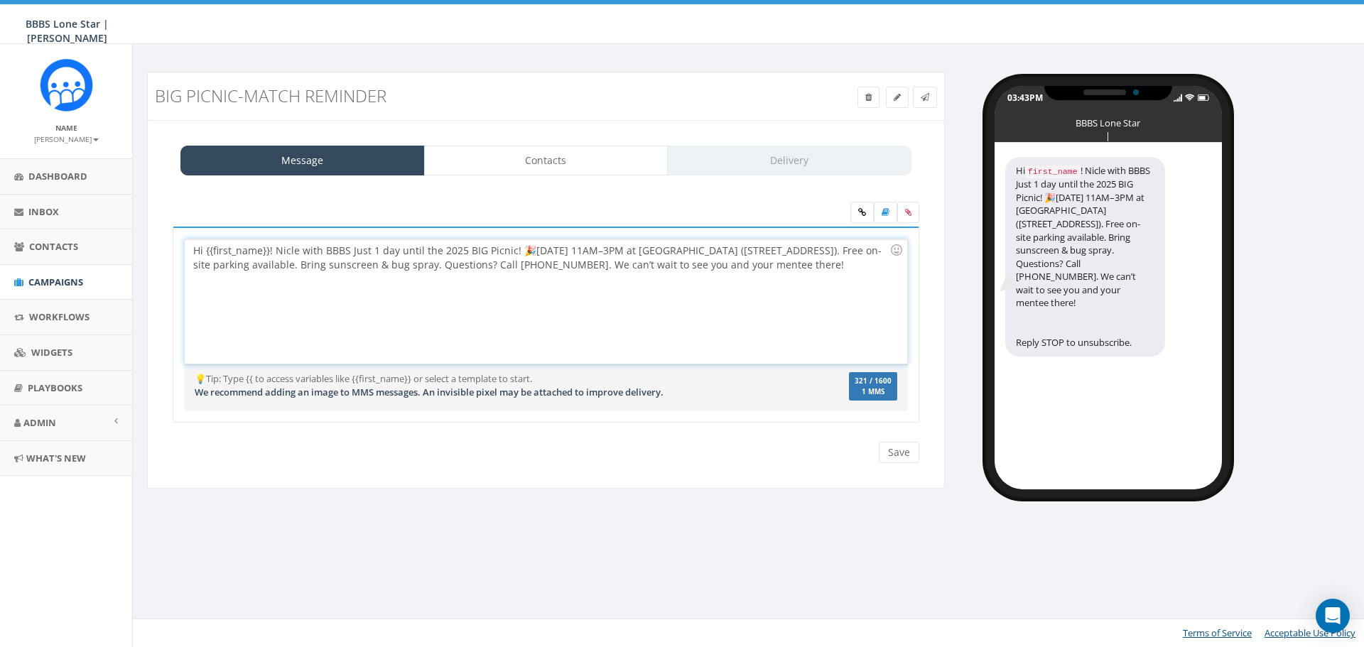
click at [287, 249] on div "Hi {{first_name}}! Nicle with BBBS Just 1 day until the 2025 BIG Picnic! 🎉[DATE…" at bounding box center [546, 301] width 722 height 124
click at [346, 251] on div "Hi {{first_name}}! Nicle with BBBS Just 1 day until the 2025 BIG Picnic! 🎉[DATE…" at bounding box center [546, 301] width 722 height 124
click at [289, 255] on div "Hi {{first_name}}! Nicle with BBBS here. Just 1 day until the 2025 BIG Picnic! …" at bounding box center [546, 301] width 722 height 124
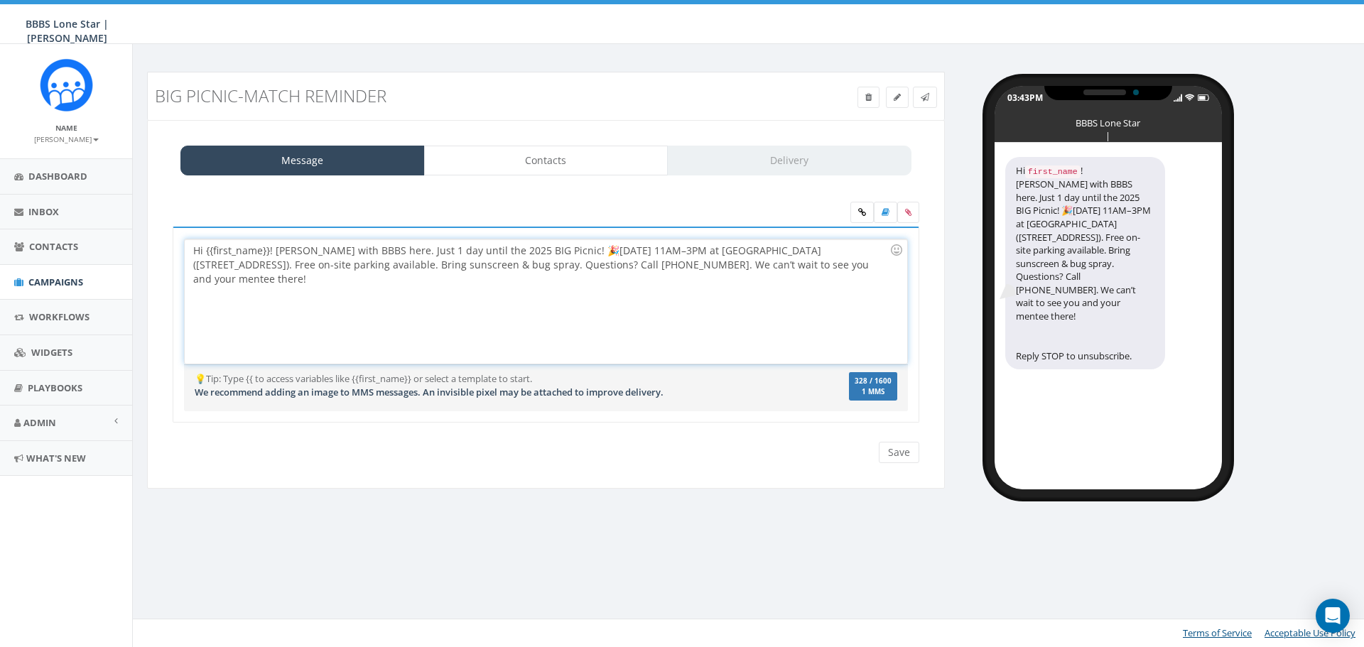
click at [260, 281] on div "Hi {{first_name}}! [PERSON_NAME] with BBBS here. Just 1 day until the 2025 BIG …" at bounding box center [546, 301] width 722 height 124
click at [378, 271] on div "Hi {{first_name}}! Nicole with BBBS here. Just 1 day until the 2025 BIG Picnic!…" at bounding box center [546, 301] width 722 height 124
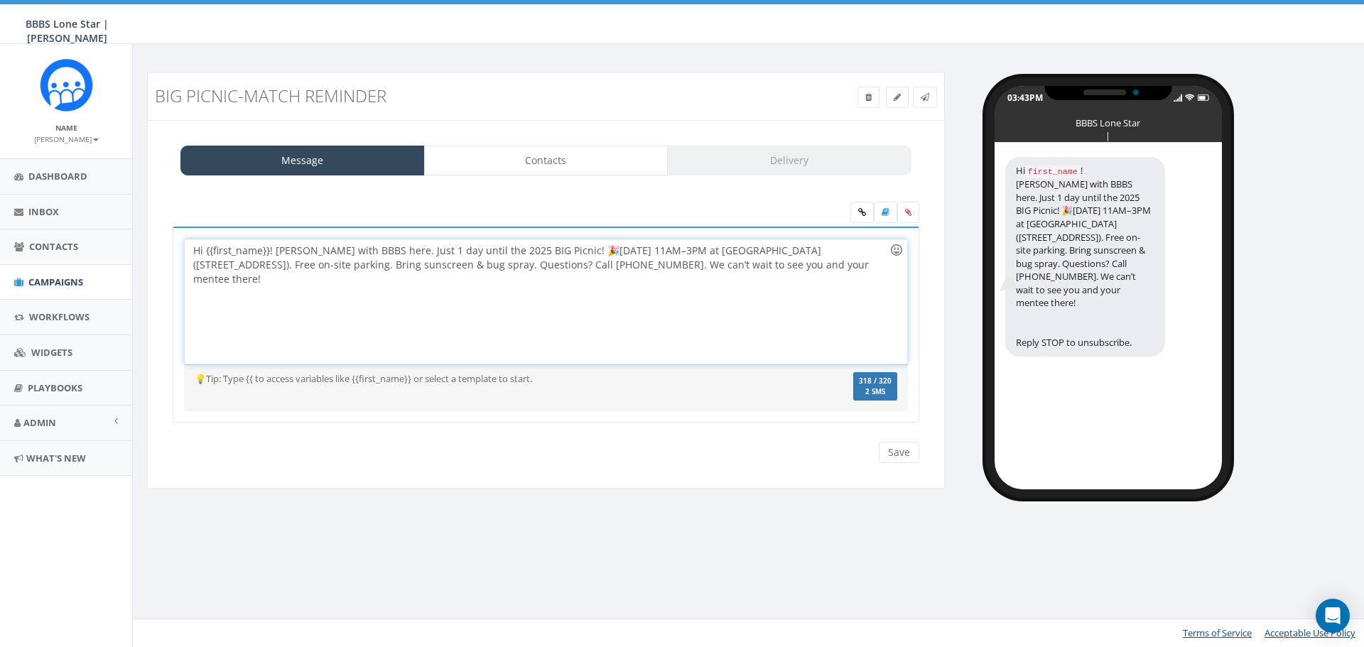
click at [896, 257] on div at bounding box center [896, 250] width 24 height 24
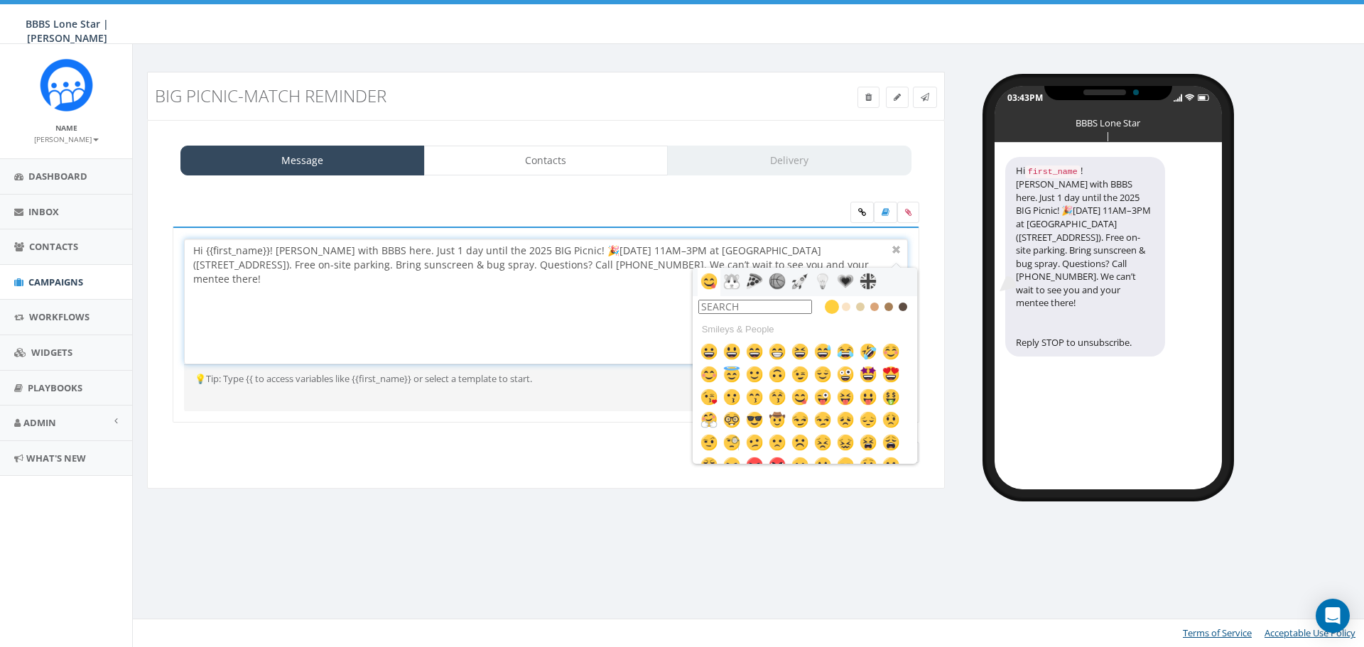
click at [879, 262] on div "Hi {{first_name}}! [PERSON_NAME] with BBBS here. Just 1 day until the 2025 BIG …" at bounding box center [546, 301] width 722 height 124
click at [322, 303] on div "Hi {{first_name}}! [PERSON_NAME] with BBBS here. Just 1 day until the 2025 BIG …" at bounding box center [546, 301] width 722 height 124
click at [337, 280] on div "Hi {{first_name}}! [PERSON_NAME] with BBBS here. Just 1 day until the 2025 BIG …" at bounding box center [546, 301] width 722 height 124
click at [349, 254] on div "Hi {{first_name}}! [PERSON_NAME] with BBBS here. Just 1 day until the 2025 BIG …" at bounding box center [546, 301] width 722 height 124
click at [456, 290] on div "Hi {{first_name}}! [PERSON_NAME] with BBBS here. Just 1 day until the 2025 BIG …" at bounding box center [546, 301] width 722 height 124
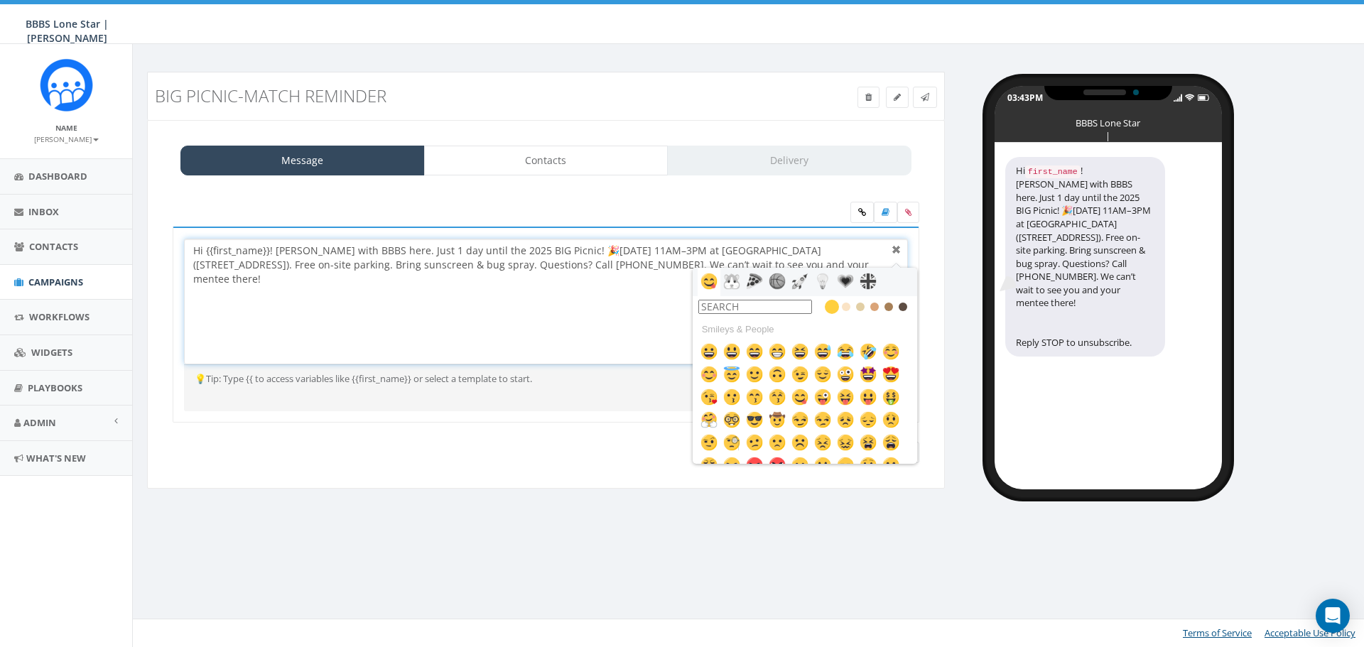
click at [893, 243] on div at bounding box center [896, 250] width 17 height 17
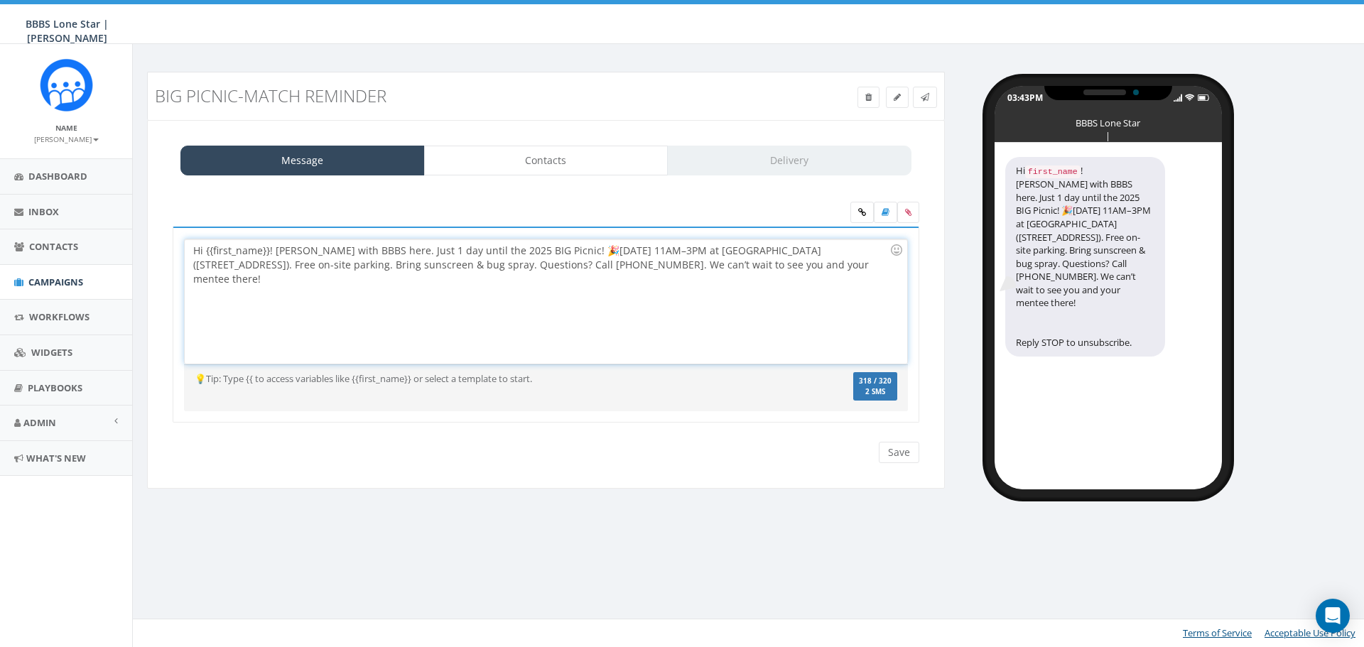
click at [877, 271] on div "Hi {{first_name}}! [PERSON_NAME] with BBBS here. Just 1 day until the 2025 BIG …" at bounding box center [546, 301] width 722 height 124
click at [902, 455] on input "Save" at bounding box center [899, 452] width 40 height 21
click at [933, 99] on link at bounding box center [925, 97] width 24 height 21
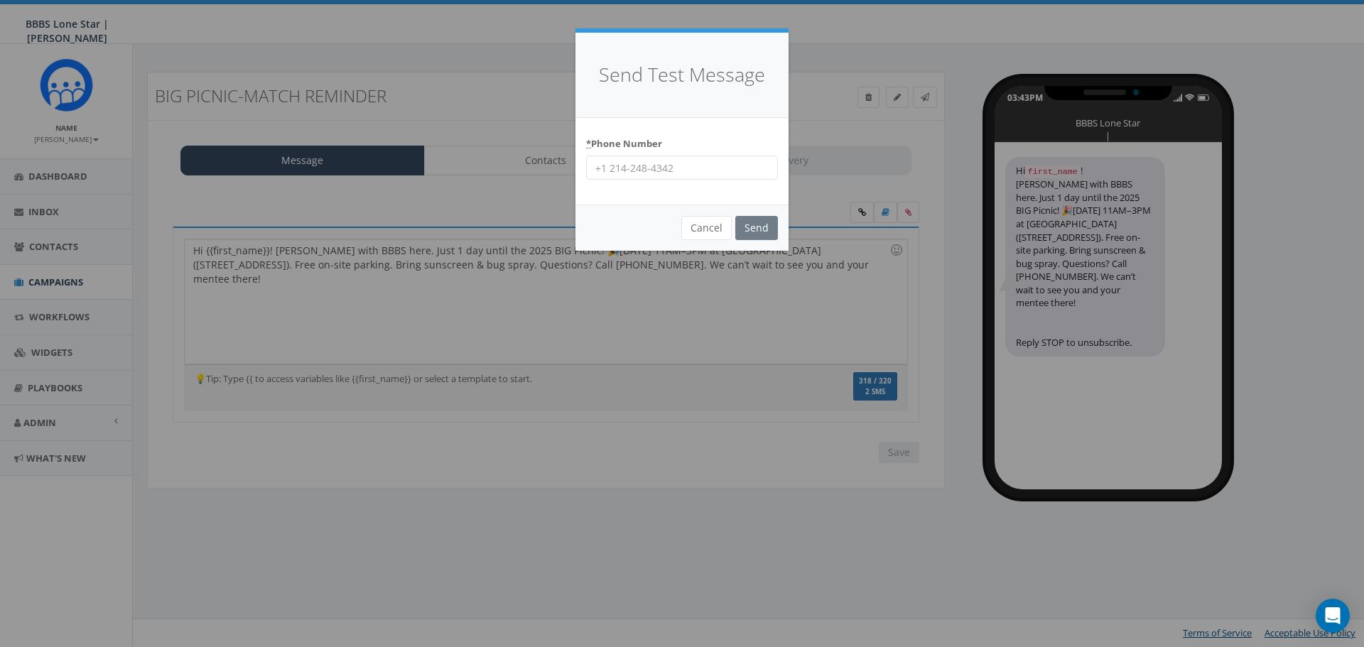
click at [720, 168] on input "* Phone Number" at bounding box center [682, 168] width 192 height 24
type input "4692484377"
click at [767, 226] on input "Send" at bounding box center [756, 228] width 43 height 24
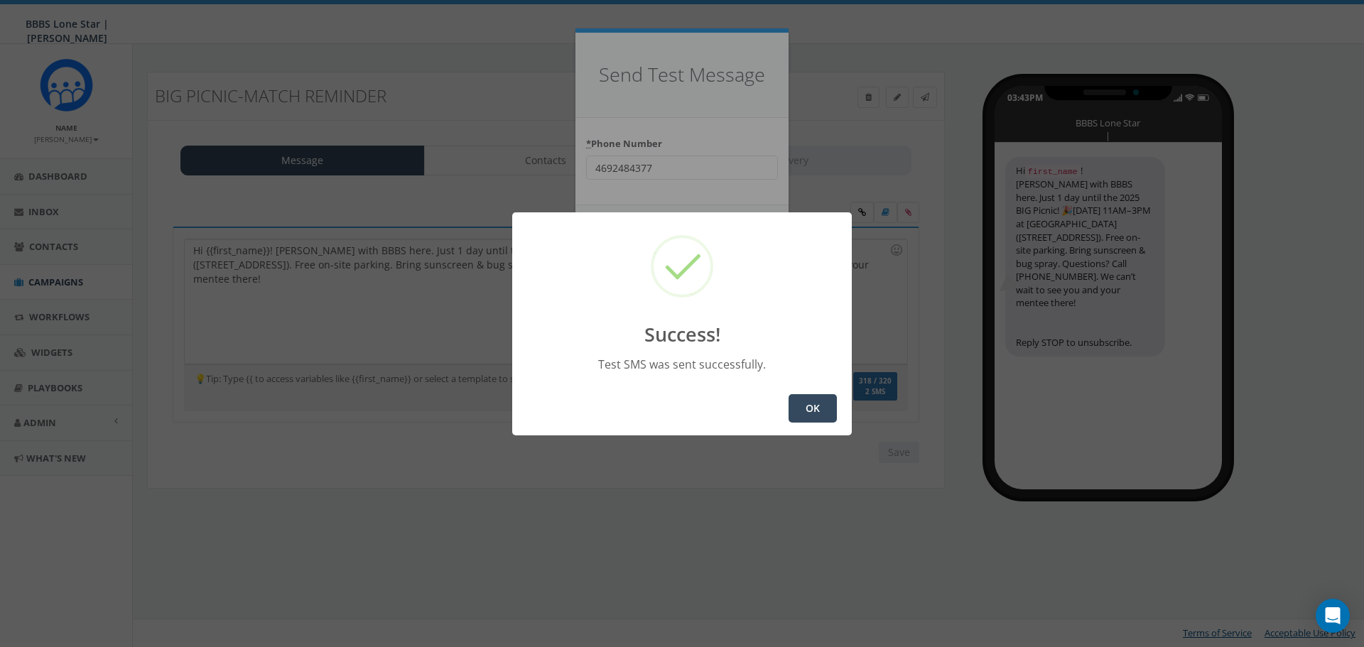
click at [811, 403] on button "OK" at bounding box center [813, 408] width 48 height 28
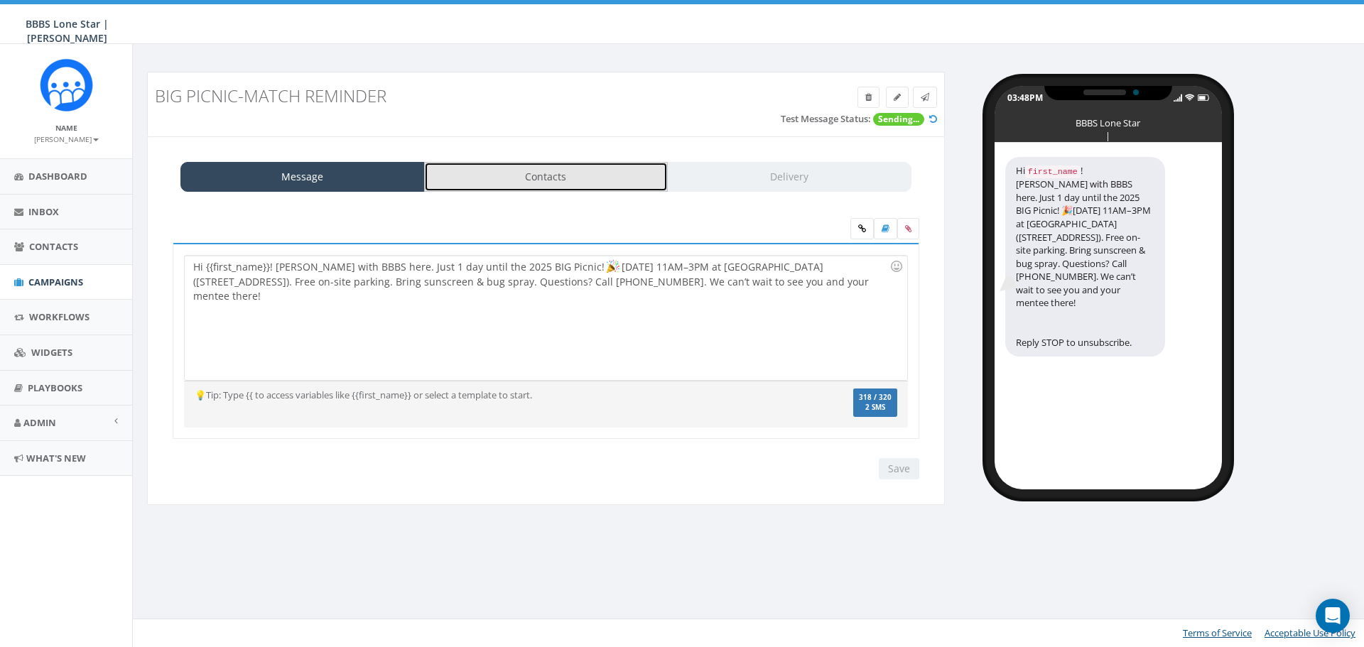
click at [558, 181] on link "Contacts" at bounding box center [546, 177] width 244 height 30
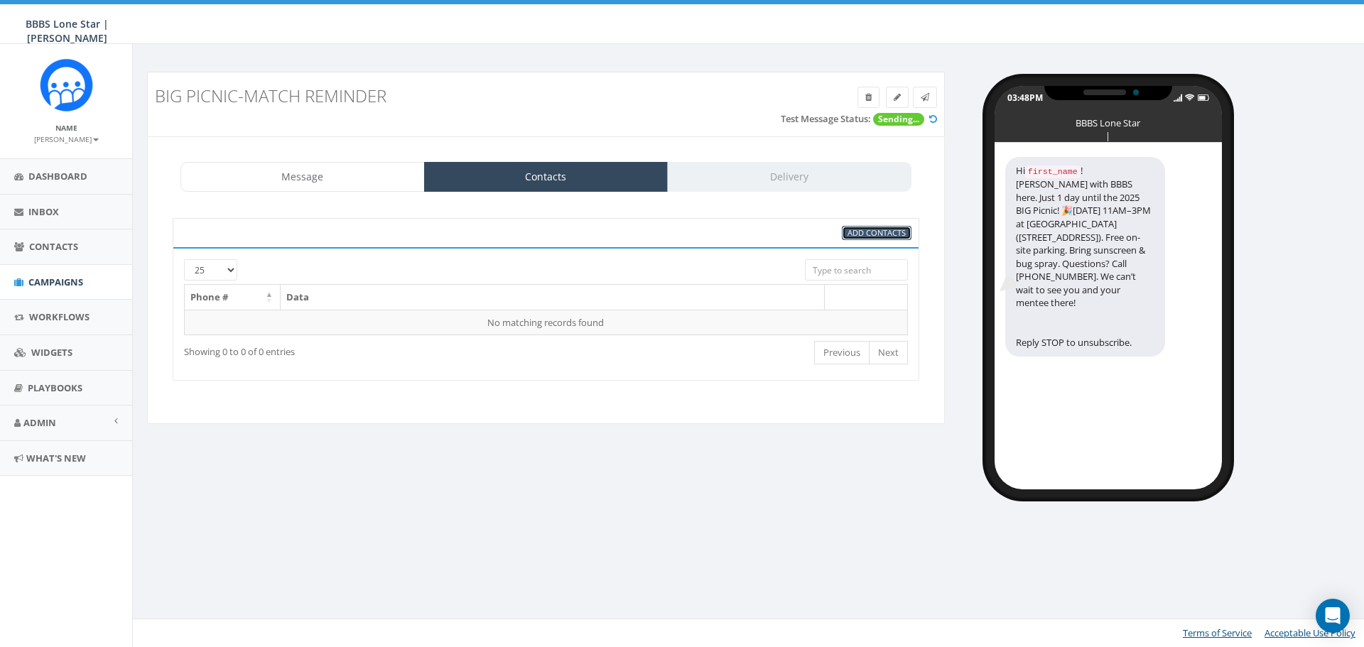
click at [899, 235] on span "Add Contacts" at bounding box center [877, 232] width 58 height 11
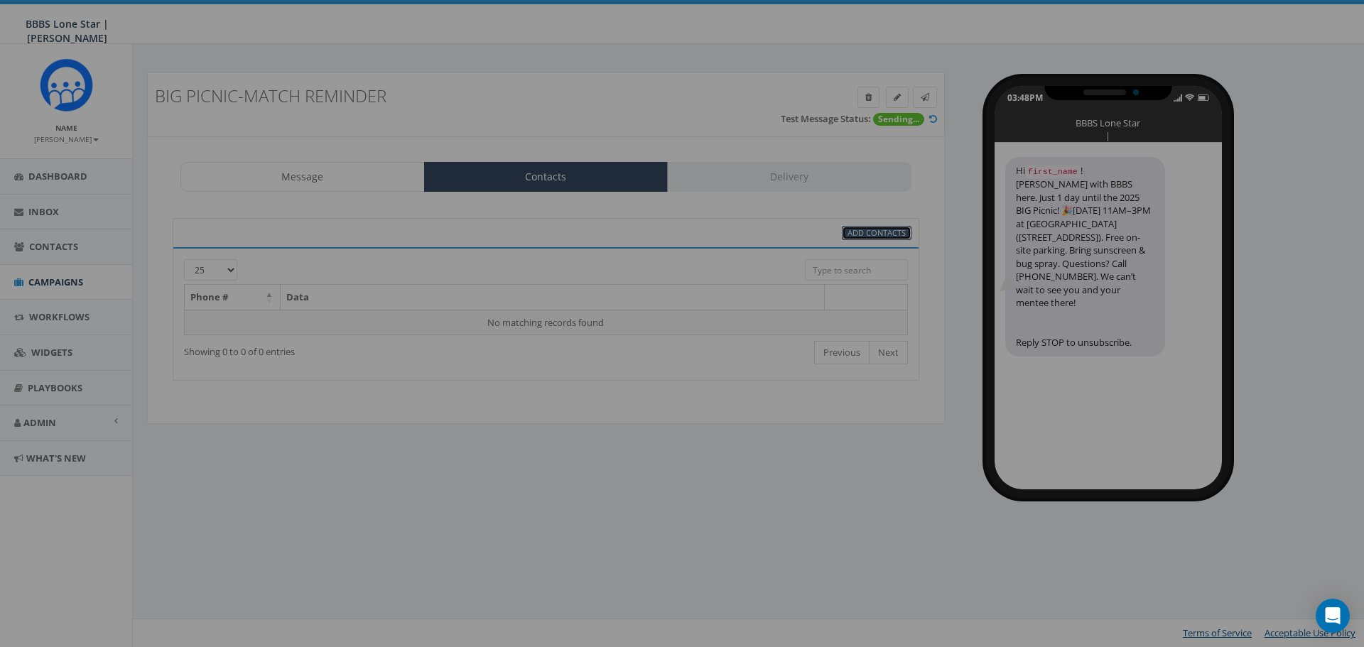
select select
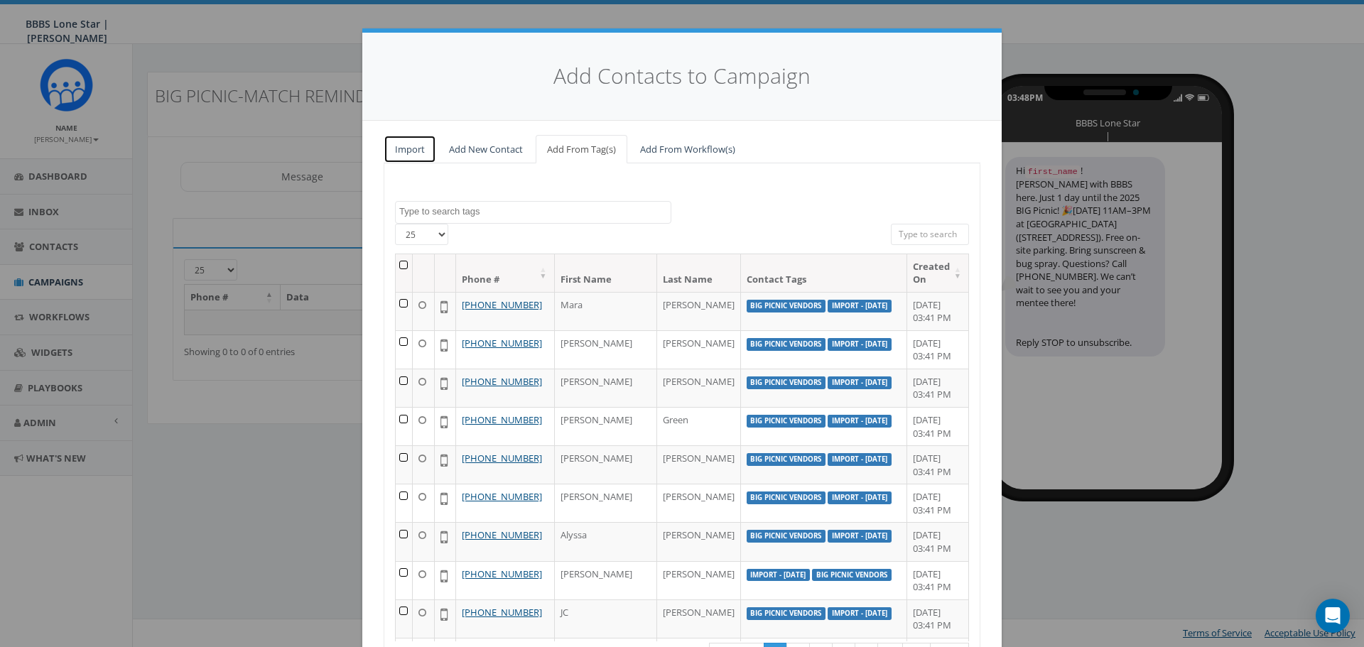
click at [409, 142] on link "Import" at bounding box center [410, 149] width 53 height 29
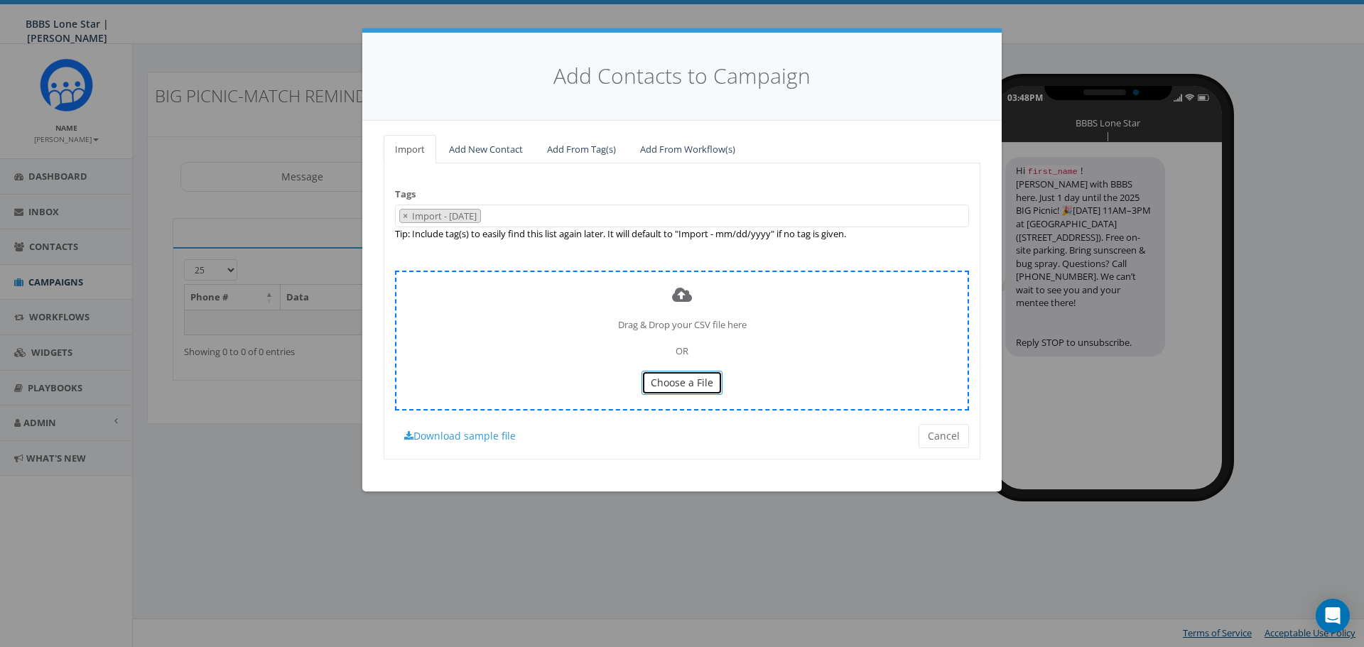
click at [687, 384] on span "Choose a File" at bounding box center [682, 382] width 63 height 13
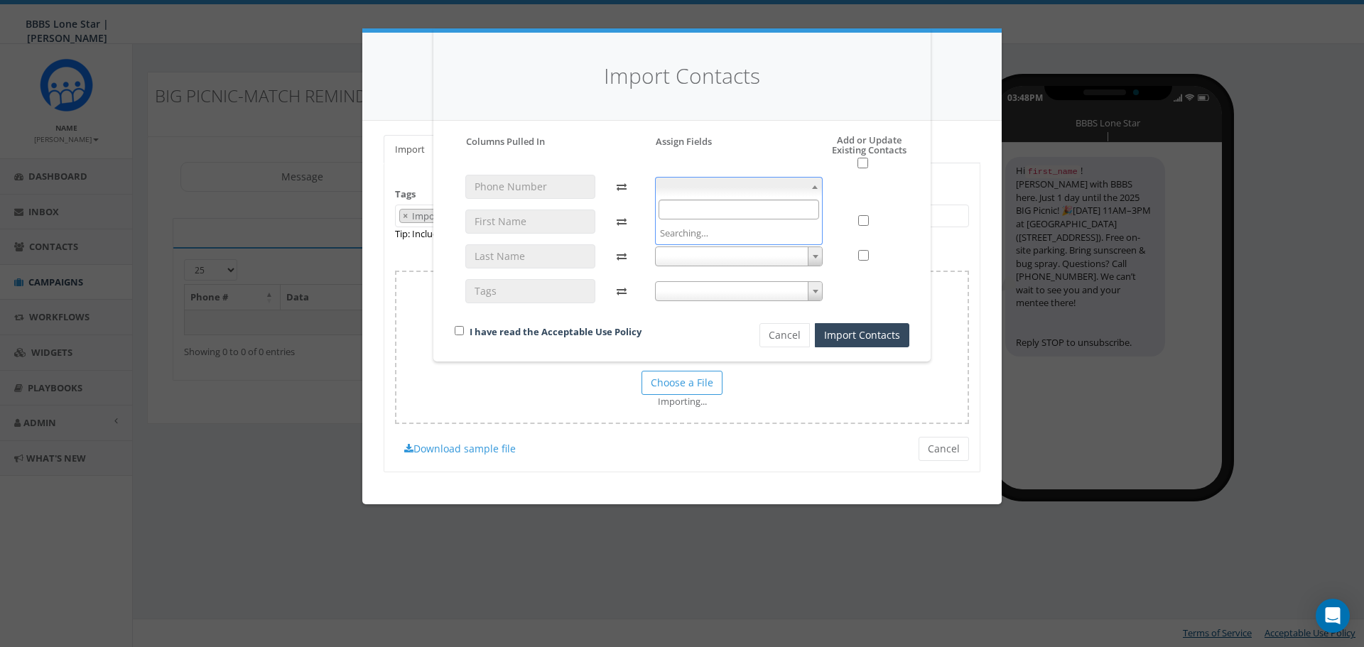
click at [816, 183] on span at bounding box center [815, 187] width 14 height 18
select select "phone_number"
click at [807, 229] on span at bounding box center [739, 222] width 168 height 20
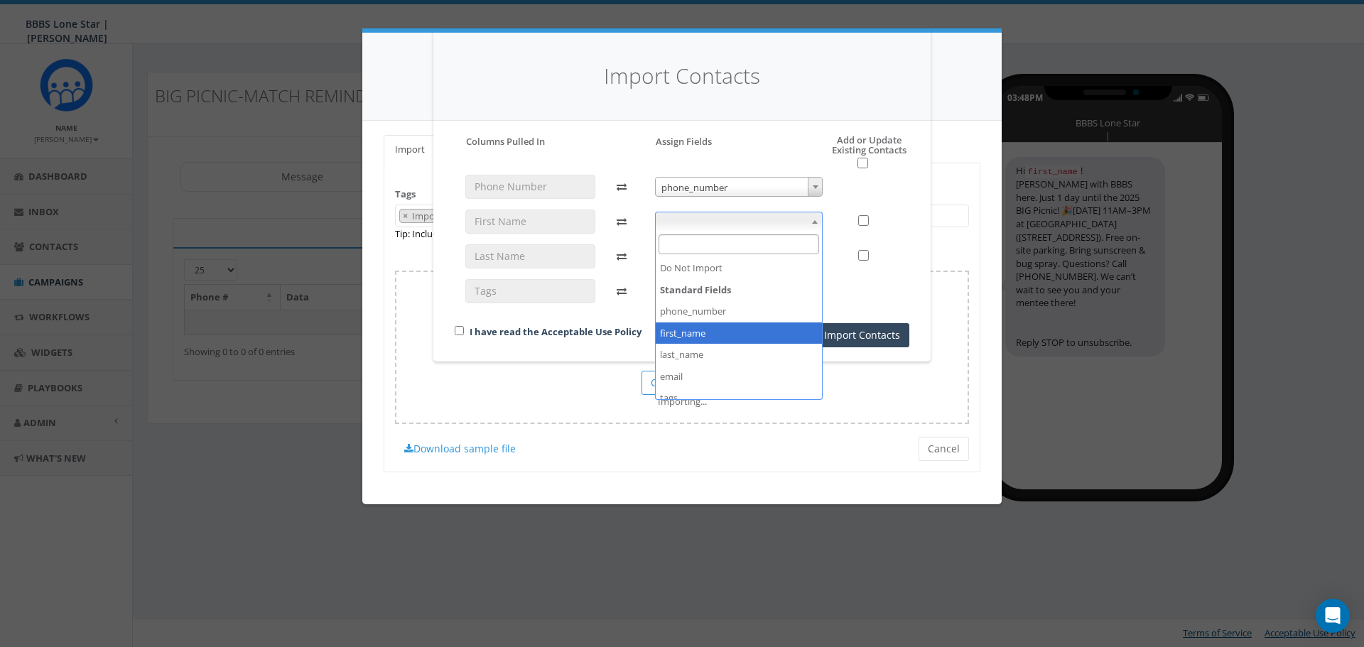
select select "first_name"
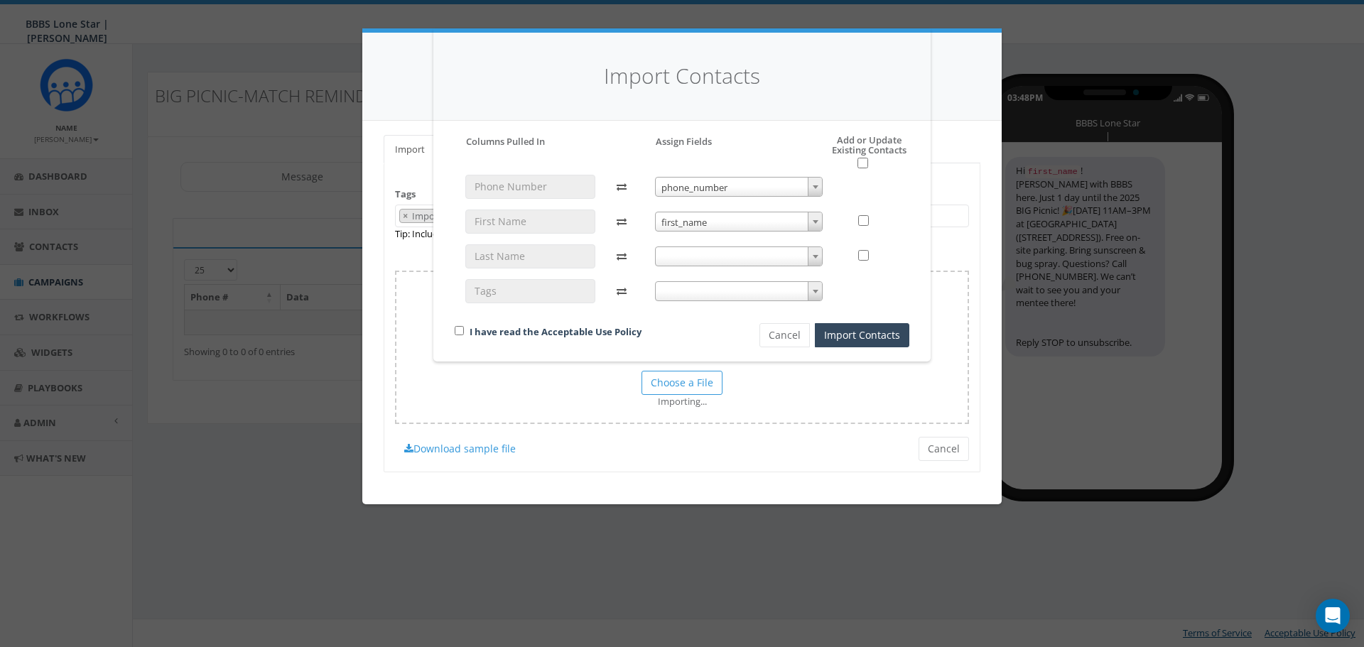
click at [745, 260] on span at bounding box center [739, 257] width 168 height 20
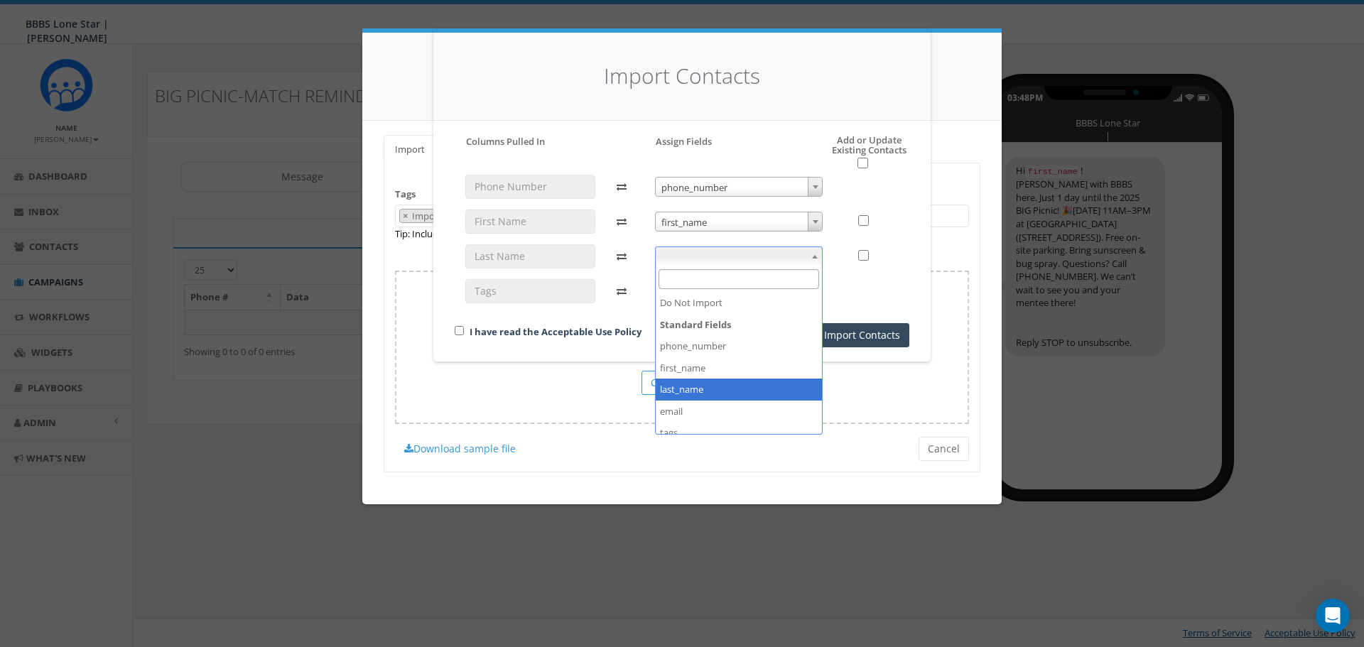
select select "last_name"
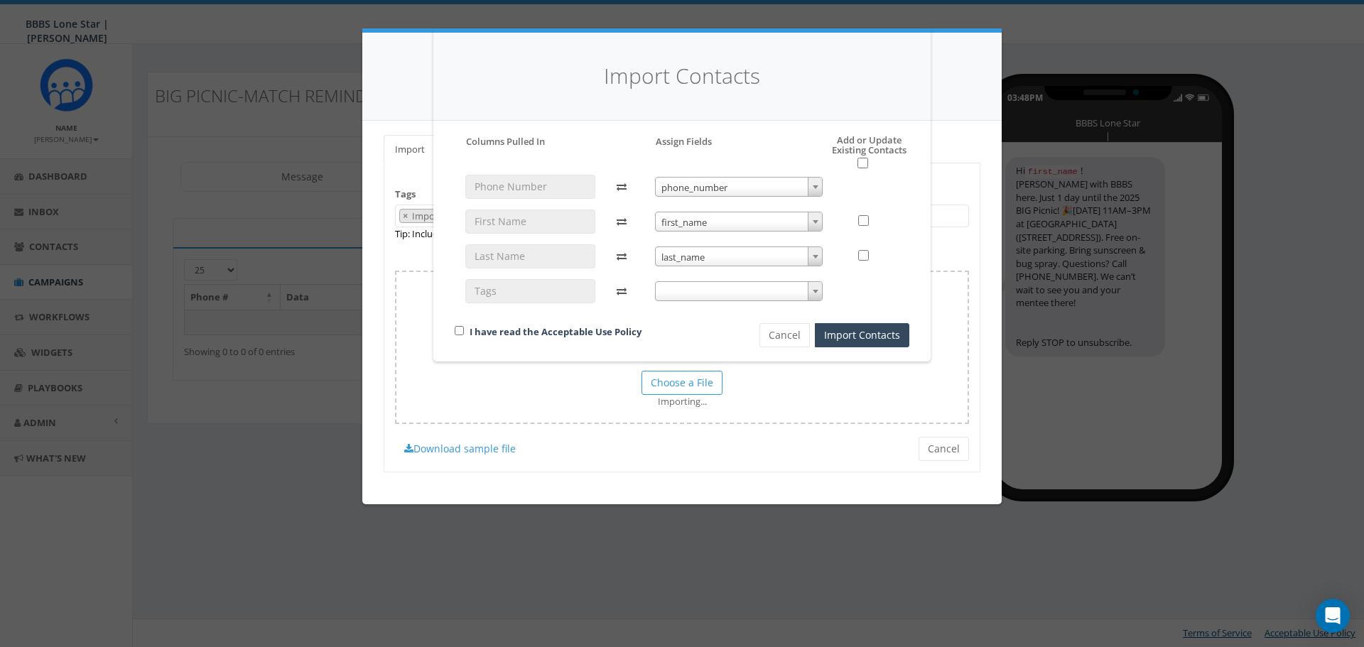
click at [681, 285] on span at bounding box center [739, 291] width 168 height 20
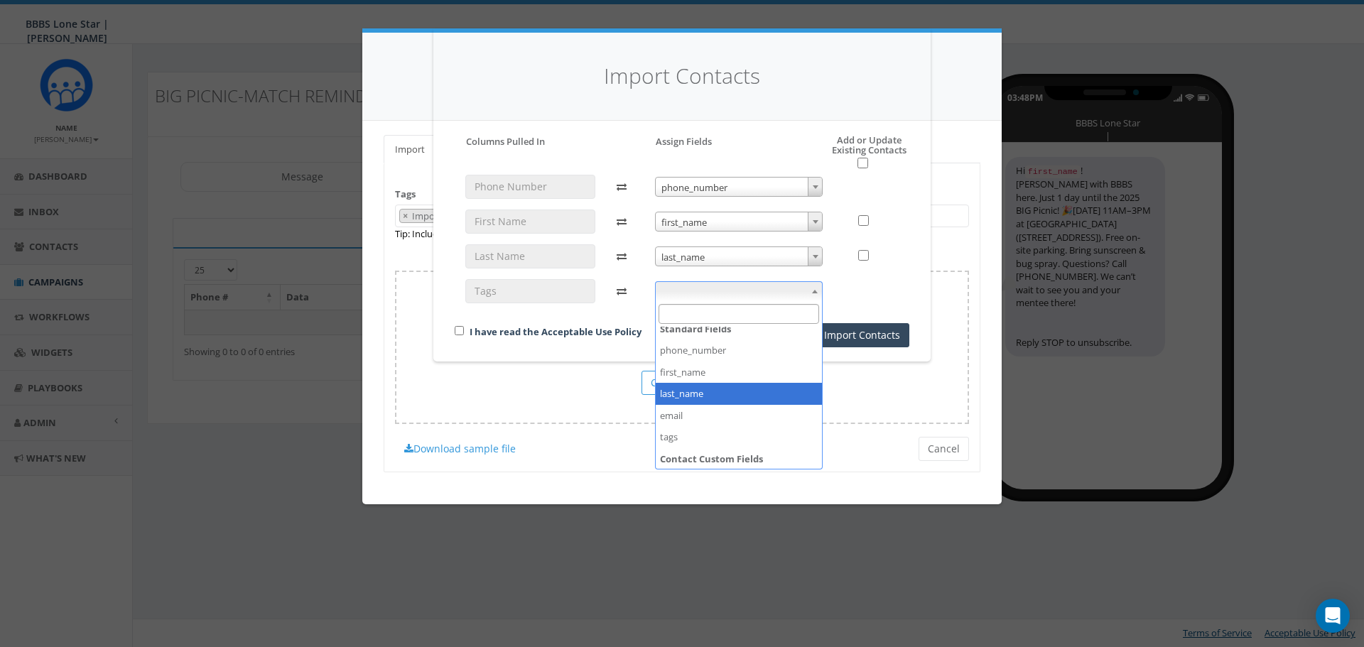
scroll to position [53, 0]
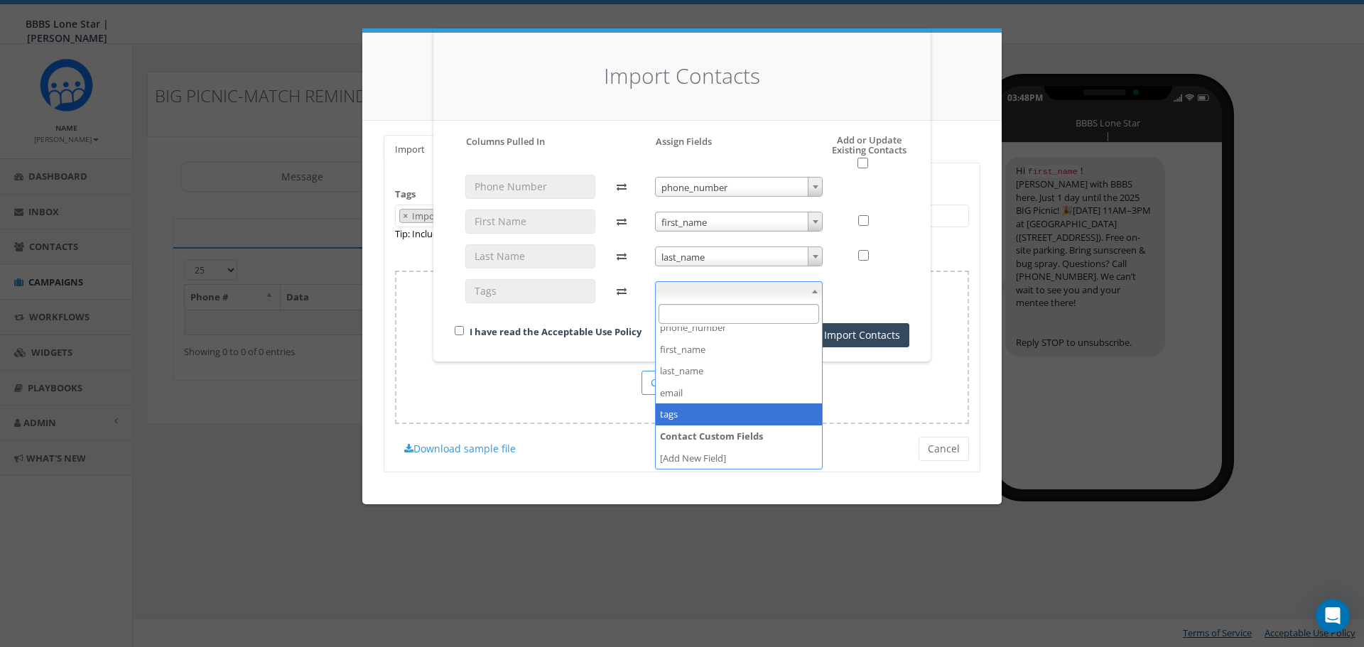
select select "tags"
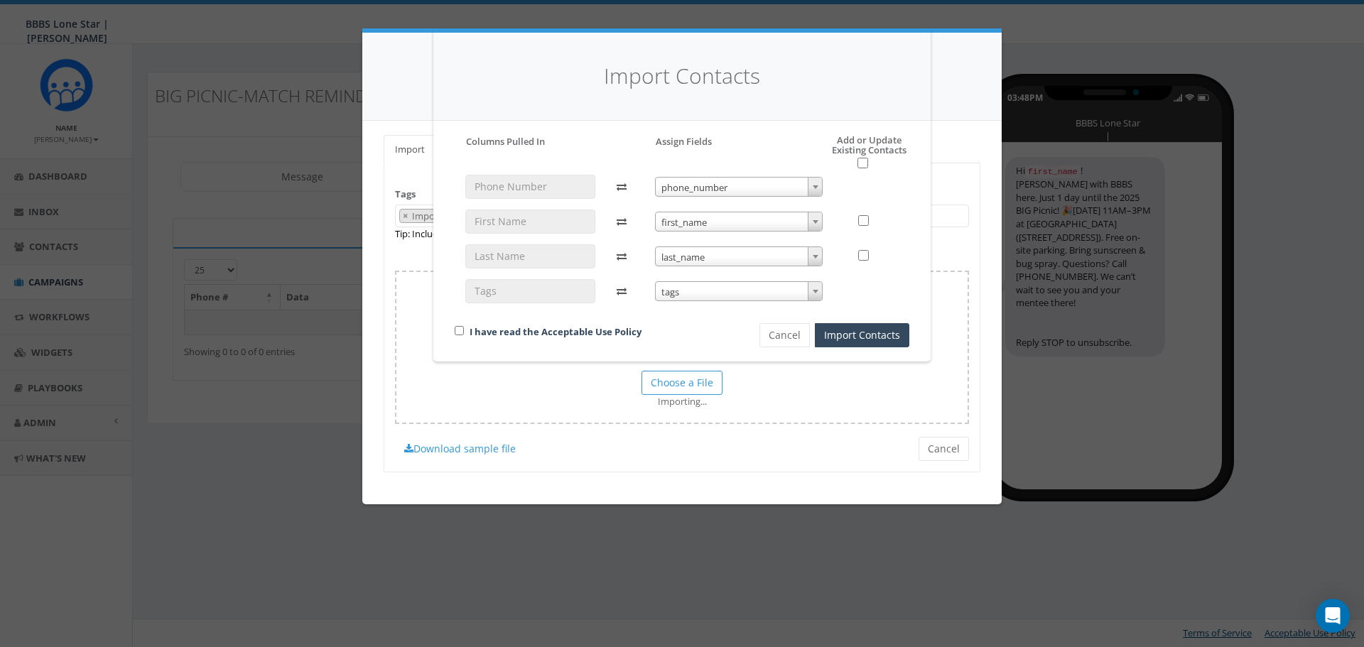
click at [462, 335] on div "I have read the Acceptable Use Policy" at bounding box center [583, 332] width 278 height 19
click at [460, 333] on input "checkbox" at bounding box center [459, 330] width 9 height 9
checkbox input "true"
click at [877, 324] on button "Import Contacts" at bounding box center [862, 335] width 94 height 24
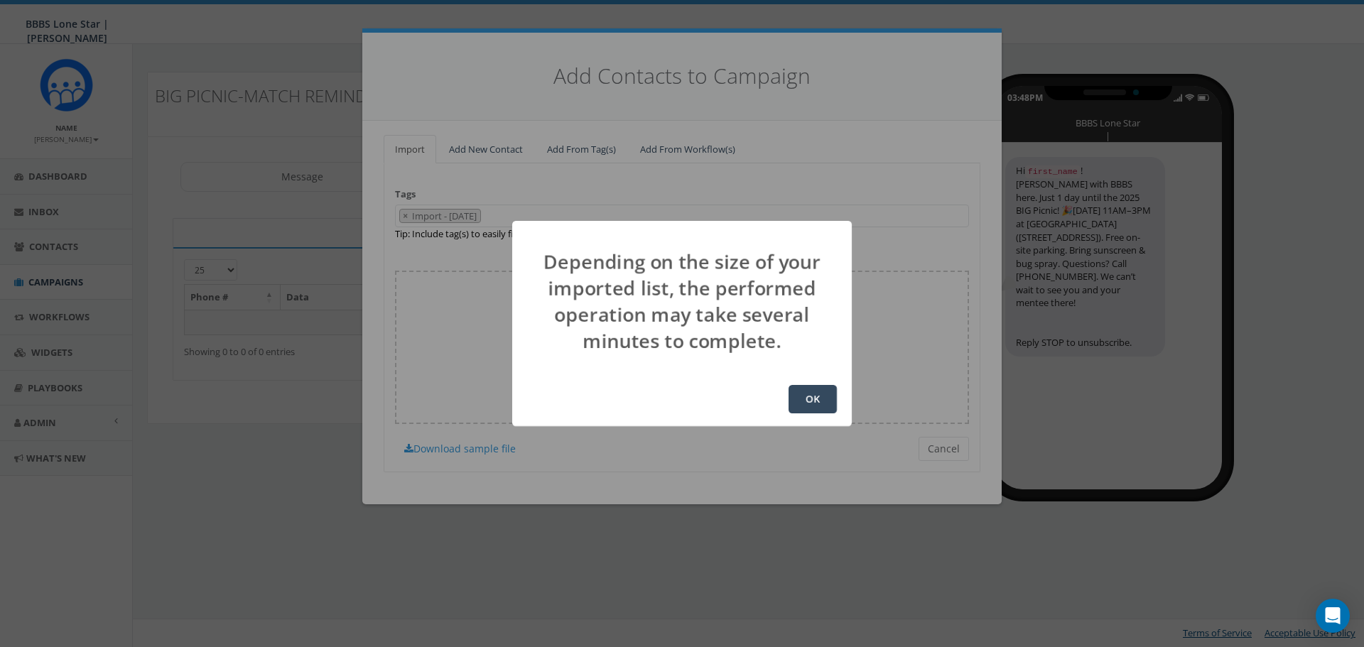
click at [799, 403] on button "OK" at bounding box center [813, 399] width 48 height 28
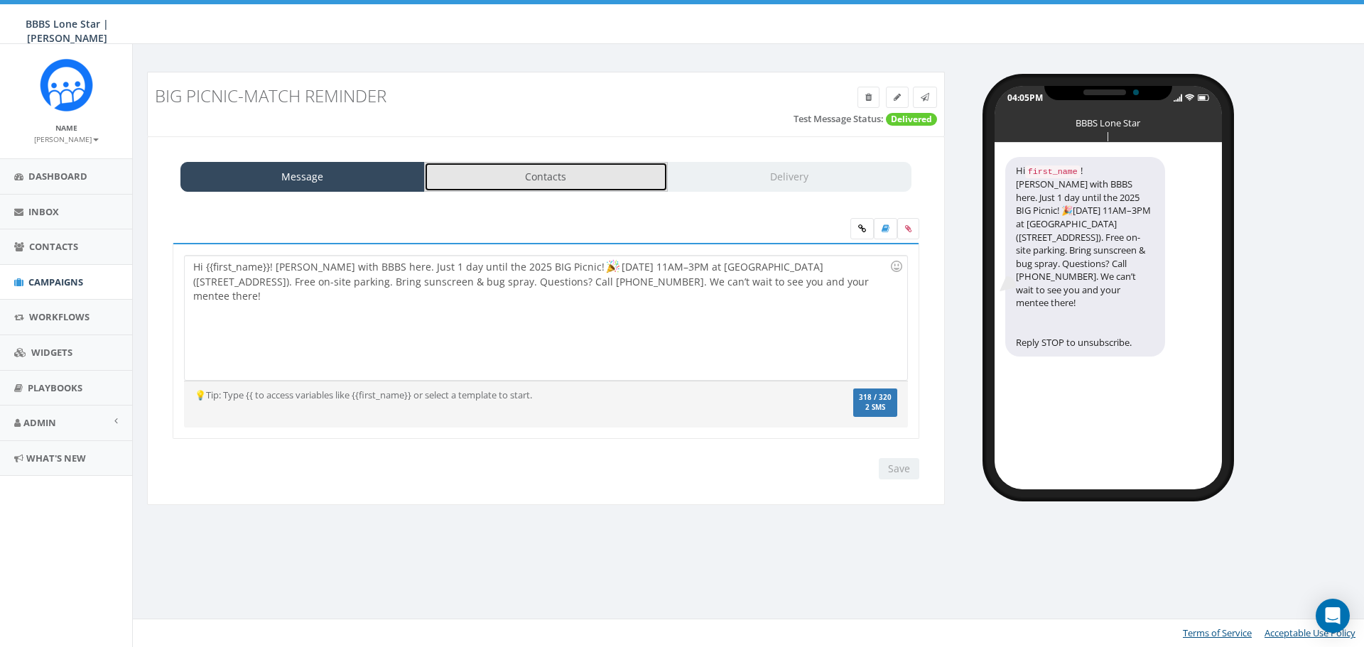
click at [526, 180] on link "Contacts" at bounding box center [546, 177] width 244 height 30
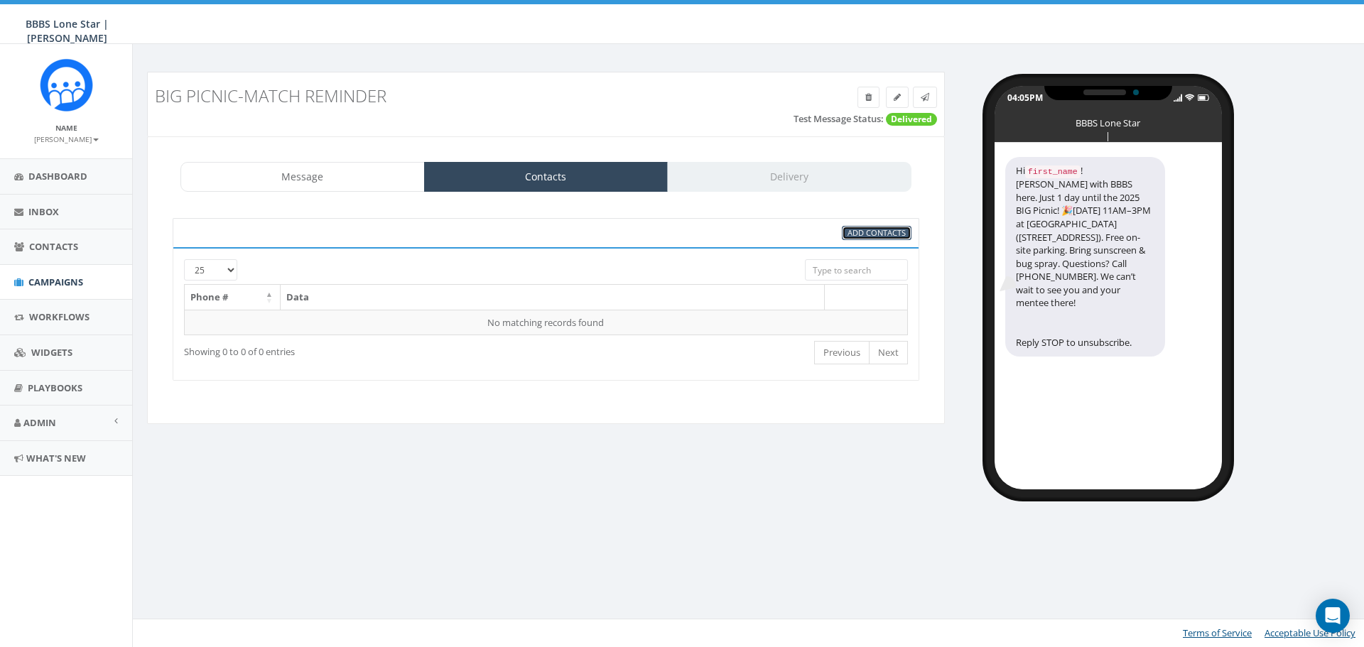
click at [886, 233] on span "Add Contacts" at bounding box center [877, 232] width 58 height 11
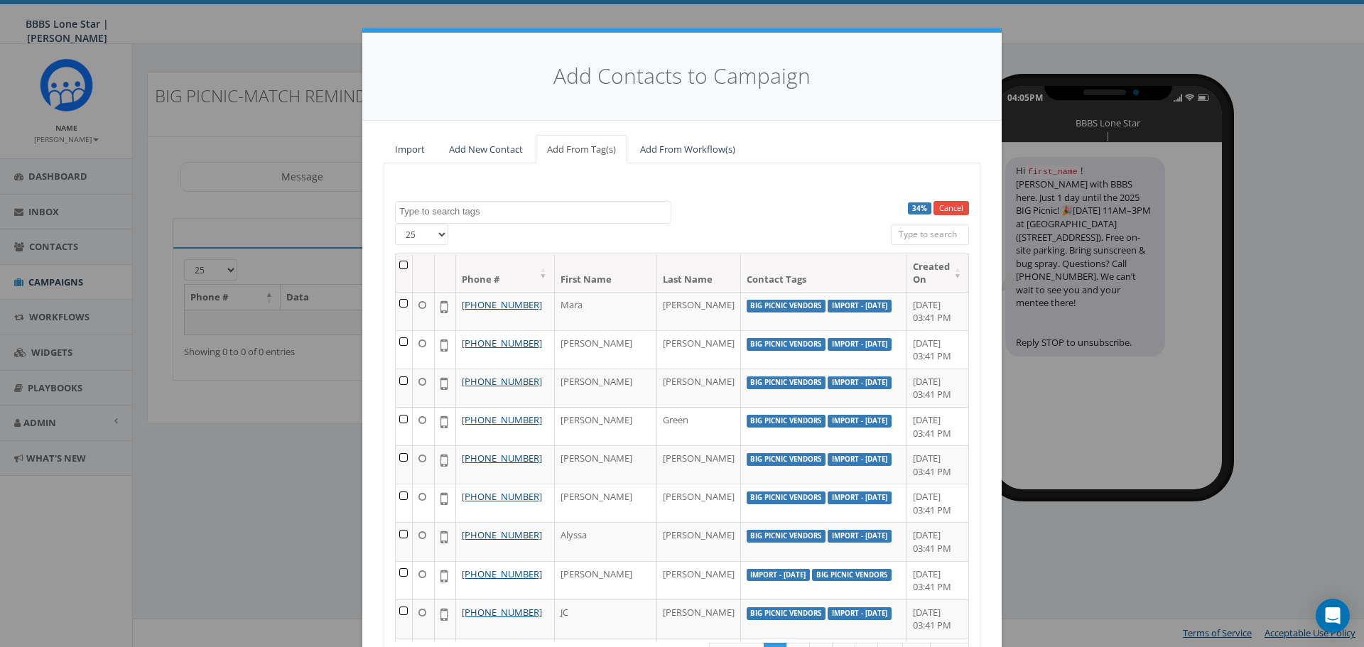
click at [412, 212] on textarea "Search" at bounding box center [534, 211] width 271 height 13
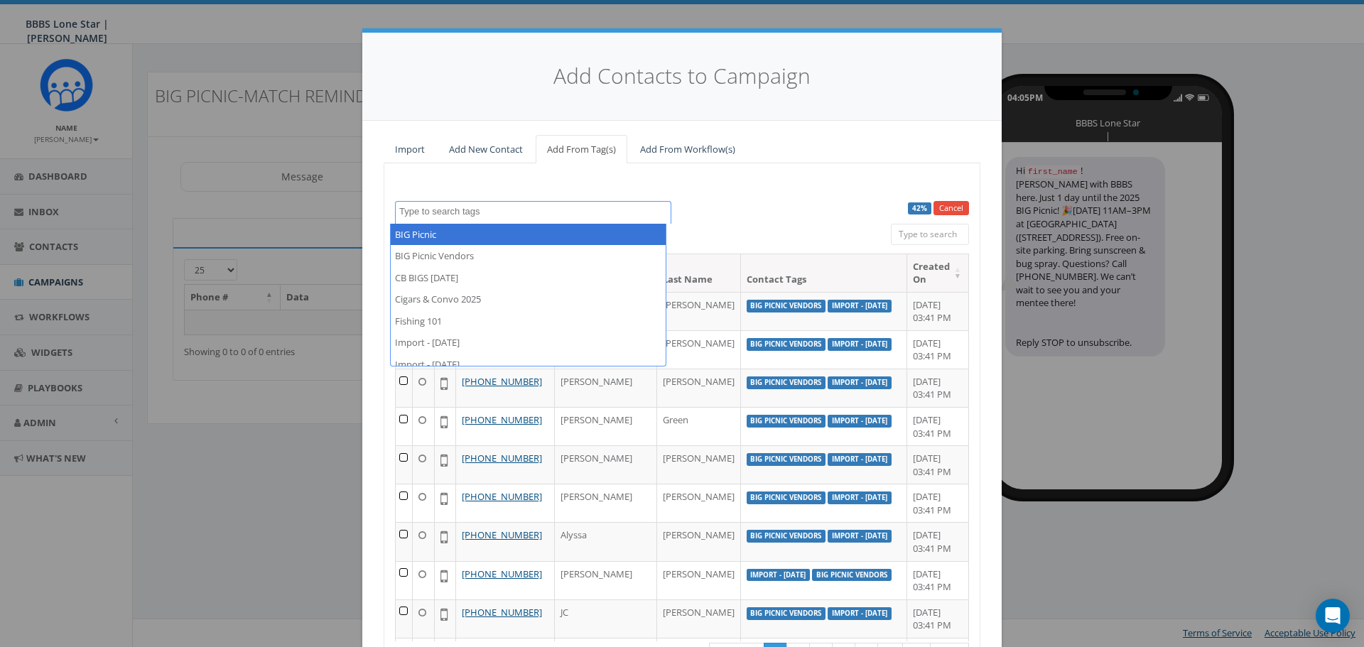
select select "BIG Picnic"
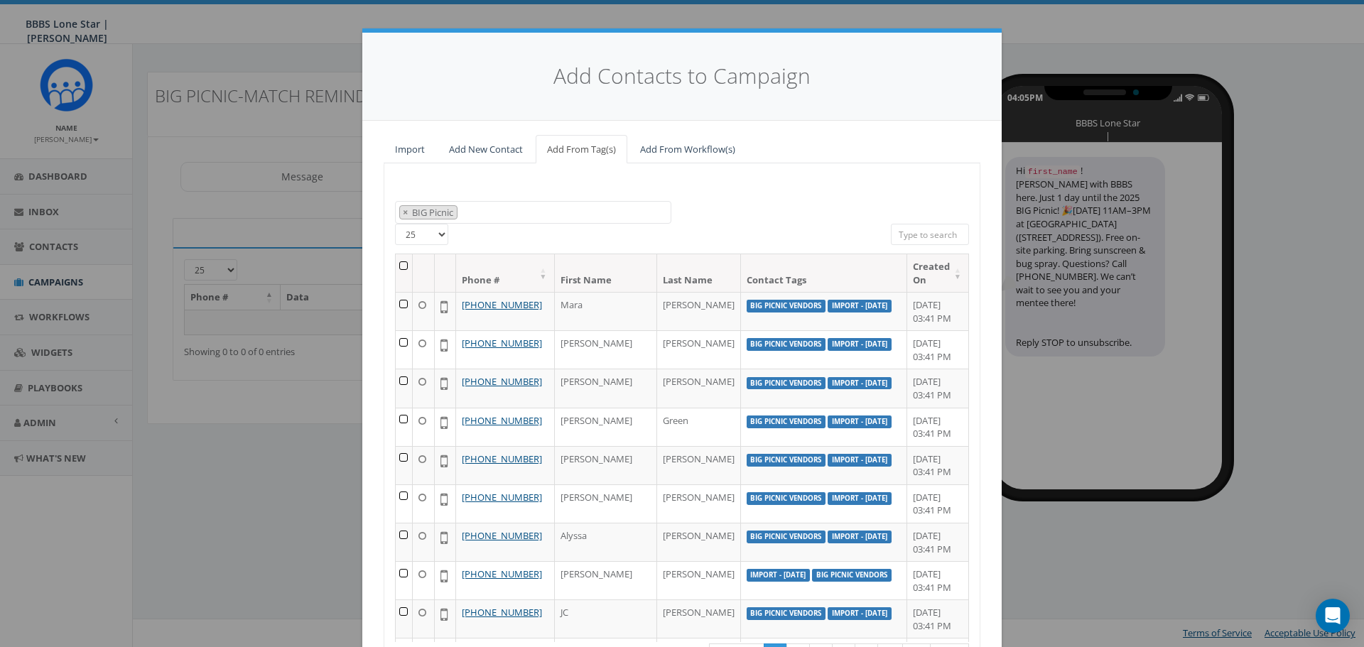
click at [403, 261] on th at bounding box center [404, 273] width 17 height 38
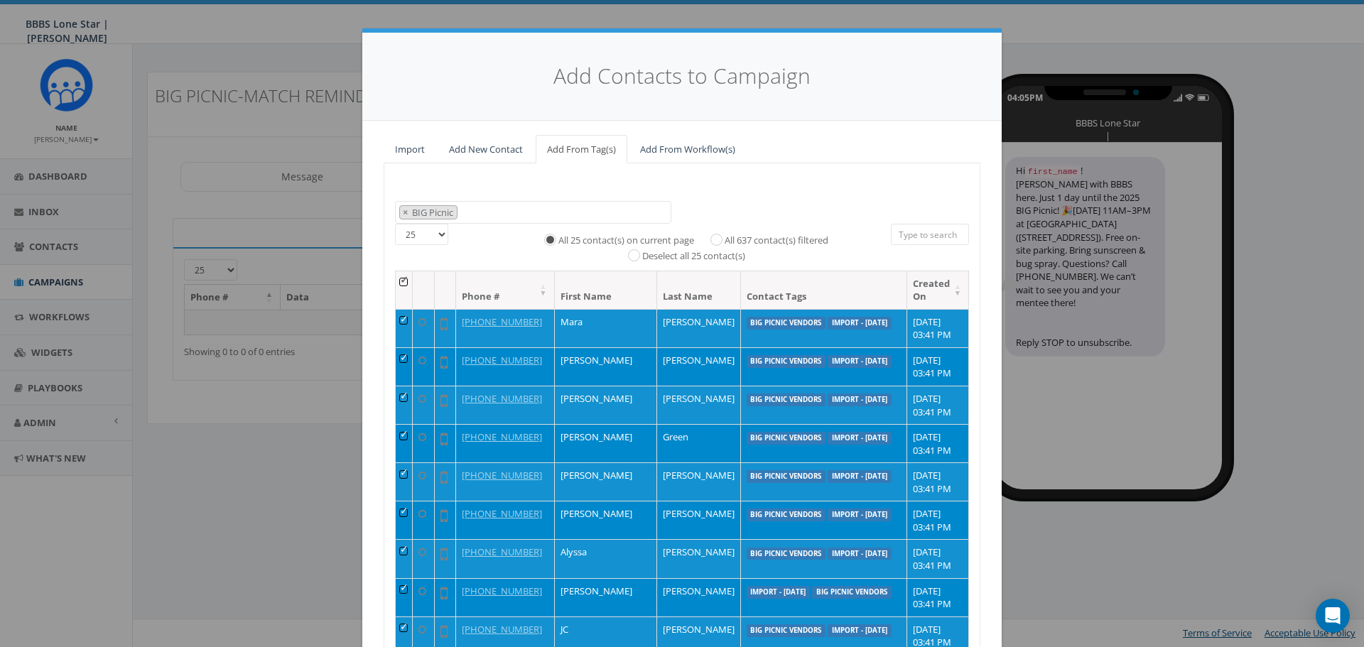
click at [730, 238] on label "All 637 contact(s) filtered" at bounding box center [777, 241] width 104 height 14
click at [725, 238] on input "All 637 contact(s) filtered" at bounding box center [719, 238] width 9 height 9
radio input "true"
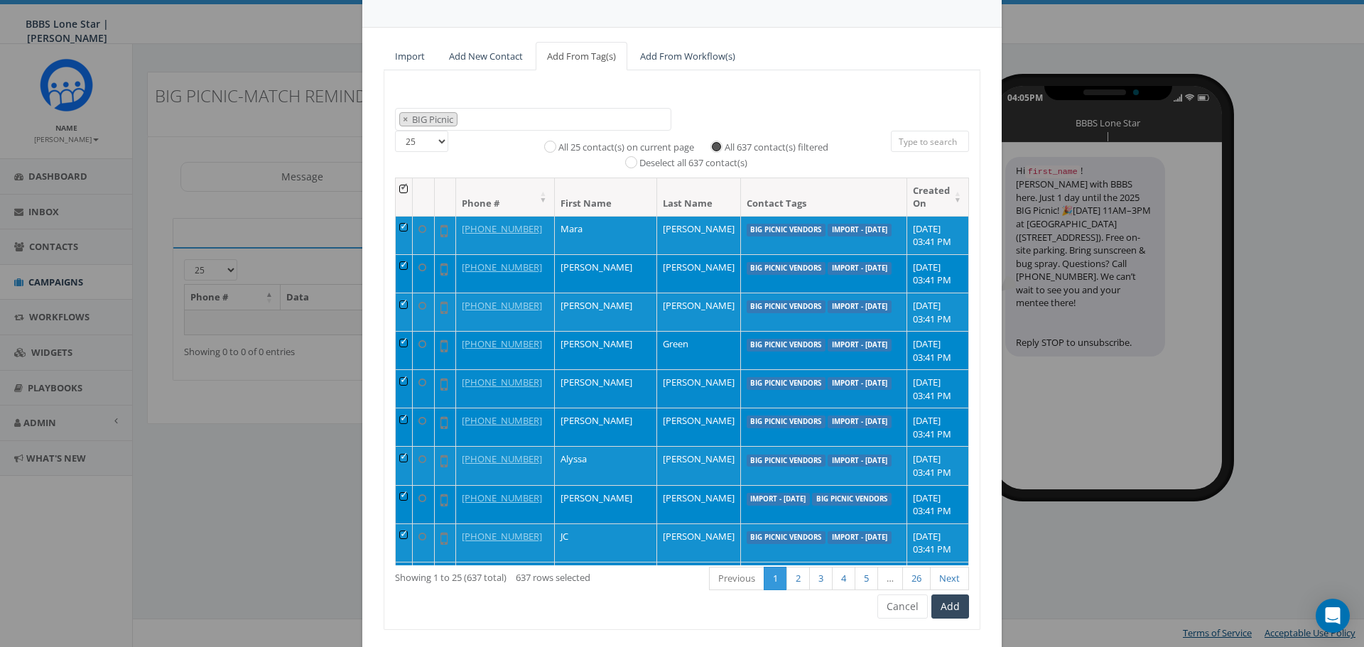
scroll to position [58, 0]
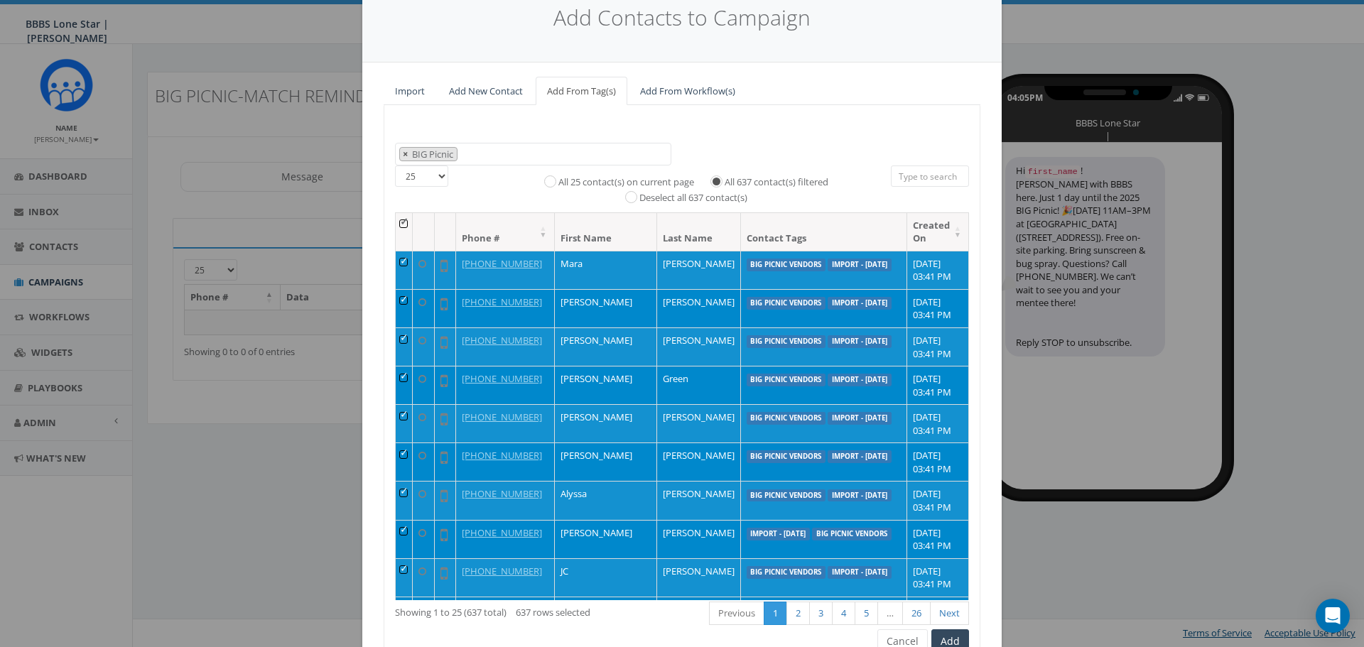
click at [403, 150] on span "×" at bounding box center [405, 154] width 5 height 13
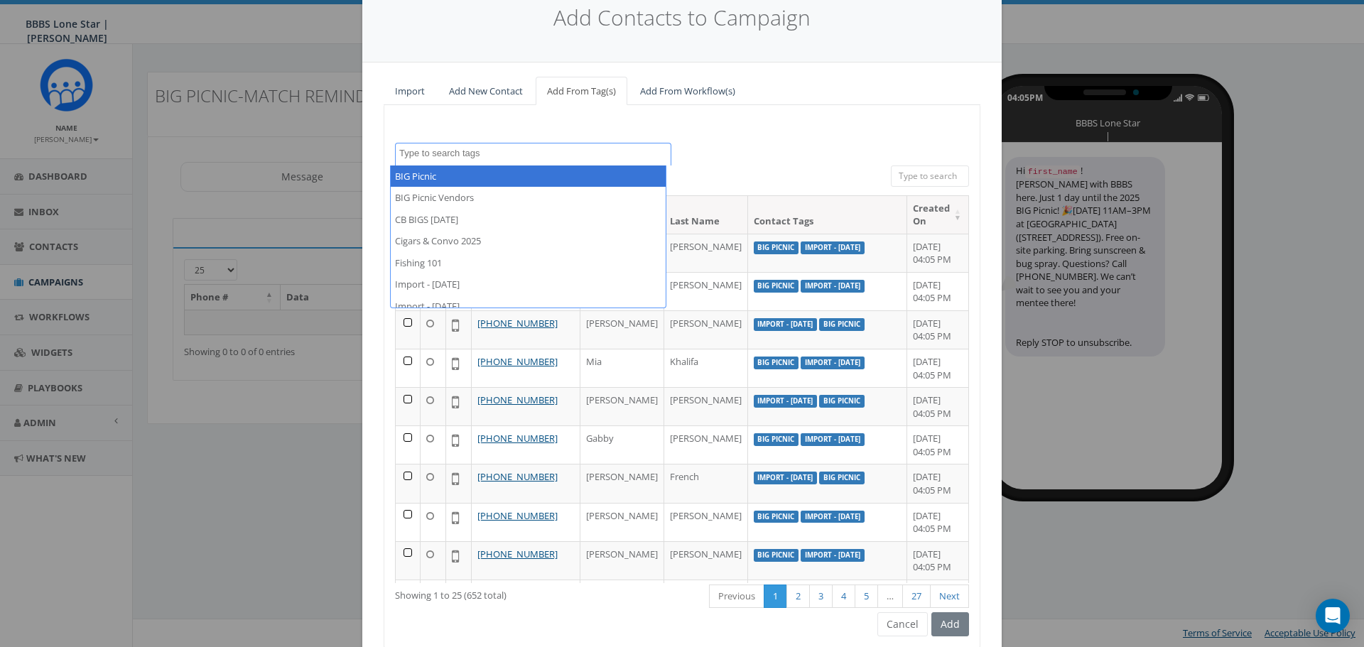
select select "BIG Picnic"
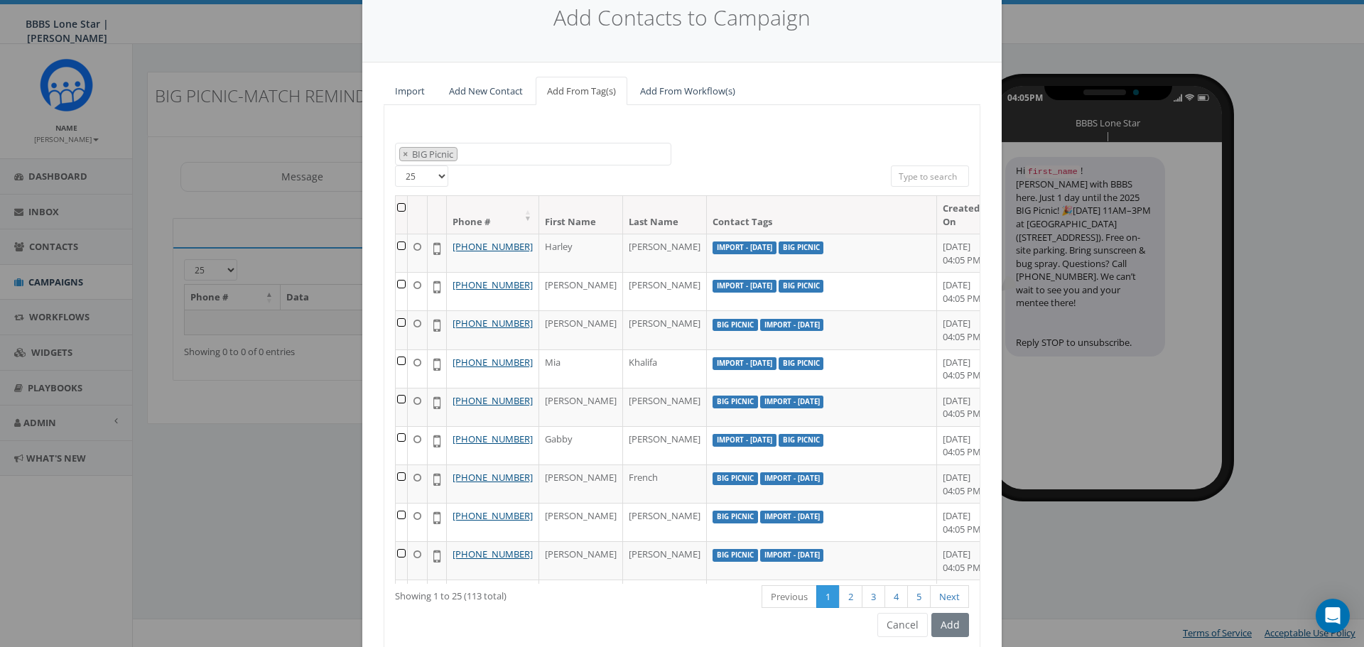
click at [396, 206] on th at bounding box center [402, 215] width 12 height 38
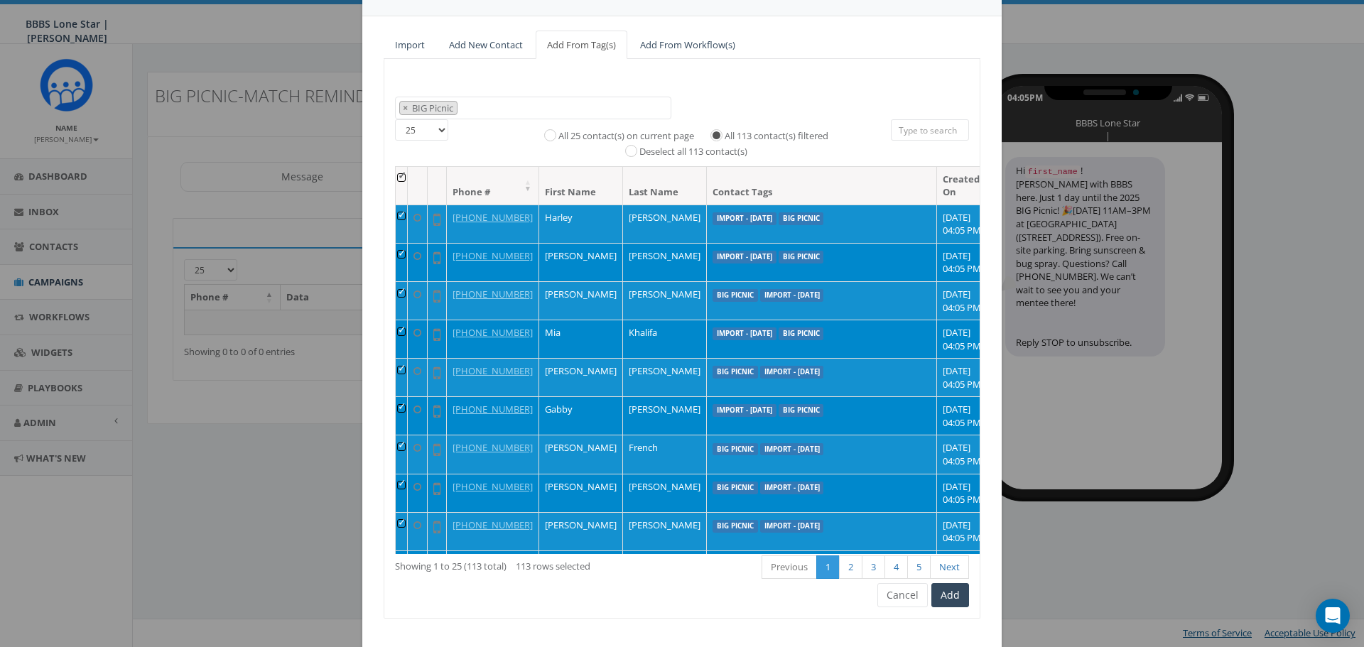
scroll to position [129, 0]
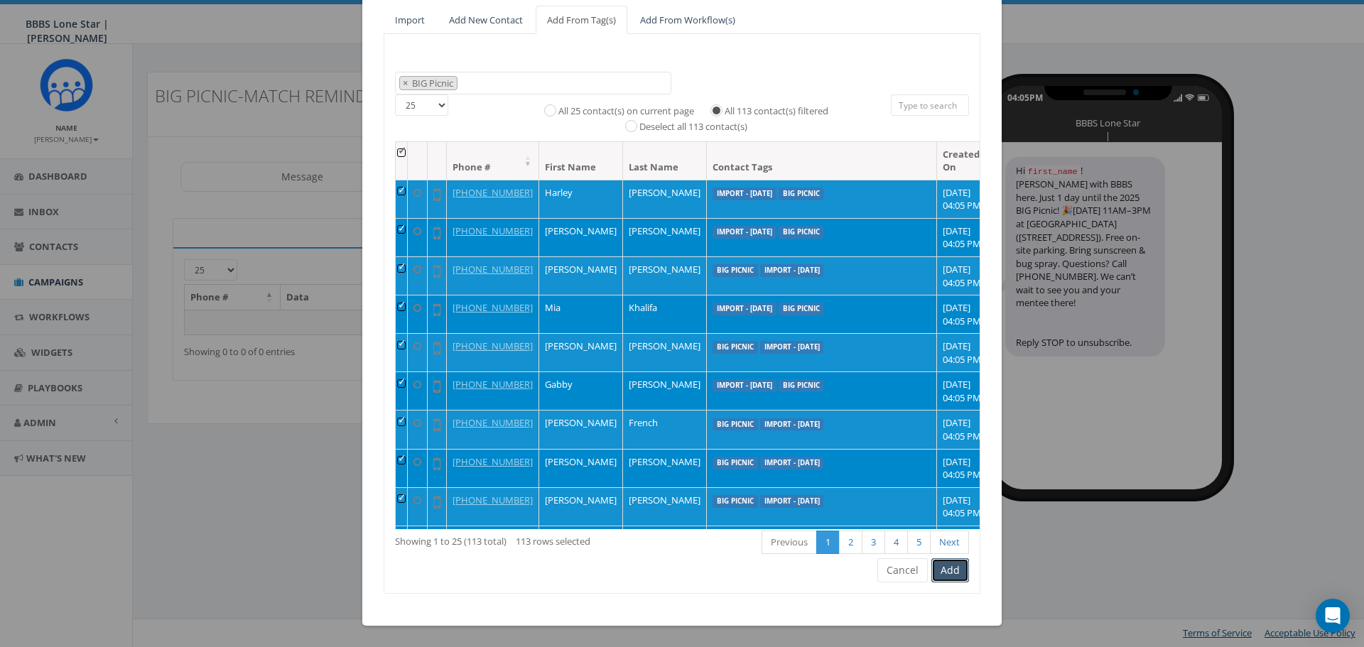
click at [938, 579] on button "Add" at bounding box center [950, 570] width 38 height 24
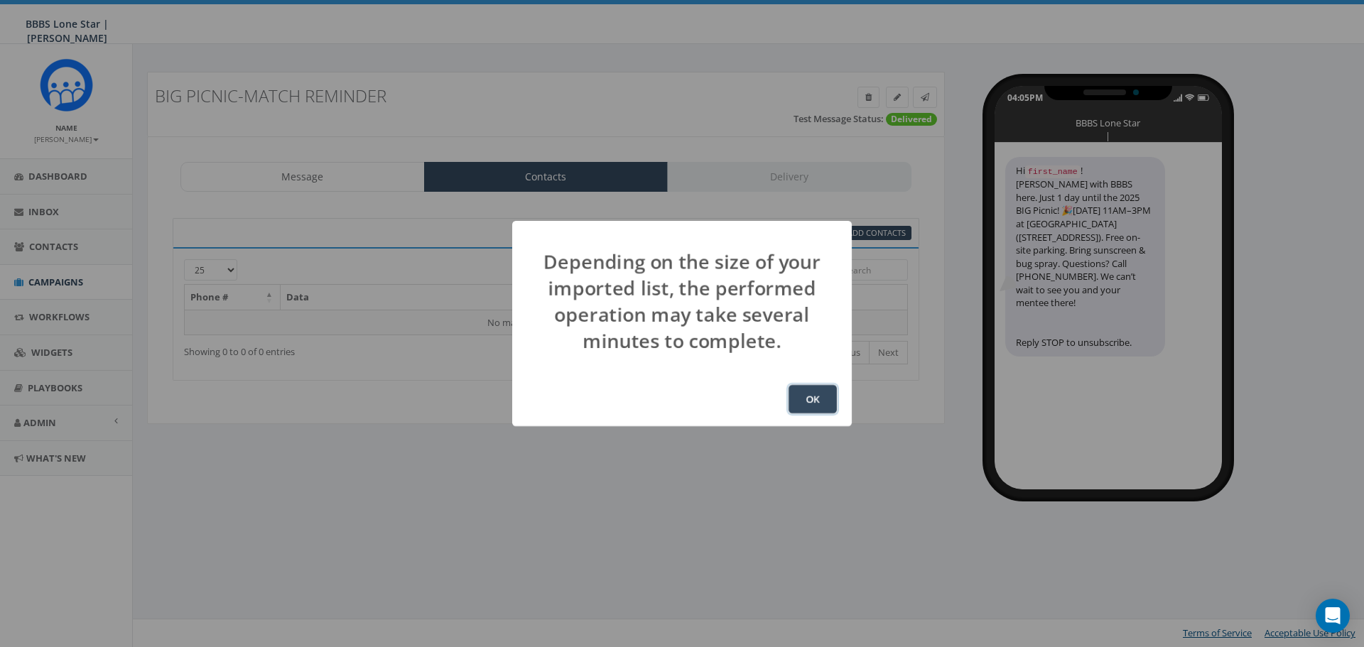
click at [811, 395] on button "OK" at bounding box center [813, 399] width 48 height 28
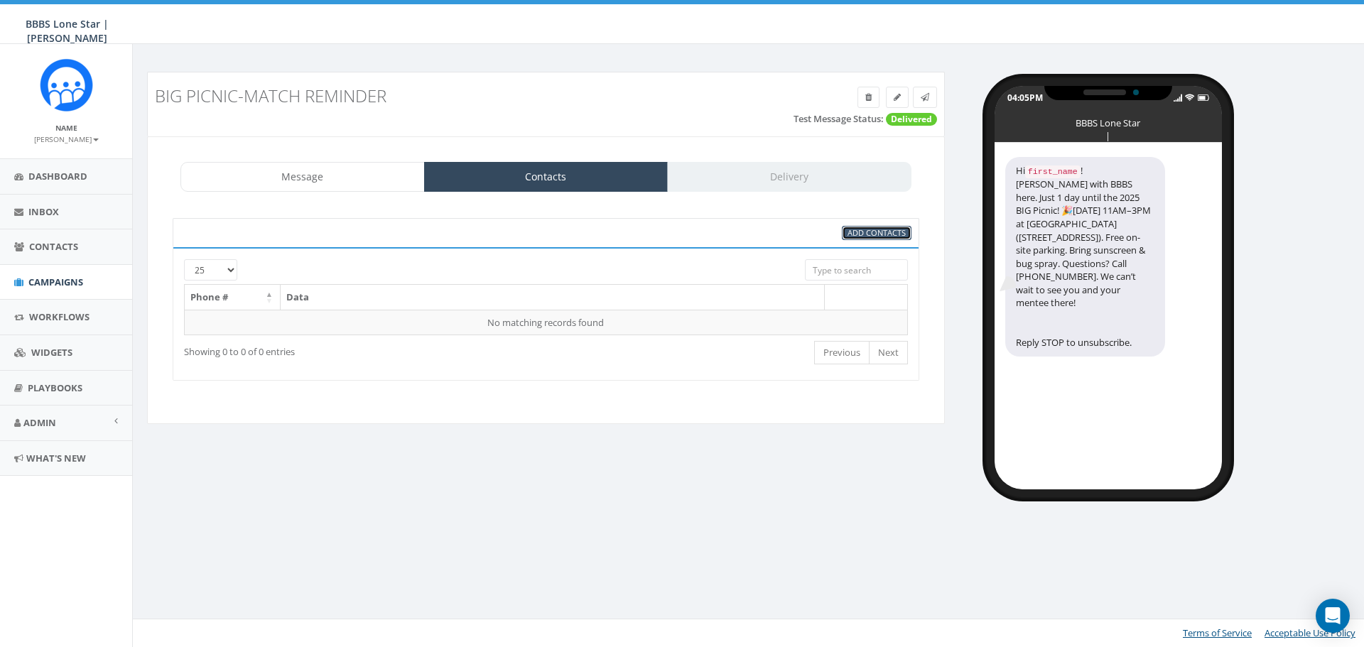
click at [880, 234] on span "Add Contacts" at bounding box center [877, 232] width 58 height 11
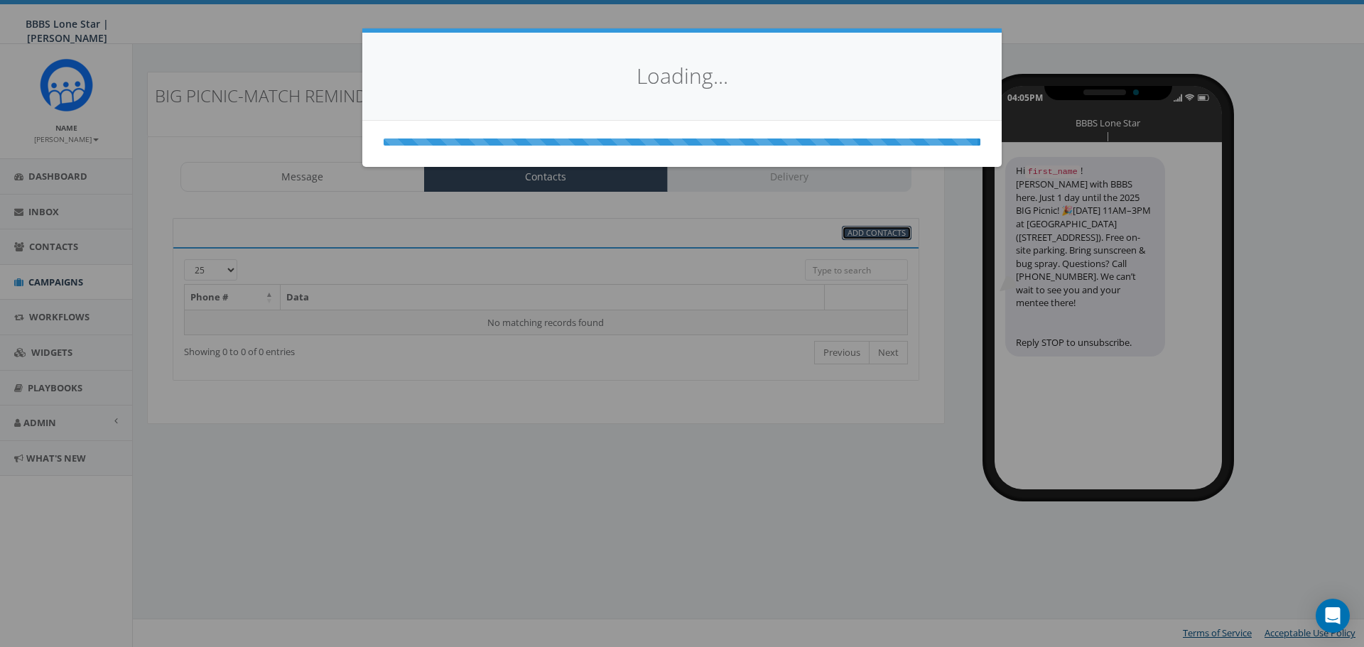
select select
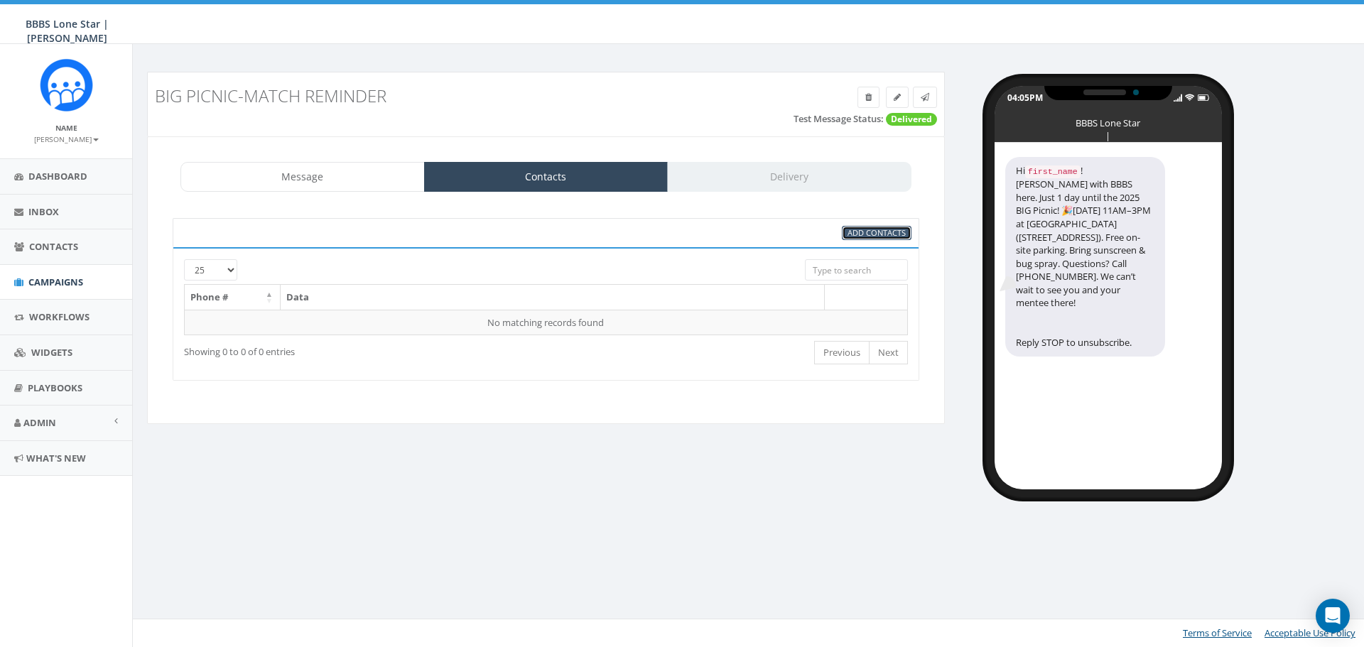
click at [850, 234] on span "Add Contacts" at bounding box center [877, 232] width 58 height 11
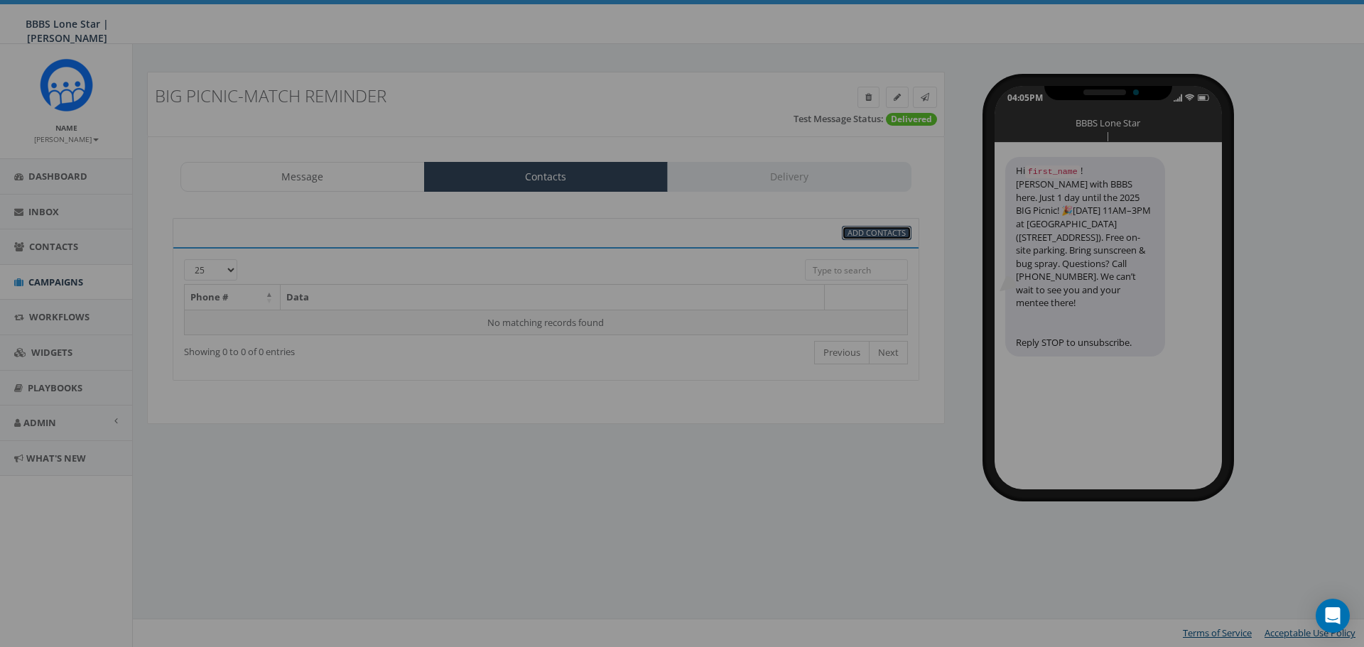
select select
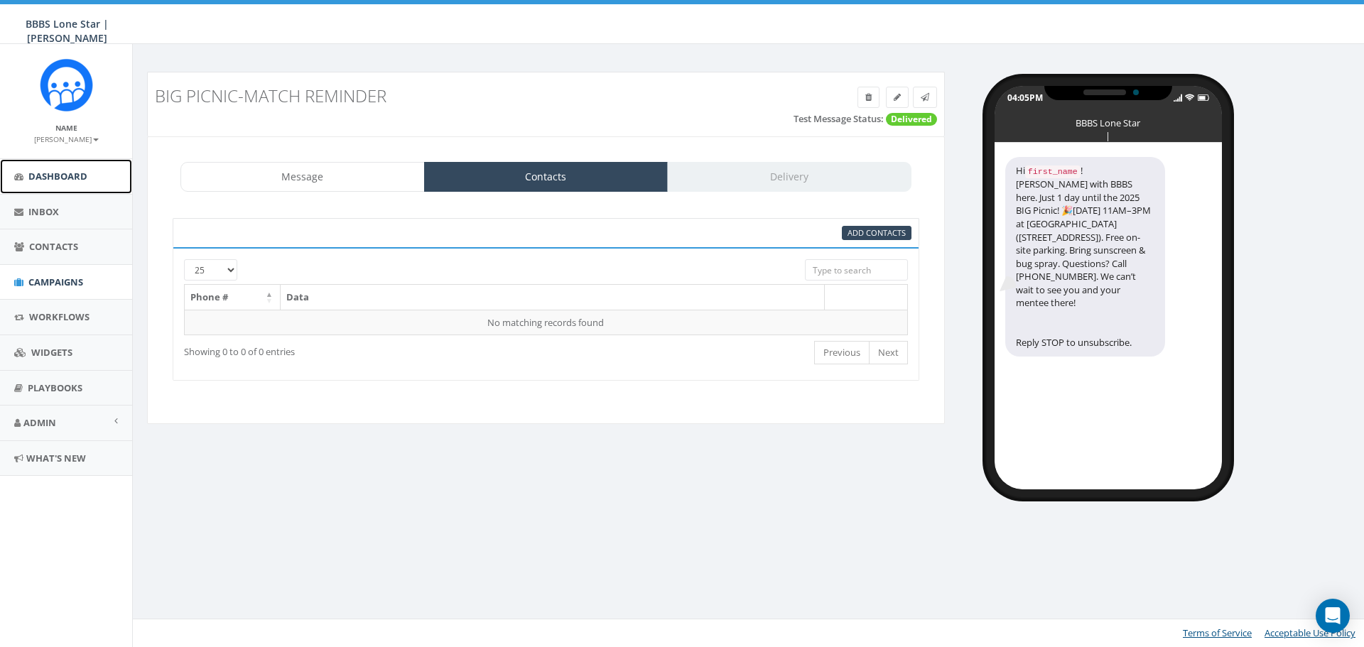
click at [58, 170] on span "Dashboard" at bounding box center [57, 176] width 59 height 13
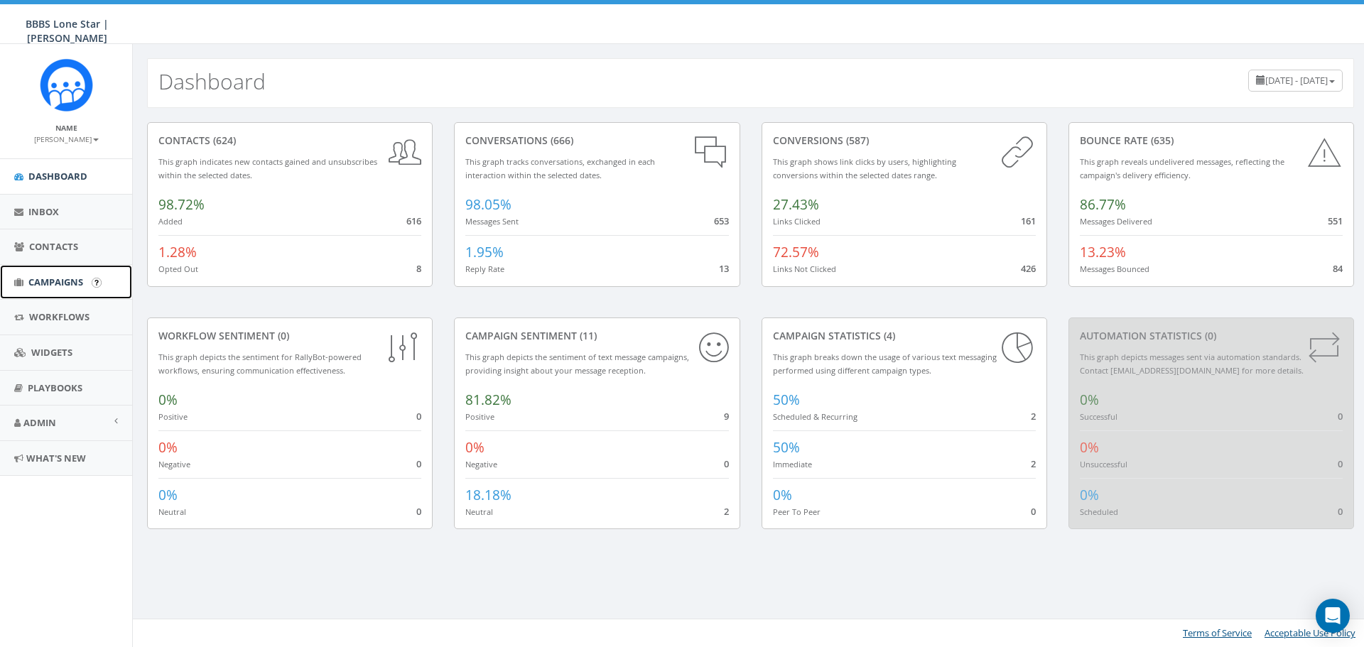
click at [43, 283] on span "Campaigns" at bounding box center [55, 282] width 55 height 13
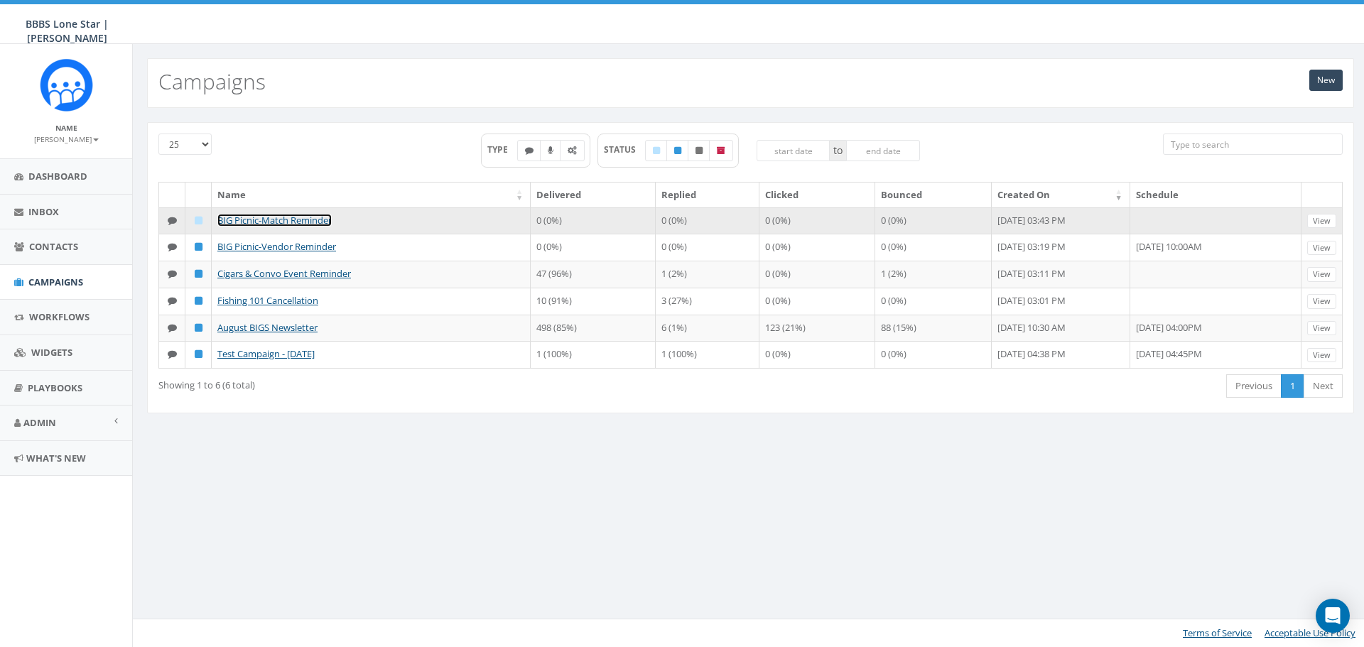
click at [274, 214] on link "BIG Picnic-Match Reminder" at bounding box center [274, 220] width 114 height 13
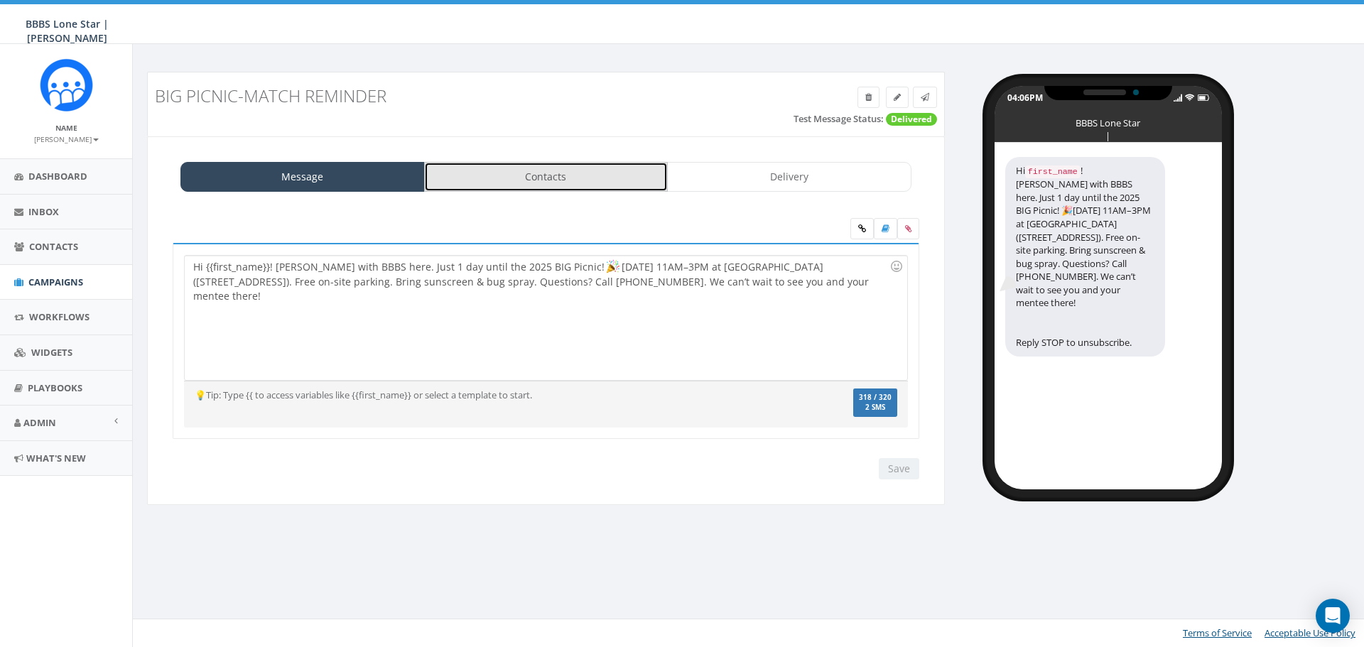
click at [518, 182] on link "Contacts" at bounding box center [546, 177] width 244 height 30
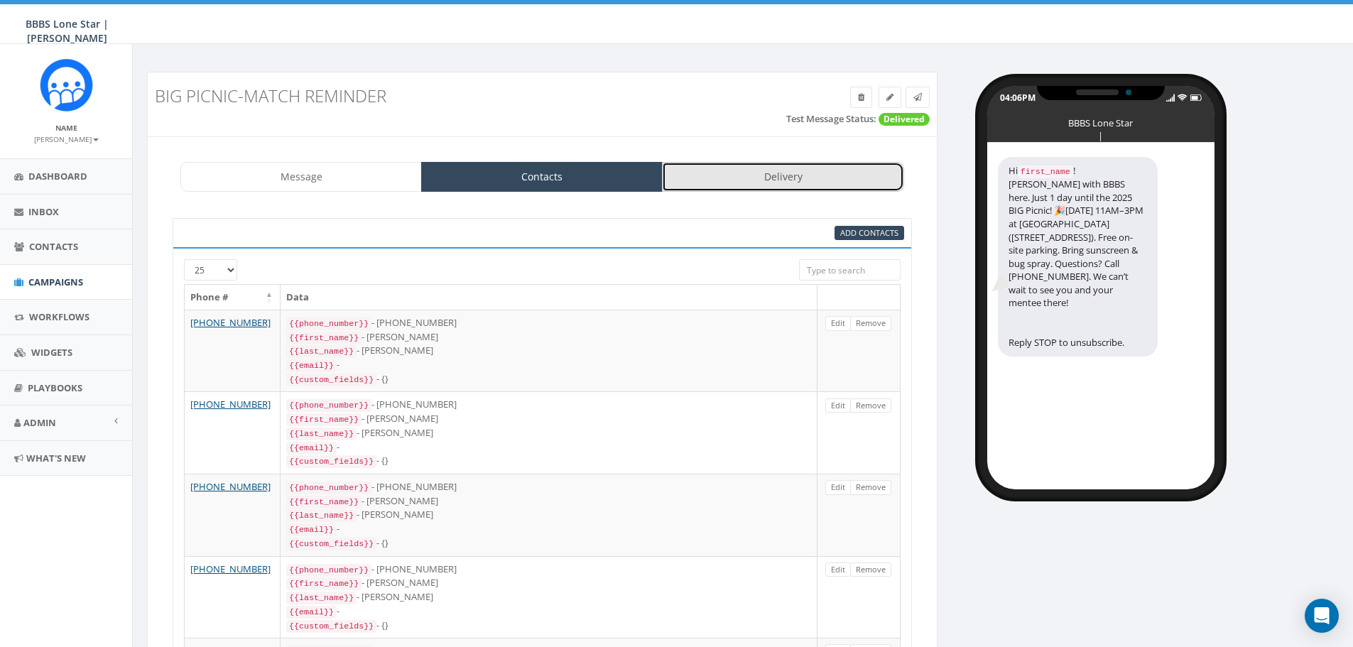
click at [740, 171] on link "Delivery" at bounding box center [783, 177] width 242 height 30
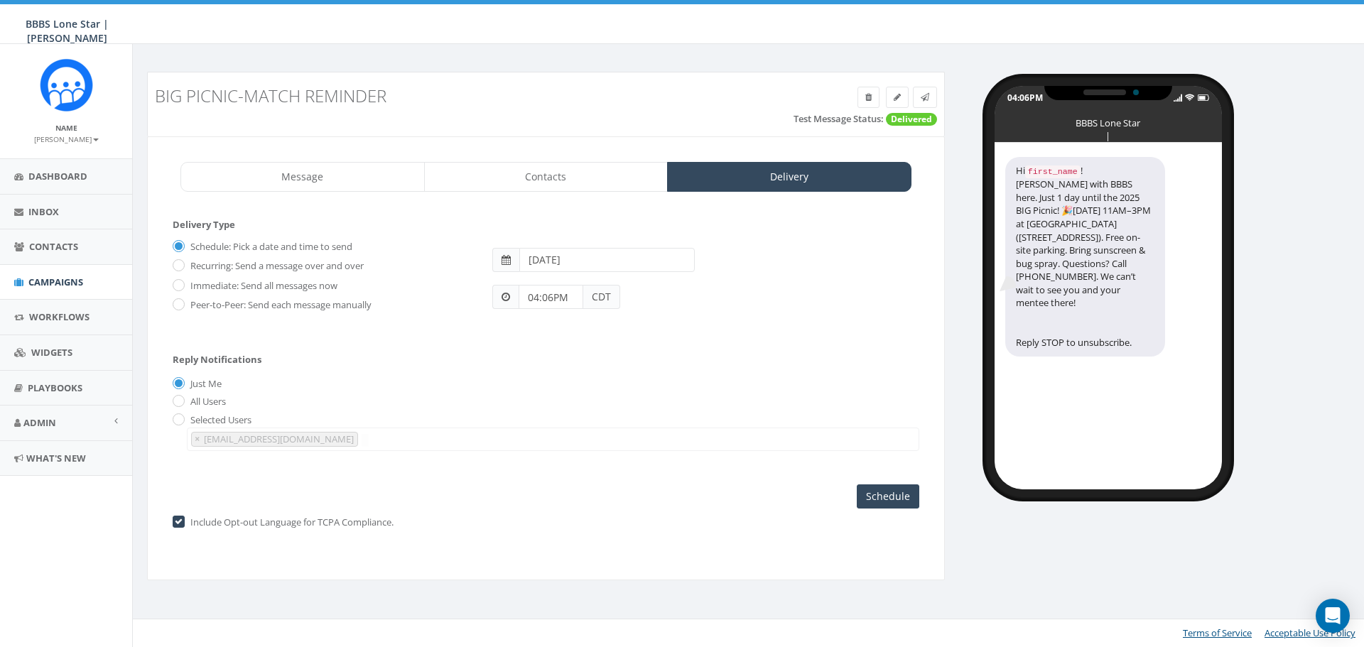
click at [636, 254] on input "[DATE]" at bounding box center [606, 260] width 175 height 24
click at [638, 370] on td "19" at bounding box center [640, 372] width 21 height 21
click at [745, 369] on div "Reply Notifications Just Me All Users Selected Users [EMAIL_ADDRESS][DOMAIN_NAM…" at bounding box center [546, 399] width 747 height 118
click at [573, 298] on input "04:06PM" at bounding box center [551, 297] width 65 height 24
click at [549, 141] on div "1 2 3 4 5 6 7 8 9 10 11 12 00 05 10 15 20 25 30 35 40 45 50 55" at bounding box center [600, 174] width 142 height 142
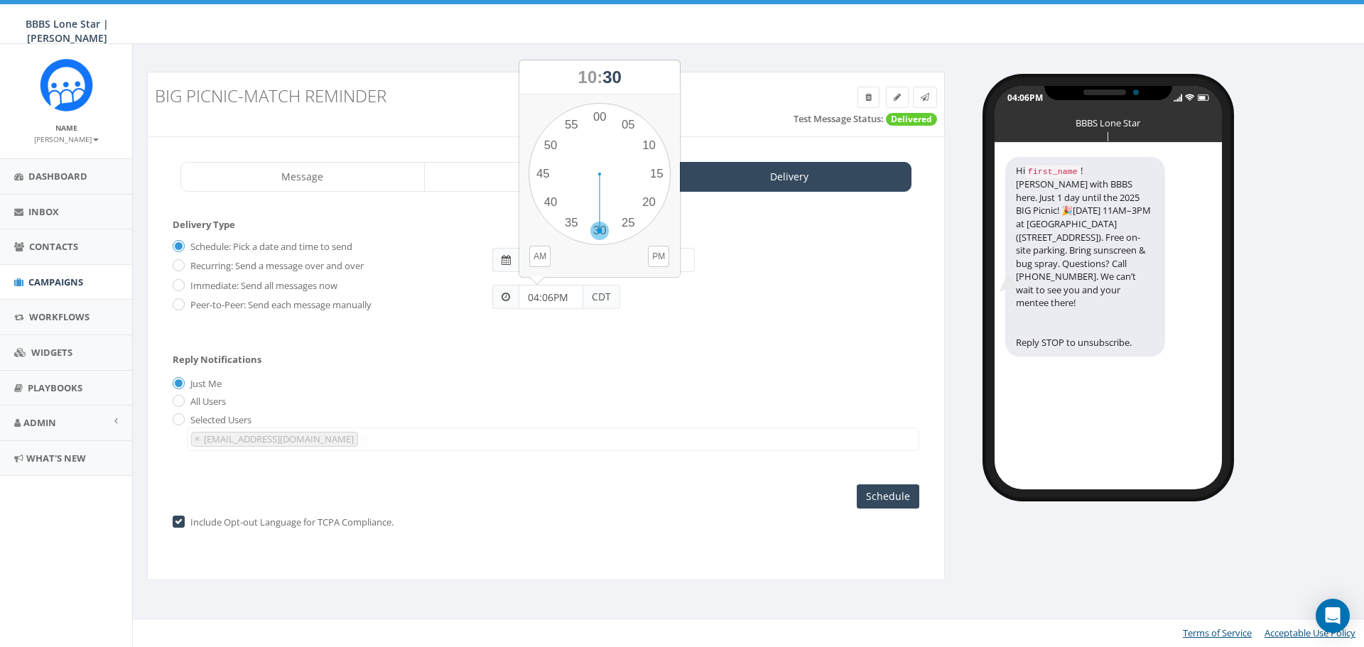
click at [599, 224] on div "1 2 3 4 5 6 7 8 9 10 11 12 00 05 10 15 20 25 30 35 40 45 50 55" at bounding box center [600, 174] width 142 height 142
click at [567, 298] on input "10:30PM" at bounding box center [551, 297] width 65 height 24
click at [537, 254] on button "AM" at bounding box center [539, 256] width 21 height 21
click at [553, 149] on div "1 2 3 4 5 6 7 8 9 10 11 12 00 05 10 15 20 25 30 35 40 45 50 55" at bounding box center [600, 174] width 142 height 142
click at [596, 230] on div "1 2 3 4 5 6 7 8 9 10 11 12 00 05 10 15 20 25 30 35 40 45 50 55" at bounding box center [600, 174] width 142 height 142
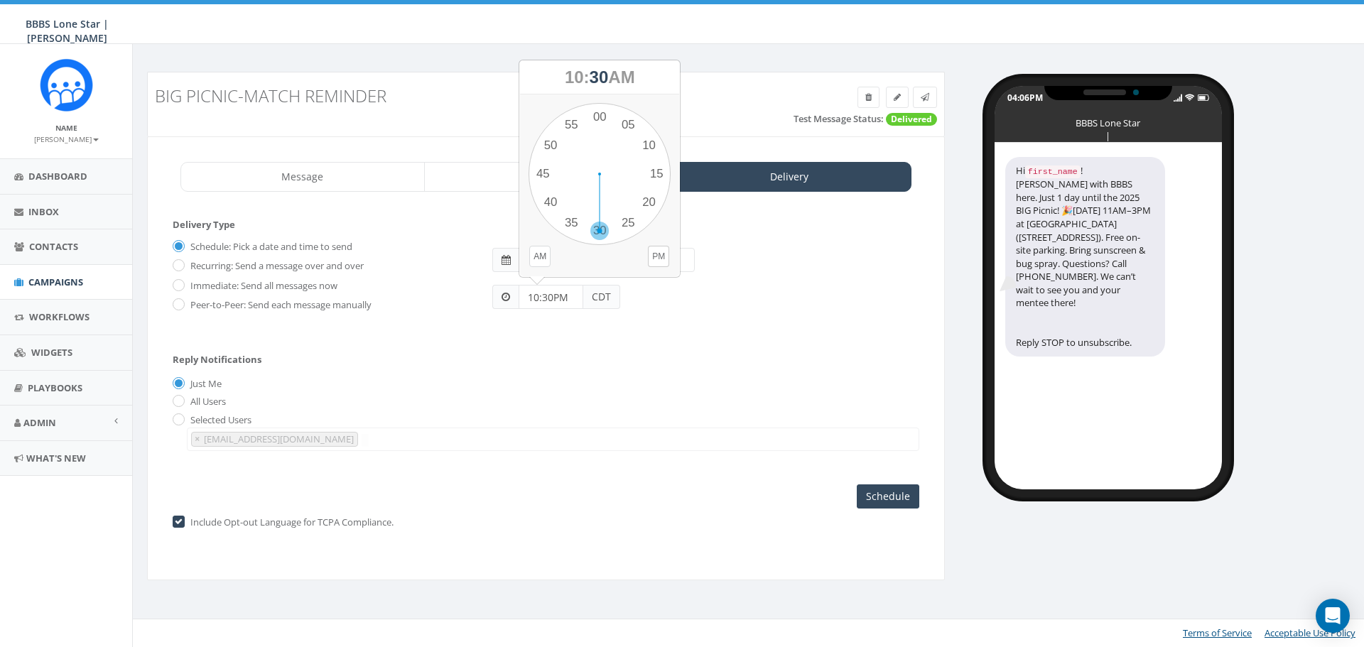
type input "10:30AM"
click at [879, 496] on input "Schedule" at bounding box center [888, 497] width 63 height 24
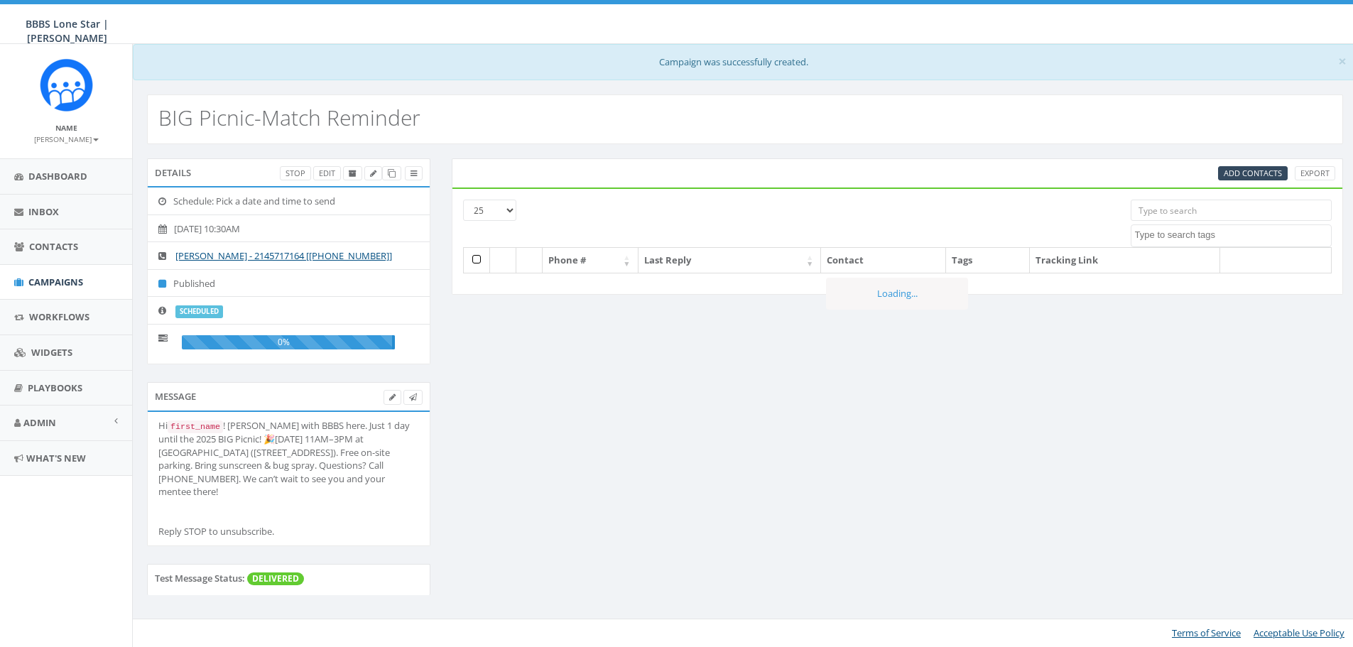
select select
